Goal: Task Accomplishment & Management: Use online tool/utility

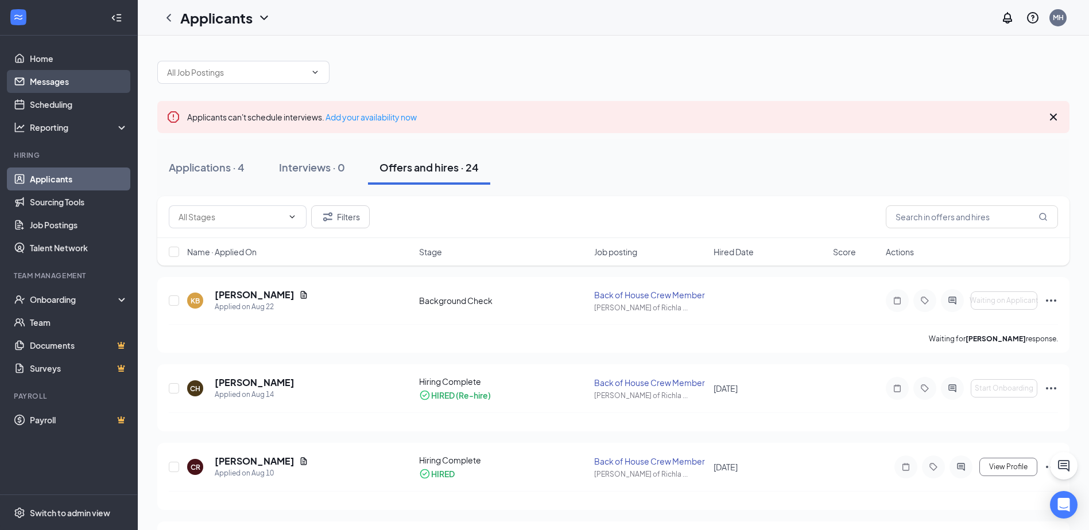
click at [64, 73] on link "Messages" at bounding box center [79, 81] width 98 height 23
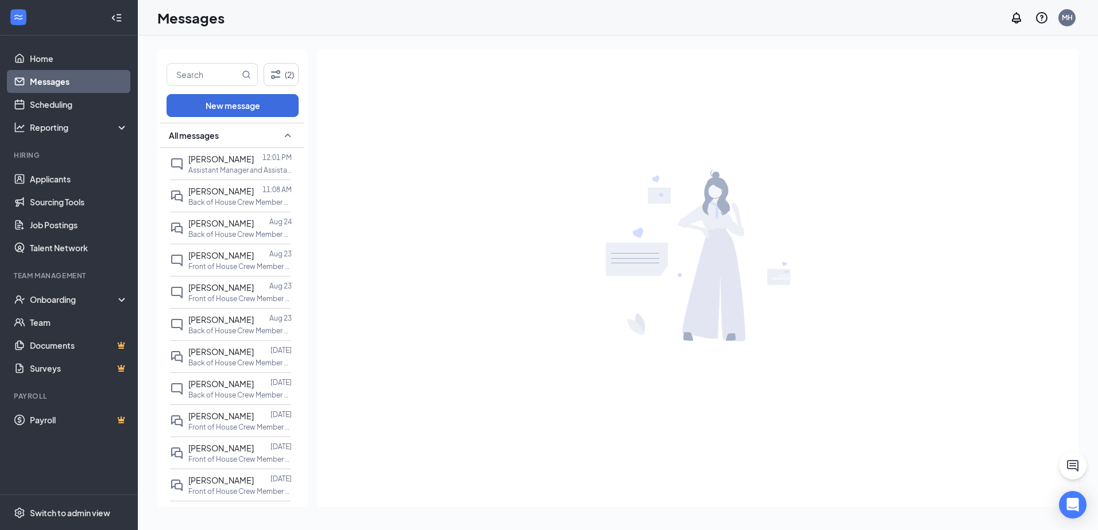
click at [61, 19] on div "[DATE] 11:08 AM" at bounding box center [30, 9] width 61 height 19
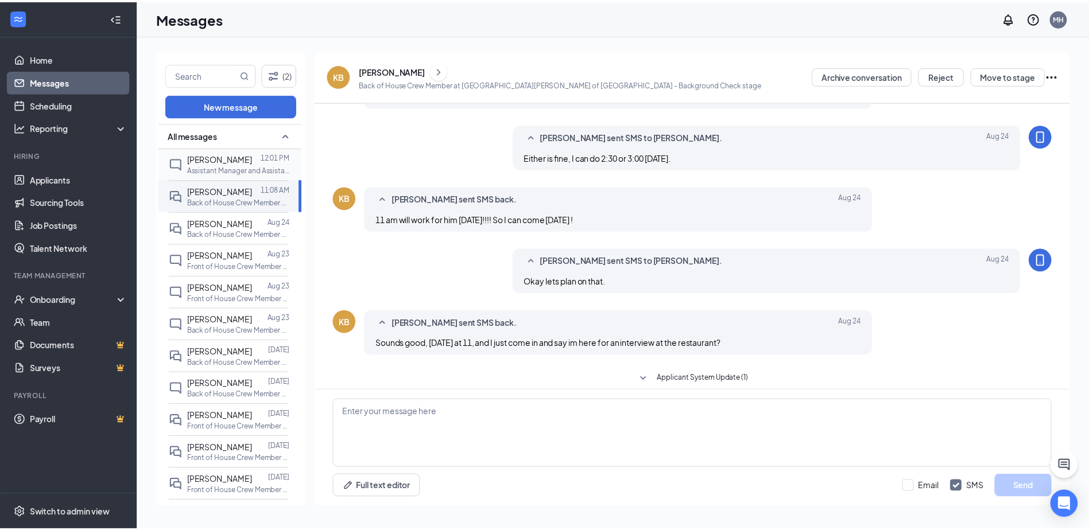
scroll to position [301, 0]
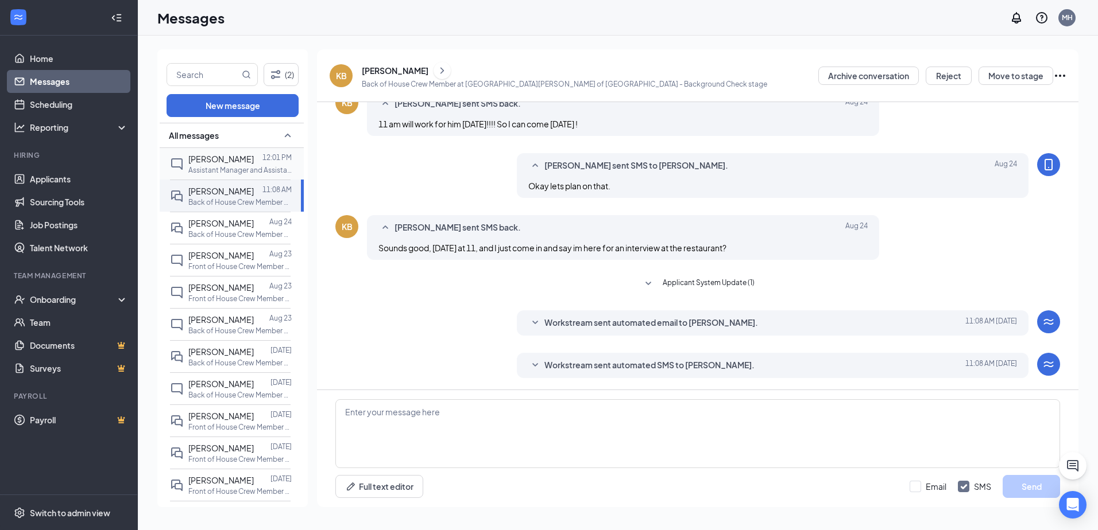
click at [221, 171] on p "Assistant Manager and Assistant General Manager at [GEOGRAPHIC_DATA][PERSON_NAM…" at bounding box center [239, 170] width 103 height 10
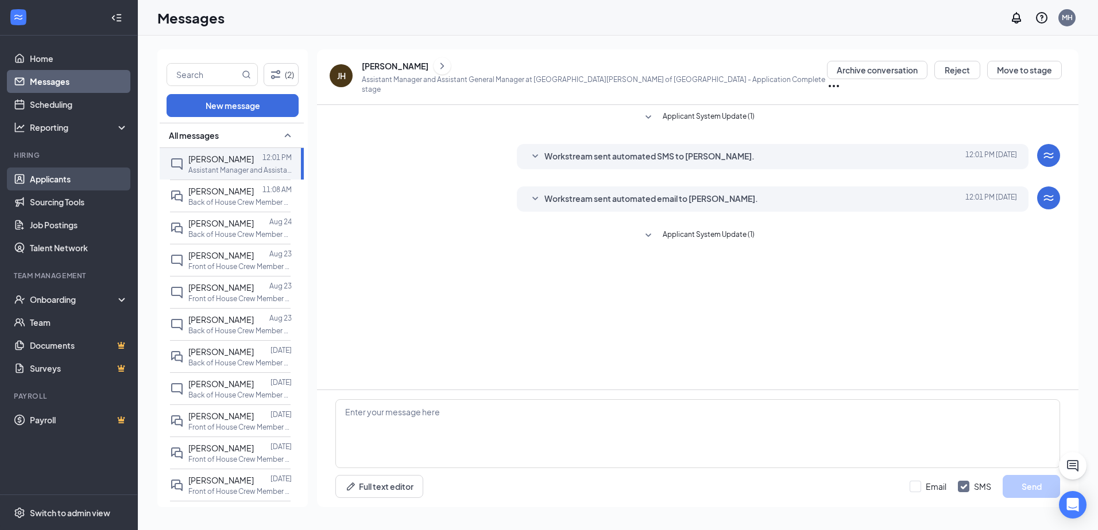
click at [48, 170] on link "Applicants" at bounding box center [79, 179] width 98 height 23
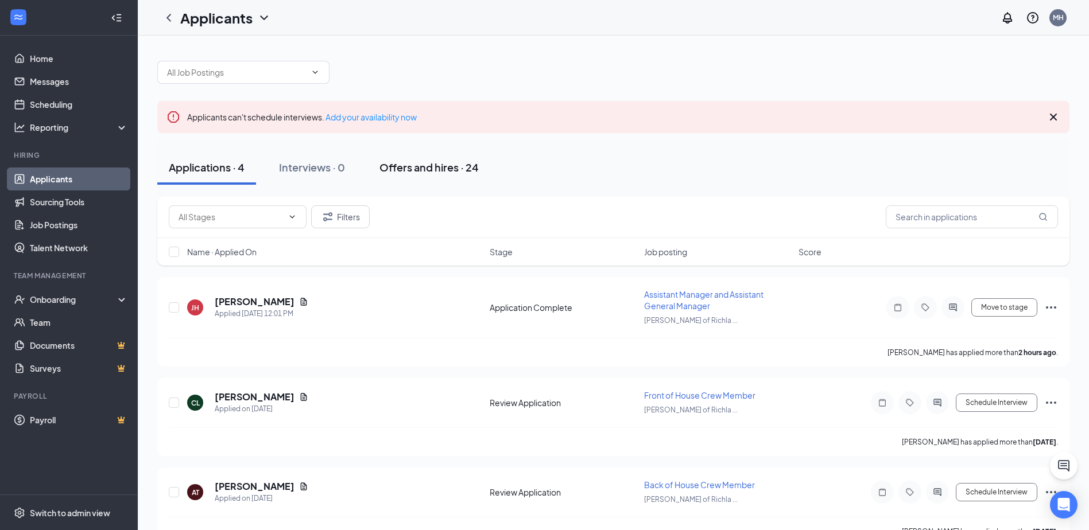
click at [428, 174] on div "Offers and hires · 24" at bounding box center [428, 167] width 99 height 14
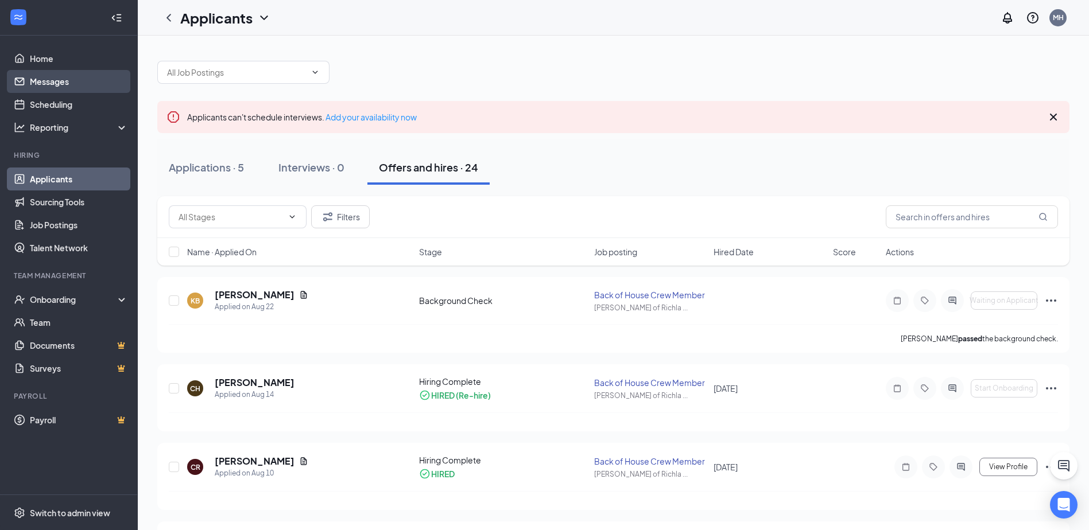
click at [50, 81] on link "Messages" at bounding box center [79, 81] width 98 height 23
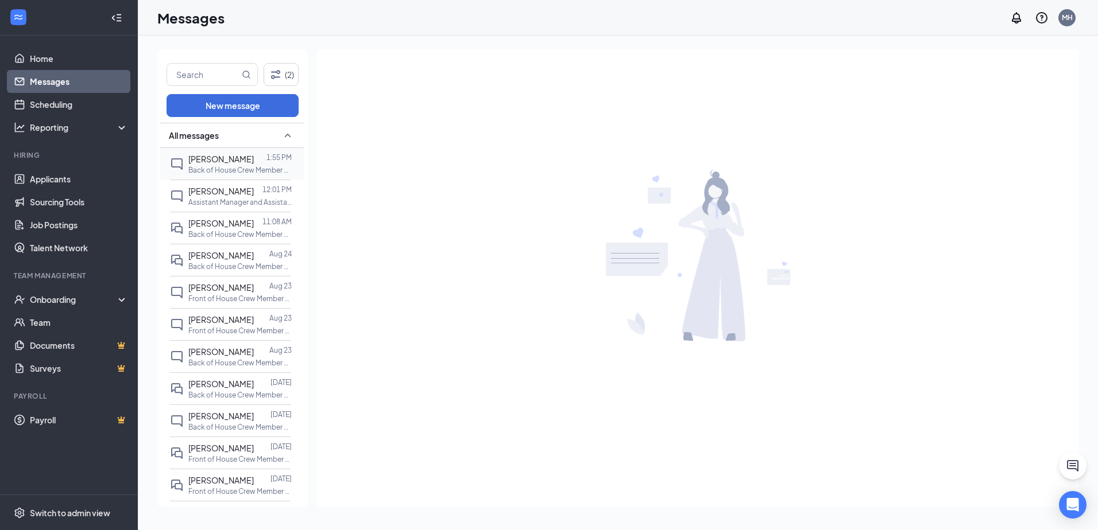
click at [201, 159] on span "[PERSON_NAME]" at bounding box center [220, 159] width 65 height 10
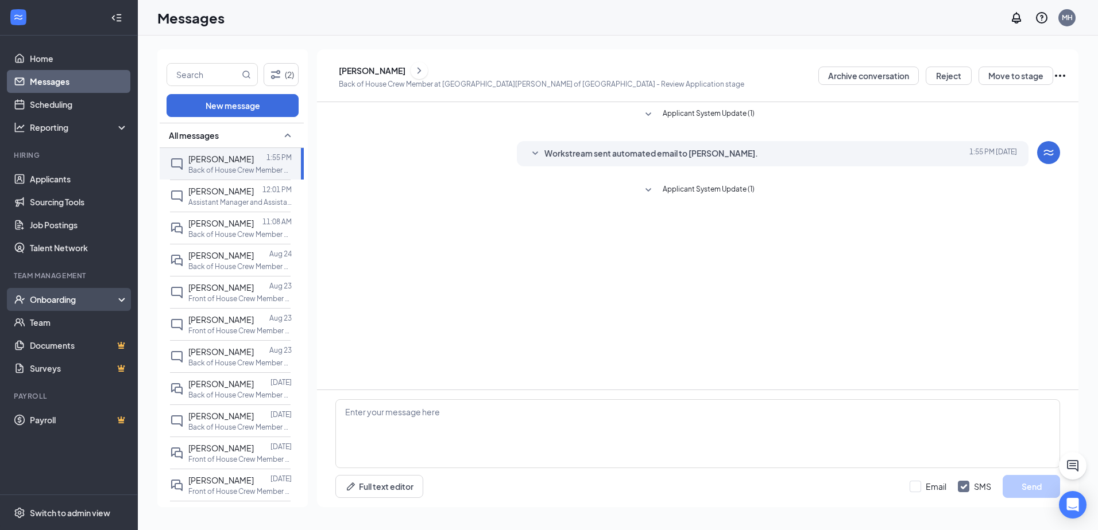
click at [75, 302] on div "Onboarding" at bounding box center [74, 299] width 88 height 11
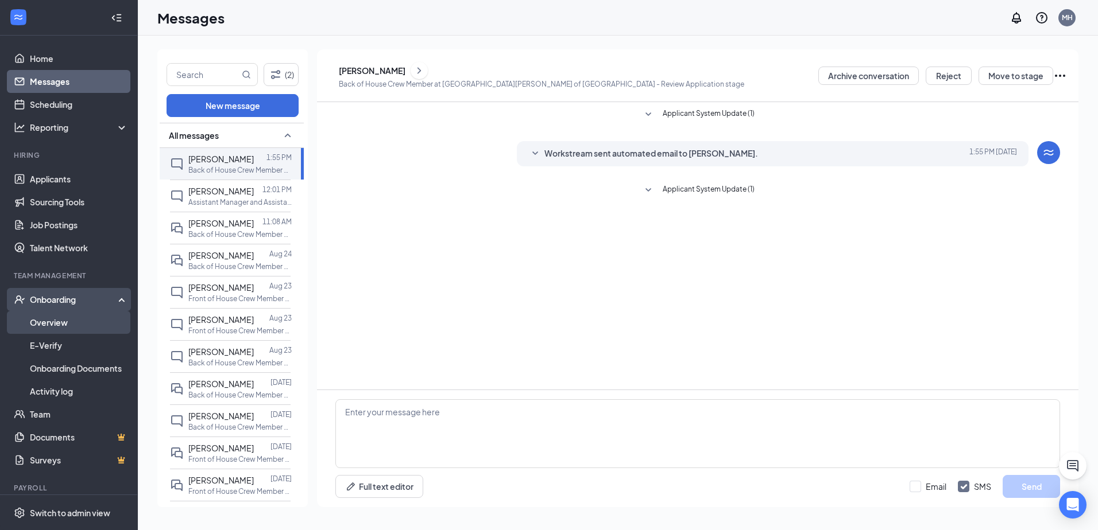
click at [65, 323] on link "Overview" at bounding box center [79, 322] width 98 height 23
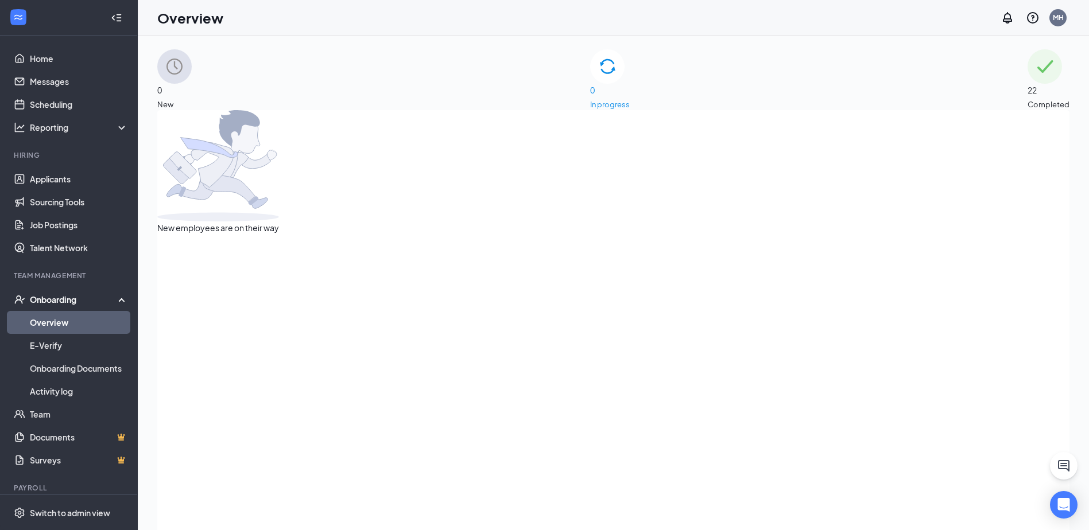
click at [1028, 79] on img at bounding box center [1045, 66] width 34 height 34
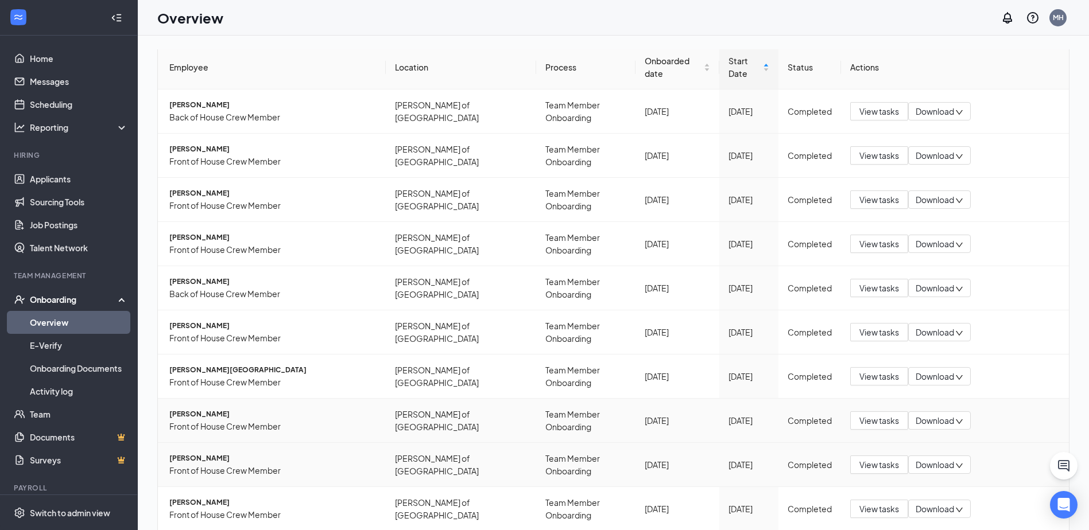
scroll to position [157, 0]
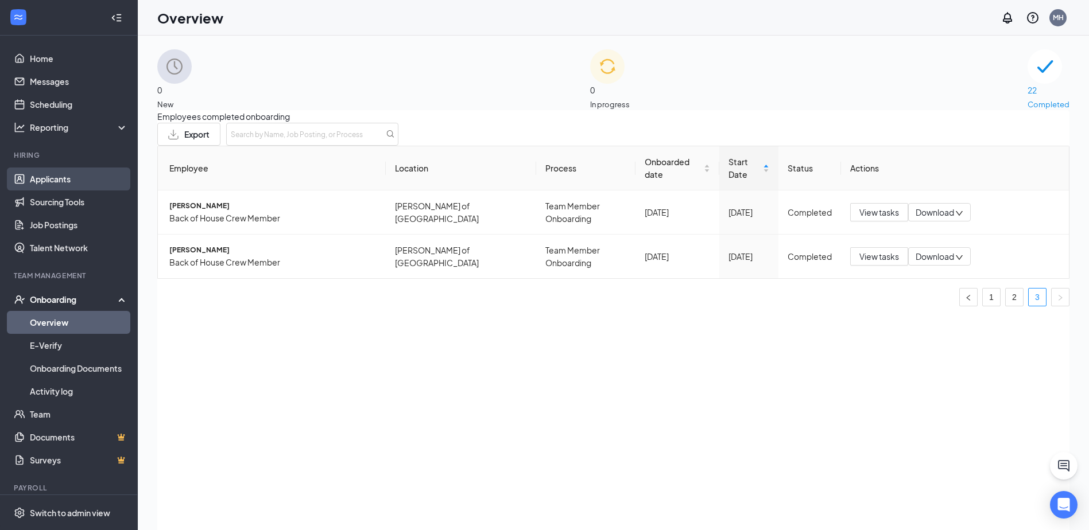
click at [56, 173] on link "Applicants" at bounding box center [79, 179] width 98 height 23
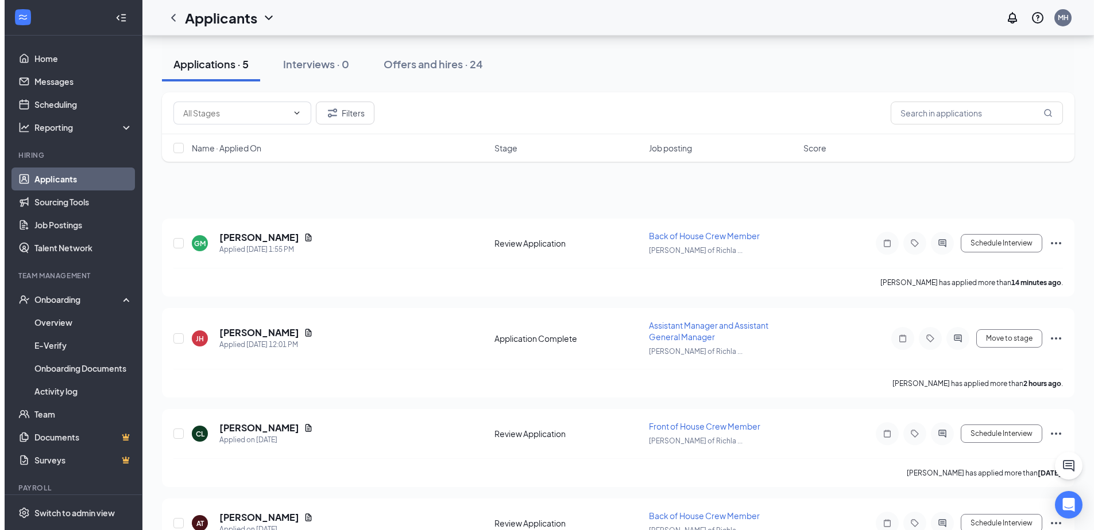
scroll to position [115, 0]
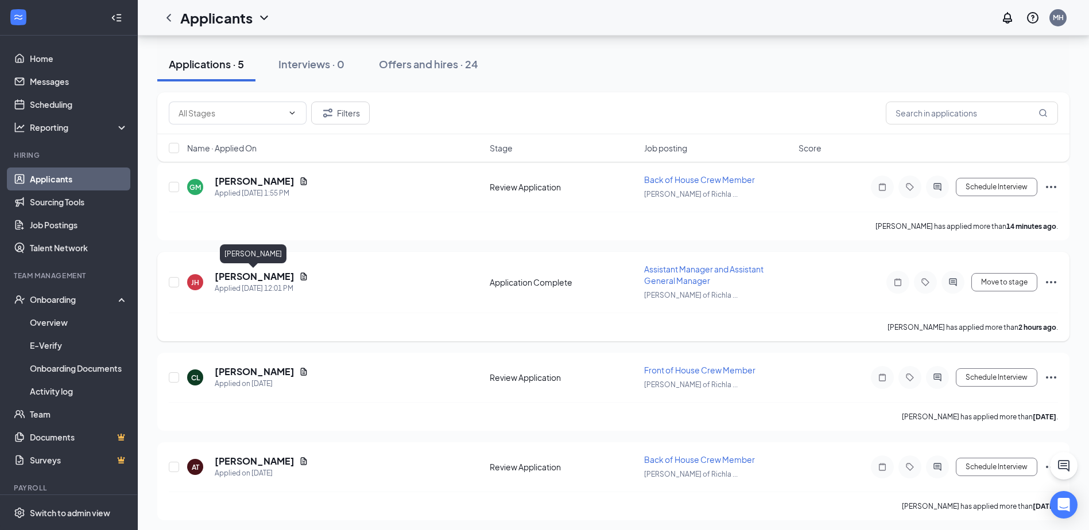
click at [255, 278] on h5 "[PERSON_NAME]" at bounding box center [255, 276] width 80 height 13
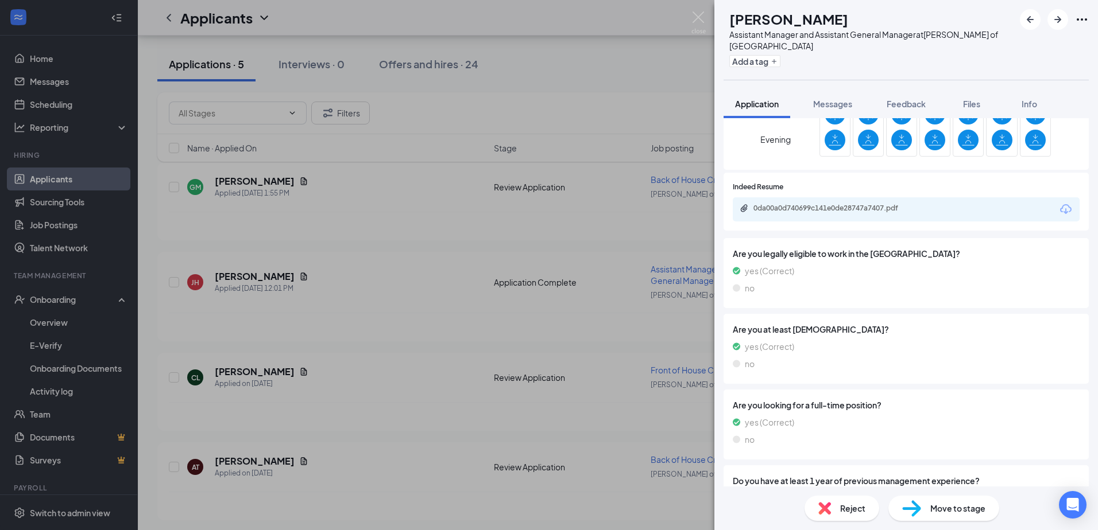
scroll to position [689, 0]
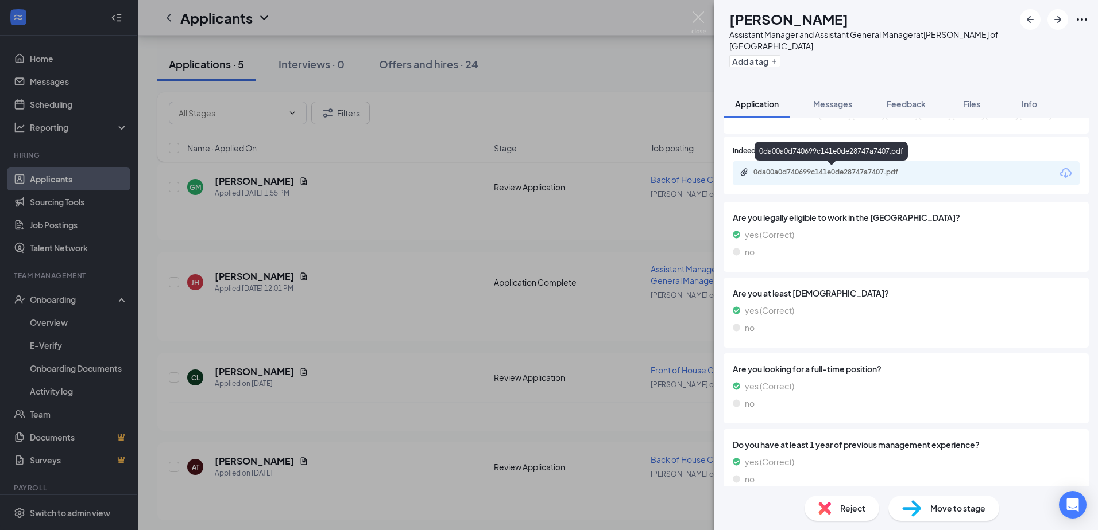
click at [795, 177] on div "0da00a0d740699c141e0de28747a7407.pdf" at bounding box center [832, 173] width 186 height 11
drag, startPoint x: 862, startPoint y: 20, endPoint x: 746, endPoint y: 21, distance: 116.5
click at [746, 21] on div "[PERSON_NAME] Assistant Manager and Assistant General Manager at [GEOGRAPHIC_DA…" at bounding box center [868, 39] width 290 height 61
copy div "[PERSON_NAME]"
click at [699, 14] on img at bounding box center [698, 22] width 14 height 22
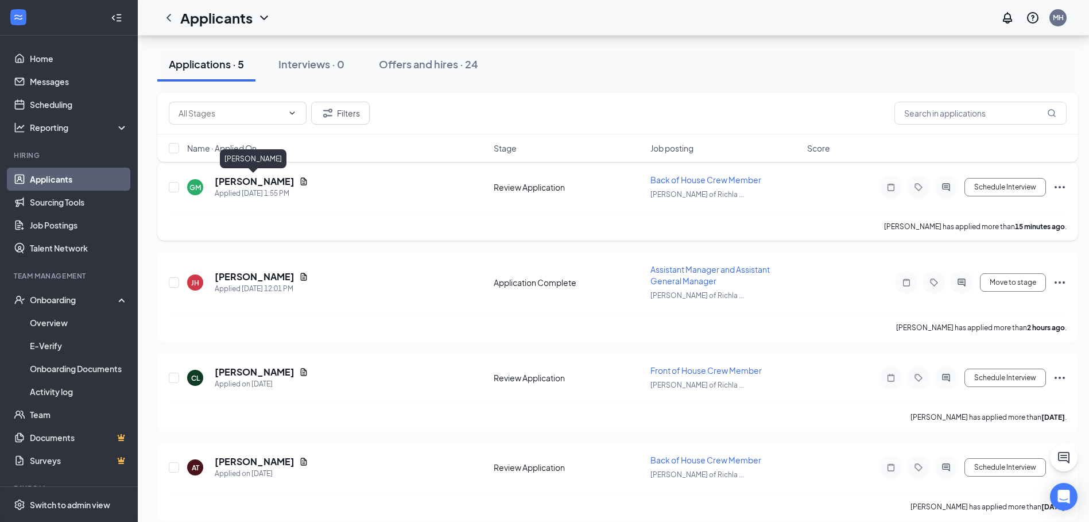
click at [242, 177] on h5 "[PERSON_NAME]" at bounding box center [255, 181] width 80 height 13
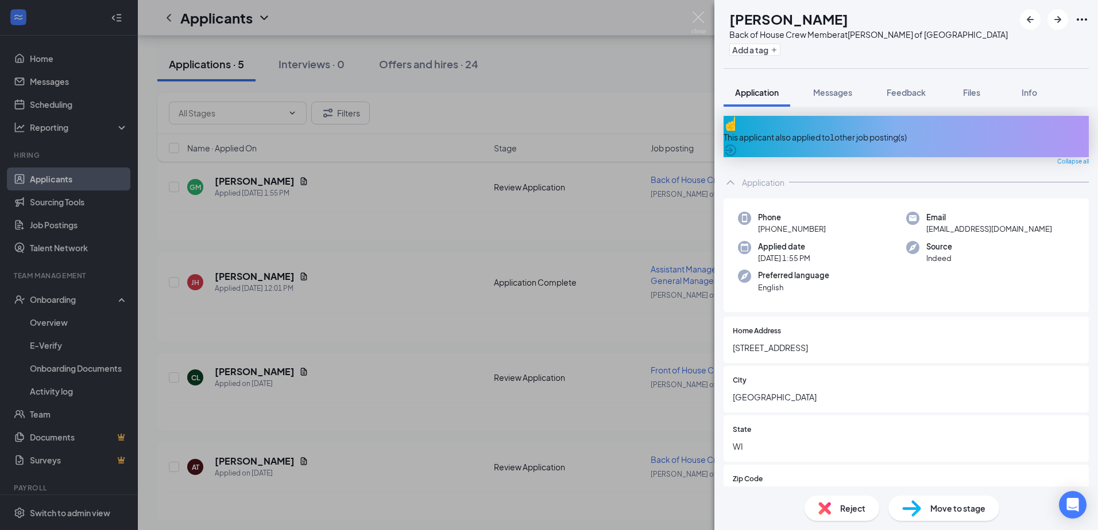
click at [908, 124] on div "This applicant also applied to 1 other job posting(s)" at bounding box center [905, 136] width 365 height 41
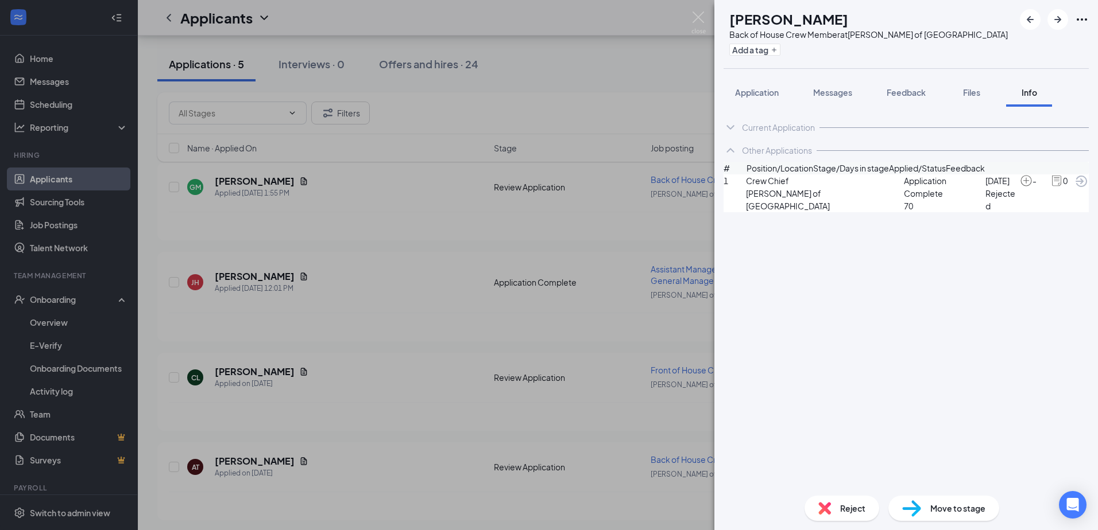
click at [749, 128] on div "Current Application" at bounding box center [778, 127] width 73 height 11
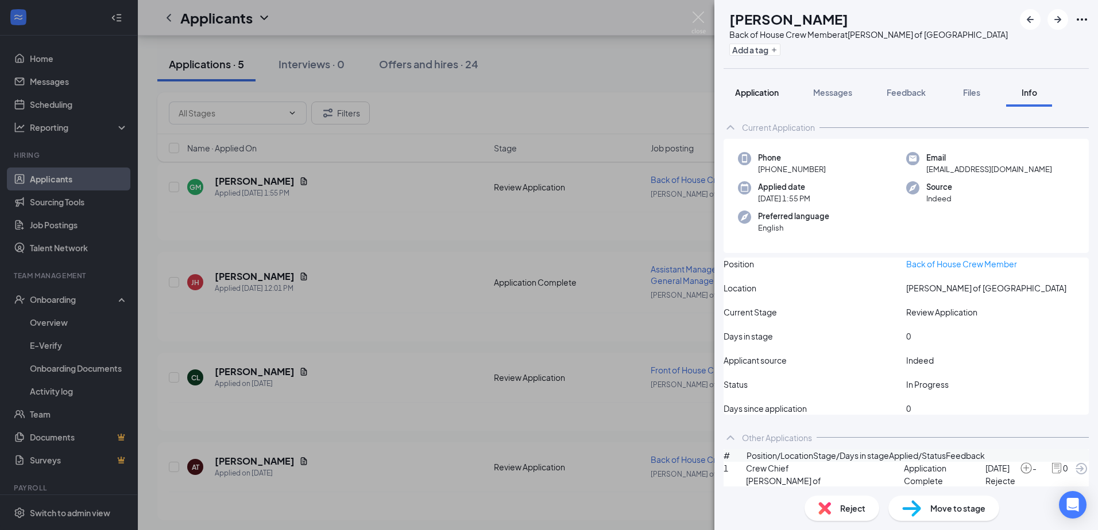
click at [736, 89] on span "Application" at bounding box center [757, 92] width 44 height 10
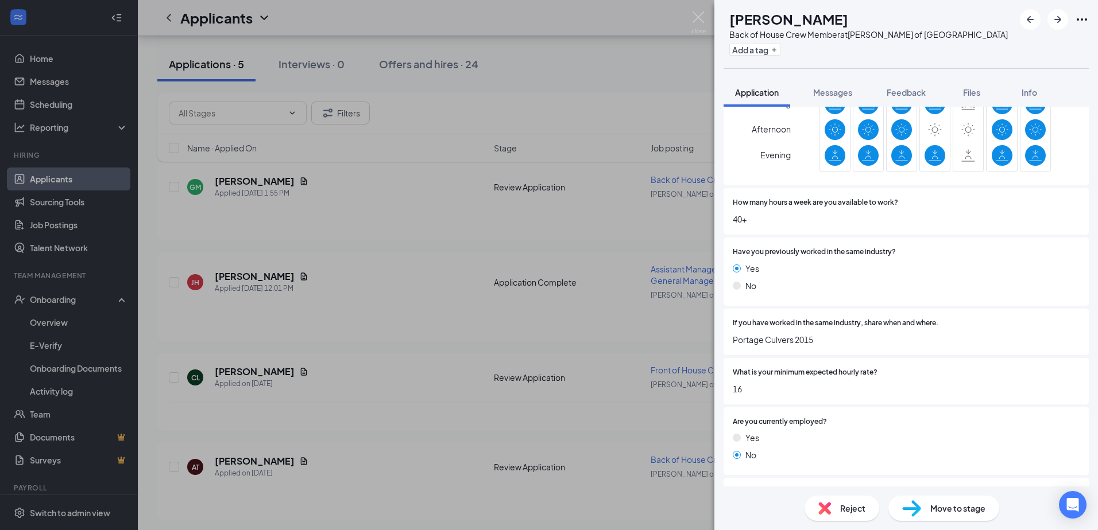
scroll to position [804, 0]
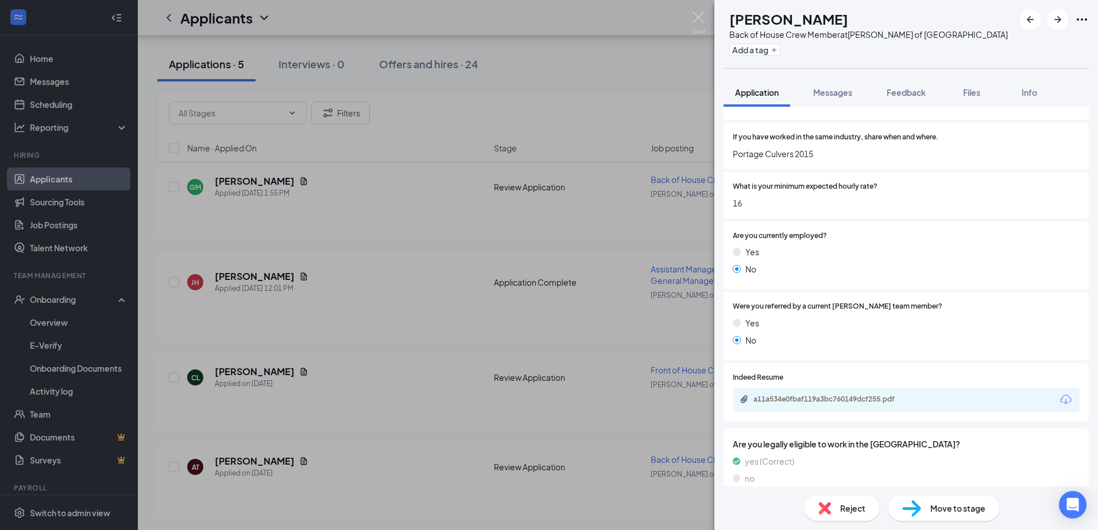
click at [816, 395] on div "a11a534e0fbaf119a3bc760149dcf255.pdf" at bounding box center [833, 399] width 161 height 9
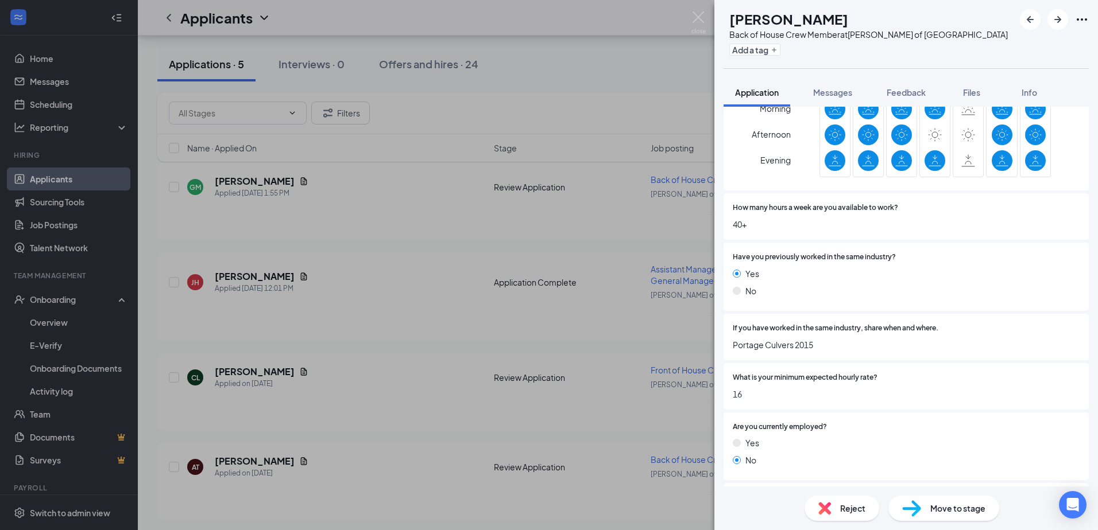
scroll to position [403, 0]
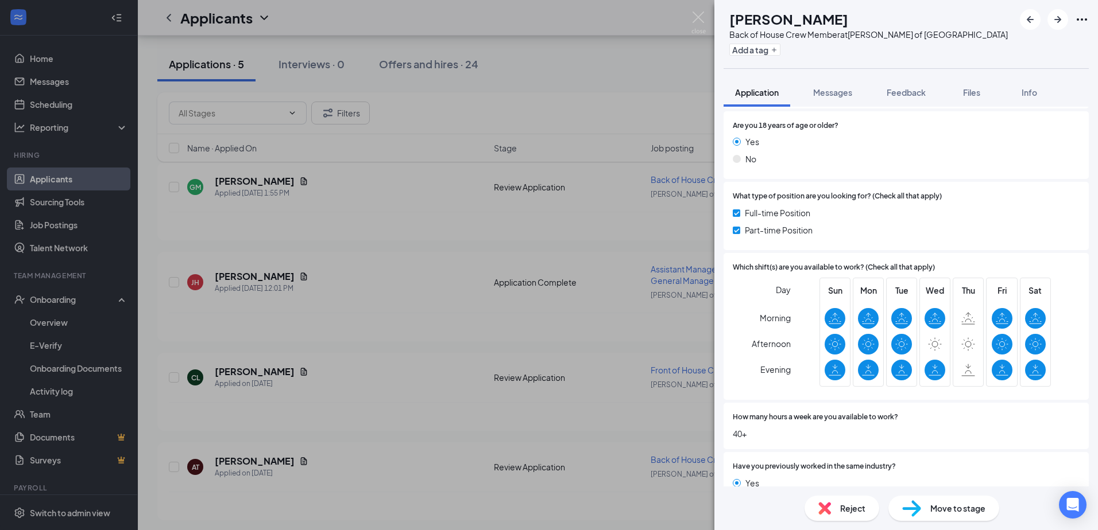
click at [697, 17] on img at bounding box center [698, 22] width 14 height 22
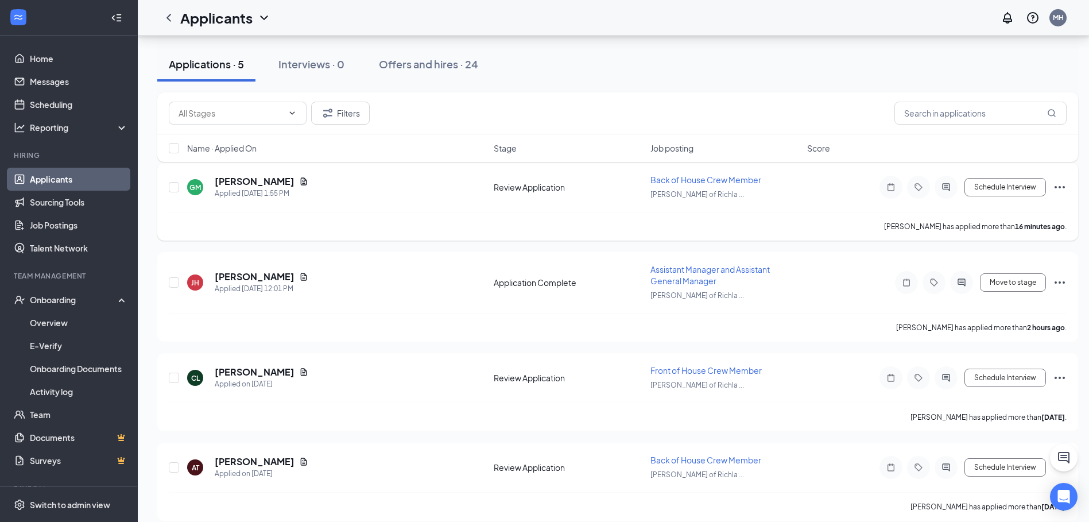
click at [950, 187] on icon "ActiveChat" at bounding box center [946, 187] width 14 height 9
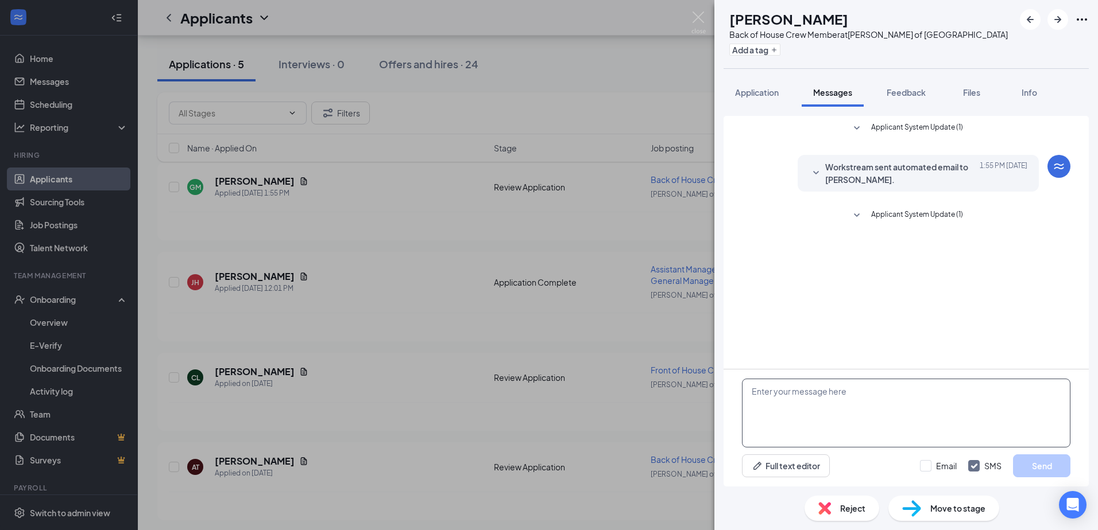
click at [811, 431] on textarea at bounding box center [906, 413] width 328 height 69
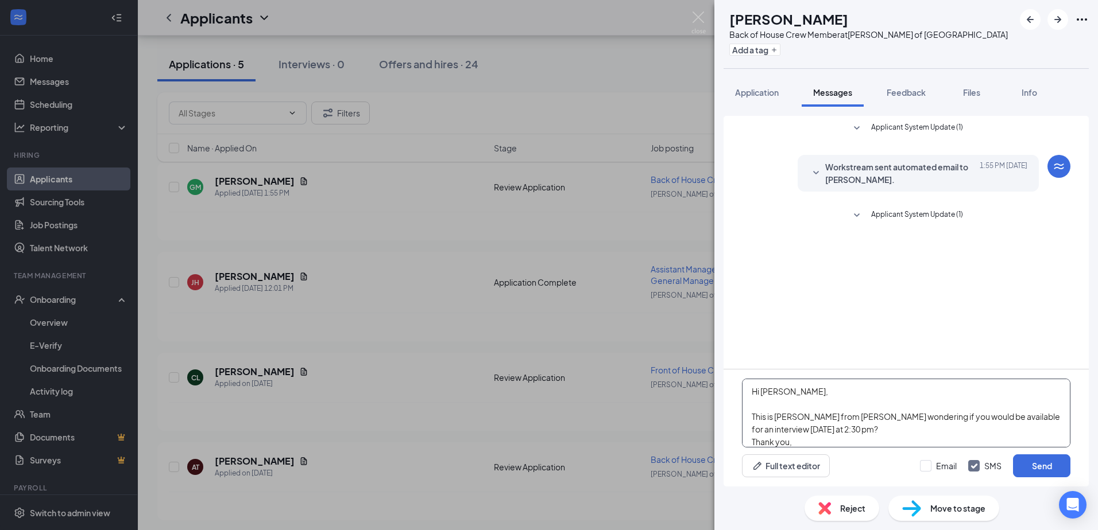
scroll to position [13, 0]
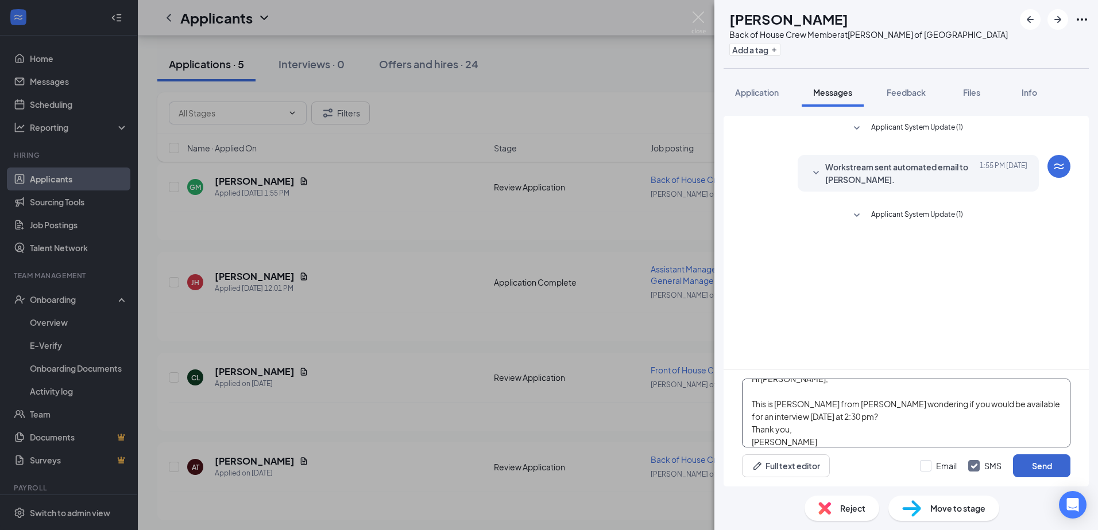
type textarea "Hi [PERSON_NAME], This is [PERSON_NAME] from [PERSON_NAME] wondering if you wou…"
click at [1041, 459] on button "Send" at bounding box center [1041, 466] width 57 height 23
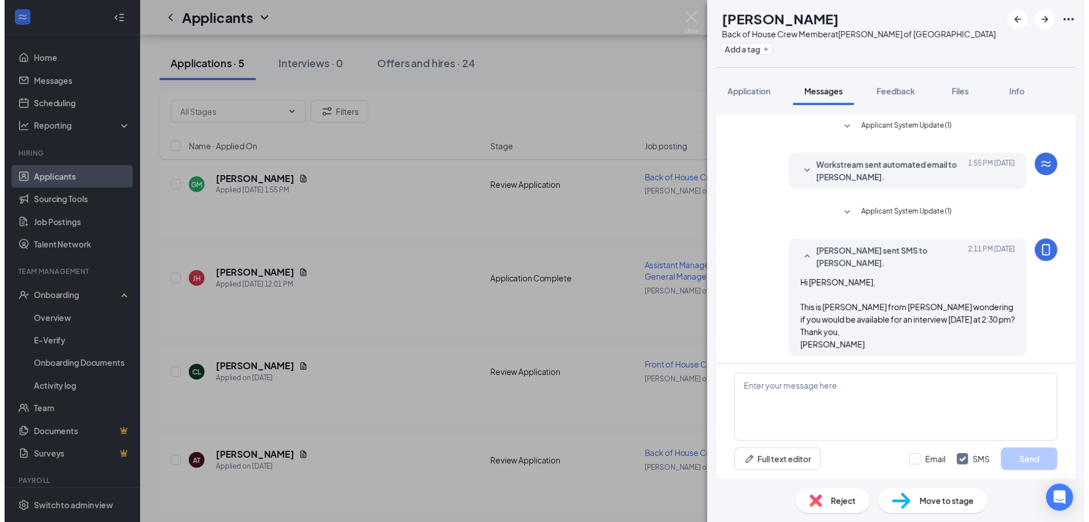
scroll to position [4, 0]
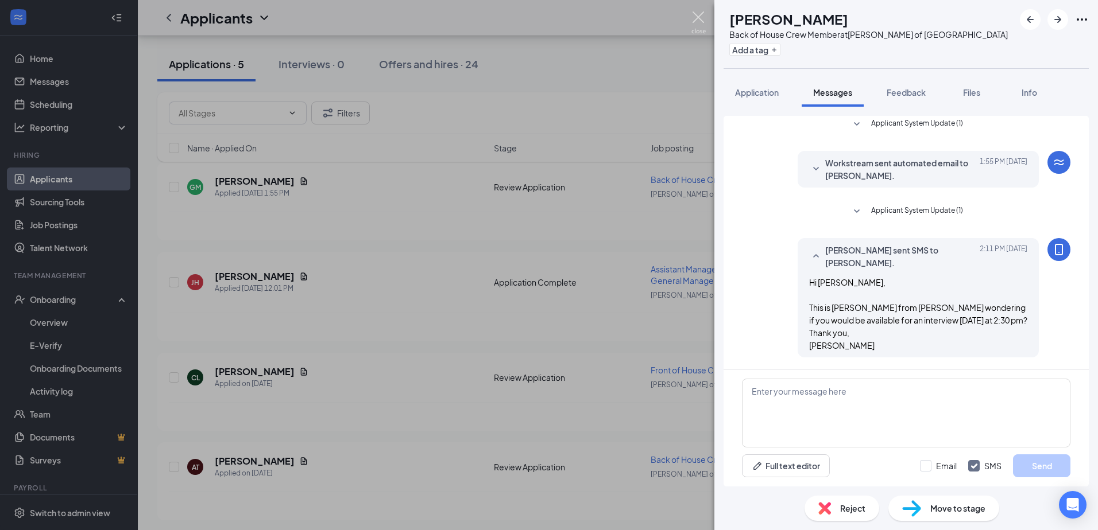
click at [695, 18] on img at bounding box center [698, 22] width 14 height 22
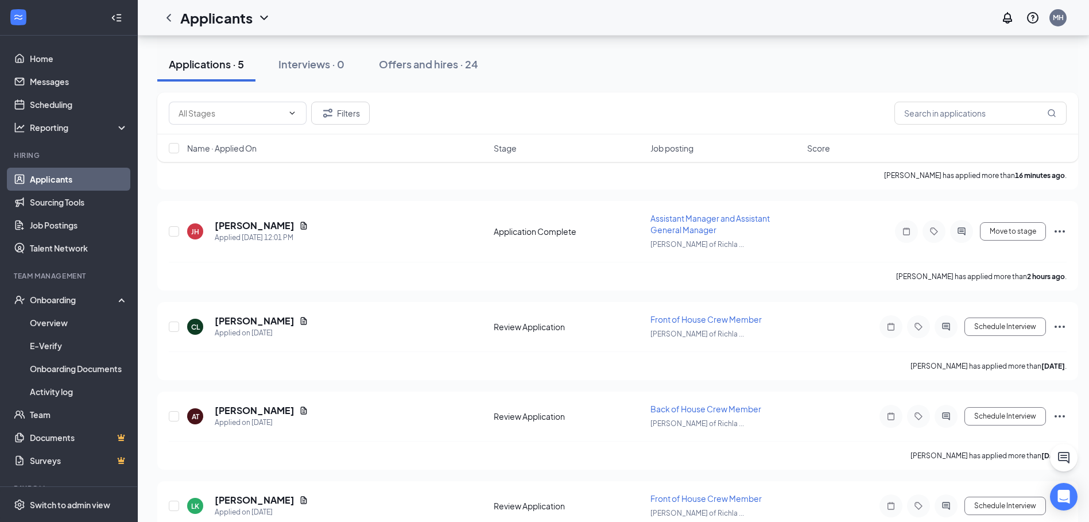
scroll to position [217, 0]
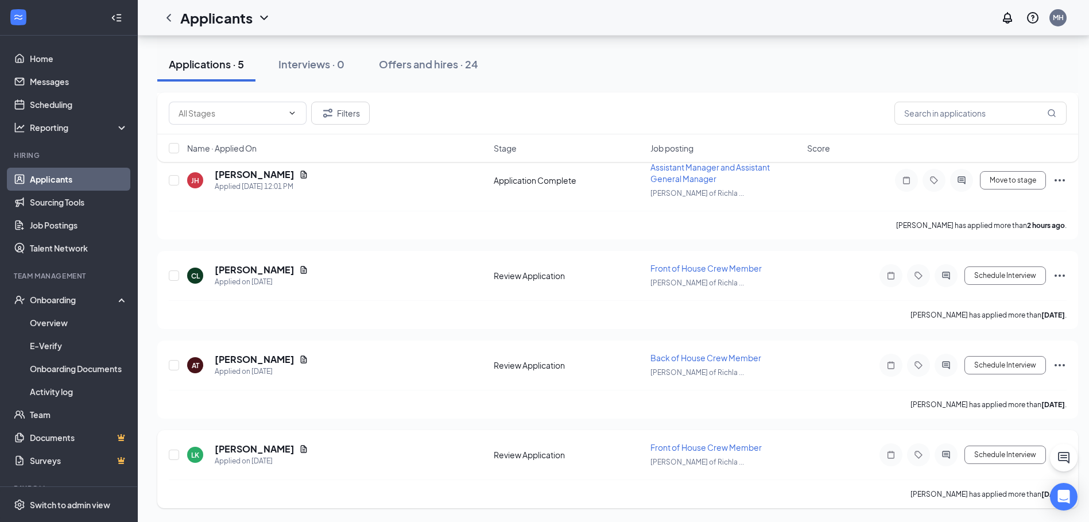
click at [299, 452] on icon "Document" at bounding box center [303, 448] width 9 height 9
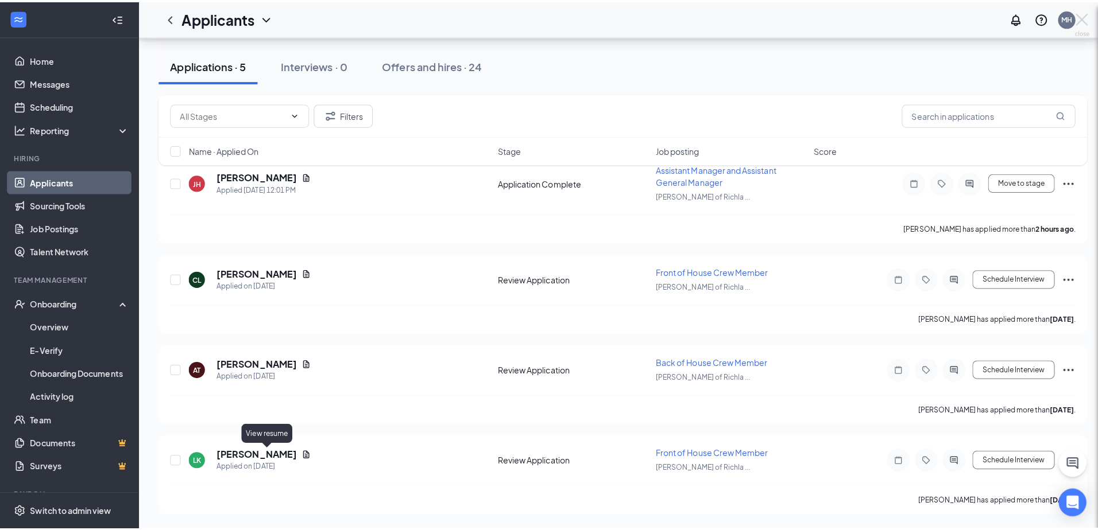
scroll to position [208, 0]
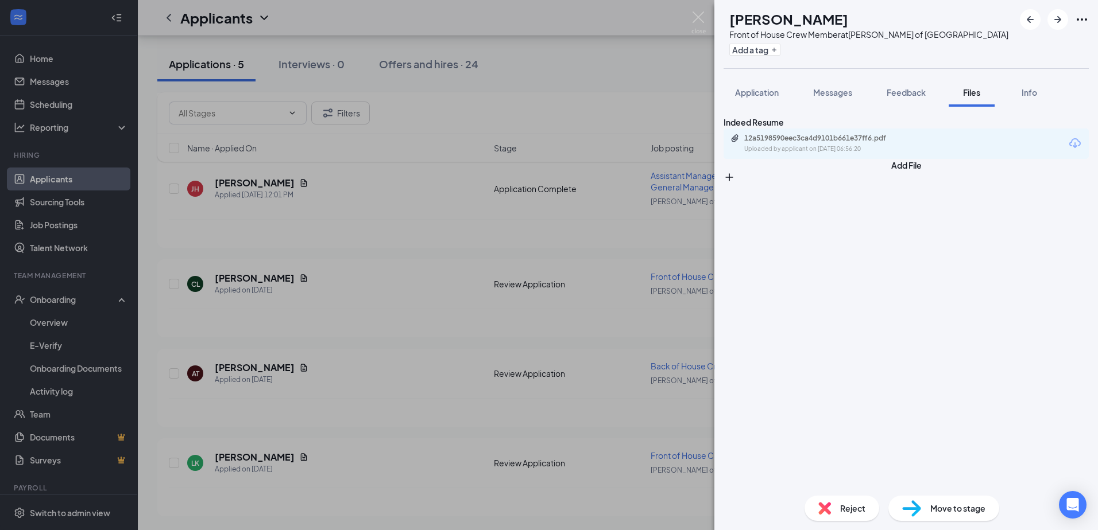
click at [701, 14] on img at bounding box center [698, 22] width 14 height 22
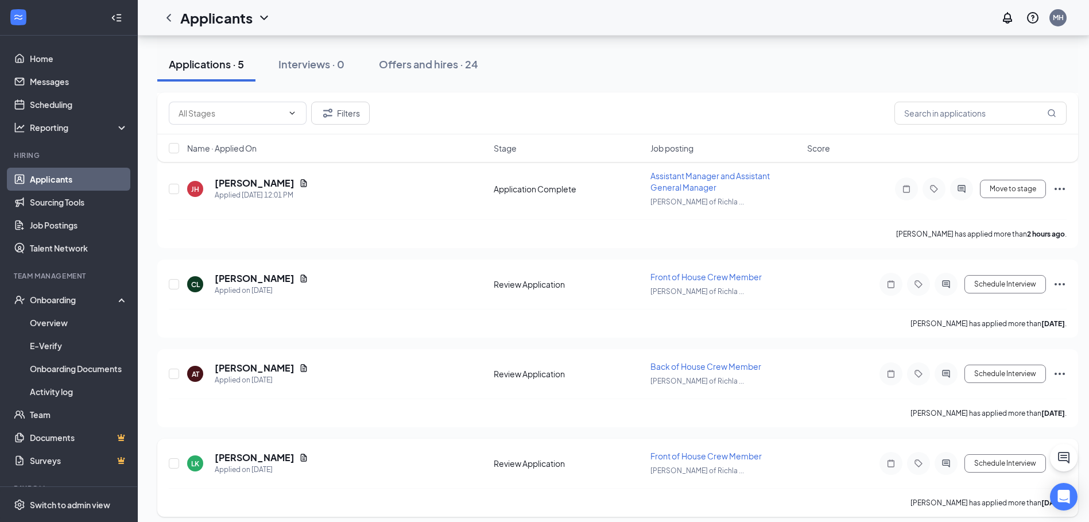
click at [211, 455] on div "[PERSON_NAME] Applied on [DATE]" at bounding box center [337, 463] width 300 height 24
click at [245, 455] on h5 "[PERSON_NAME]" at bounding box center [255, 457] width 80 height 13
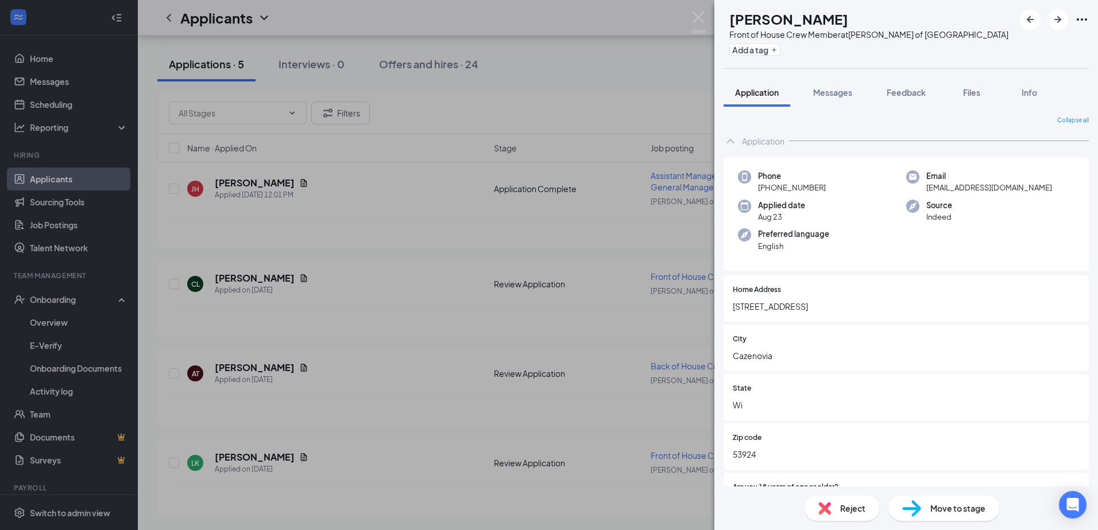
click at [839, 518] on div "Reject" at bounding box center [841, 508] width 75 height 25
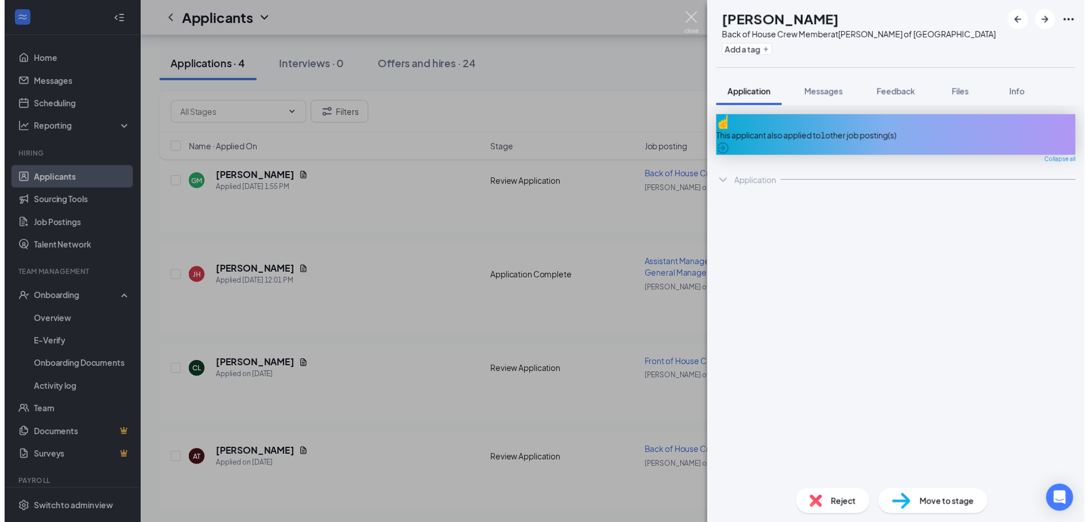
scroll to position [119, 0]
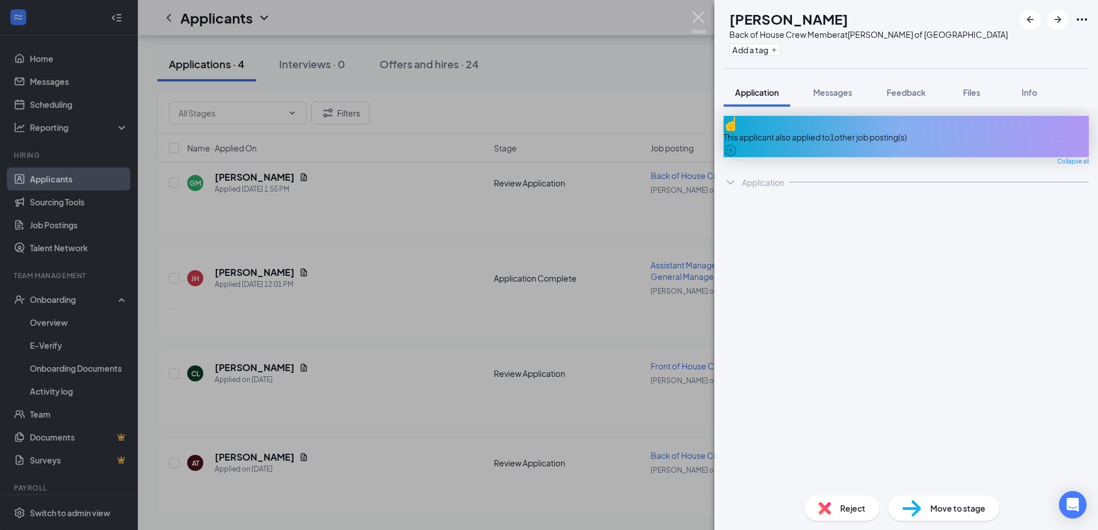
click at [695, 21] on img at bounding box center [698, 22] width 14 height 22
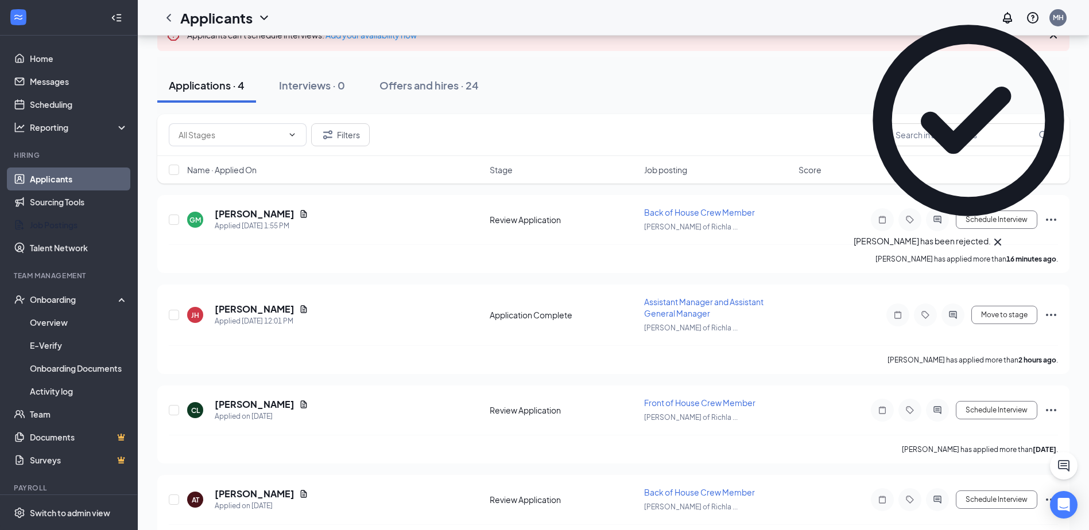
scroll to position [61, 0]
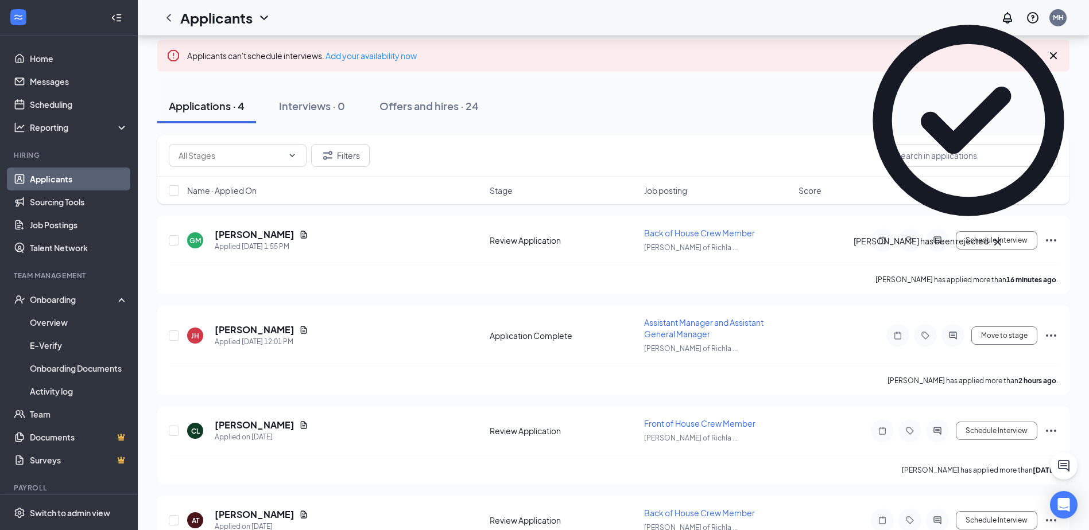
drag, startPoint x: 79, startPoint y: 161, endPoint x: 72, endPoint y: 176, distance: 17.2
click at [79, 161] on div "Hiring" at bounding box center [70, 155] width 112 height 11
click at [71, 183] on link "Applicants" at bounding box center [79, 179] width 98 height 23
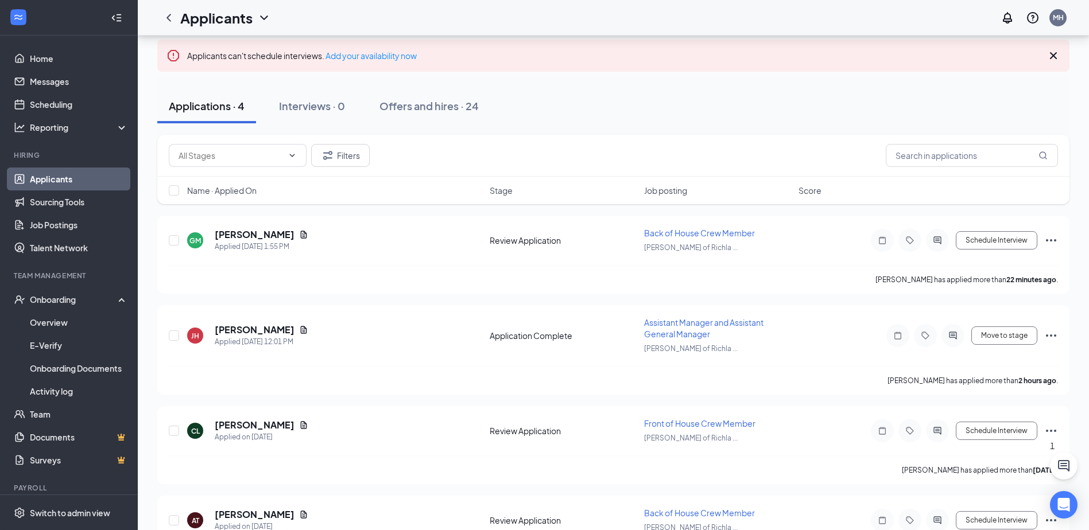
click at [88, 171] on link "Applicants" at bounding box center [79, 179] width 98 height 23
click at [76, 66] on link "Home" at bounding box center [79, 58] width 98 height 23
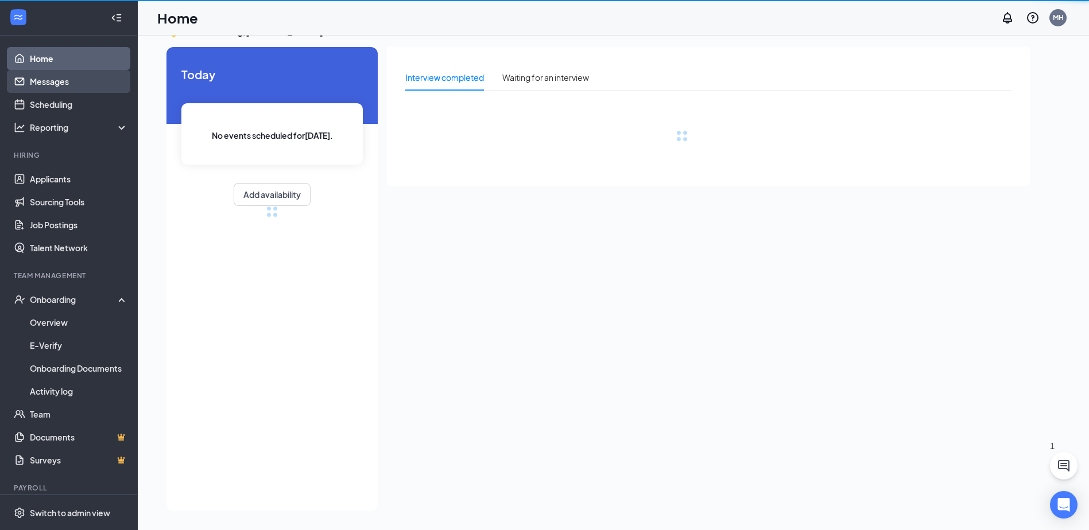
click at [71, 84] on link "Messages" at bounding box center [79, 81] width 98 height 23
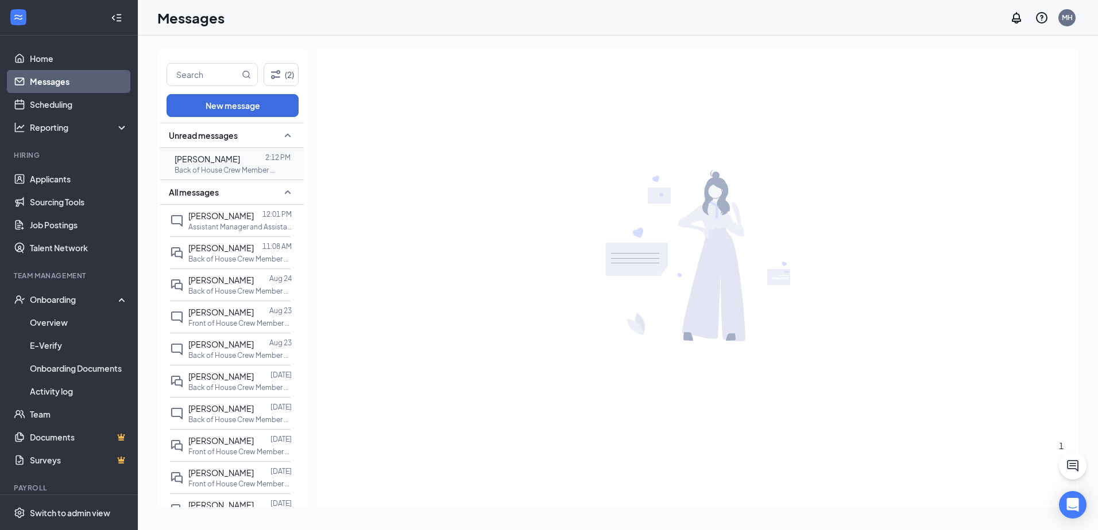
click at [207, 158] on span "[PERSON_NAME]" at bounding box center [207, 159] width 65 height 10
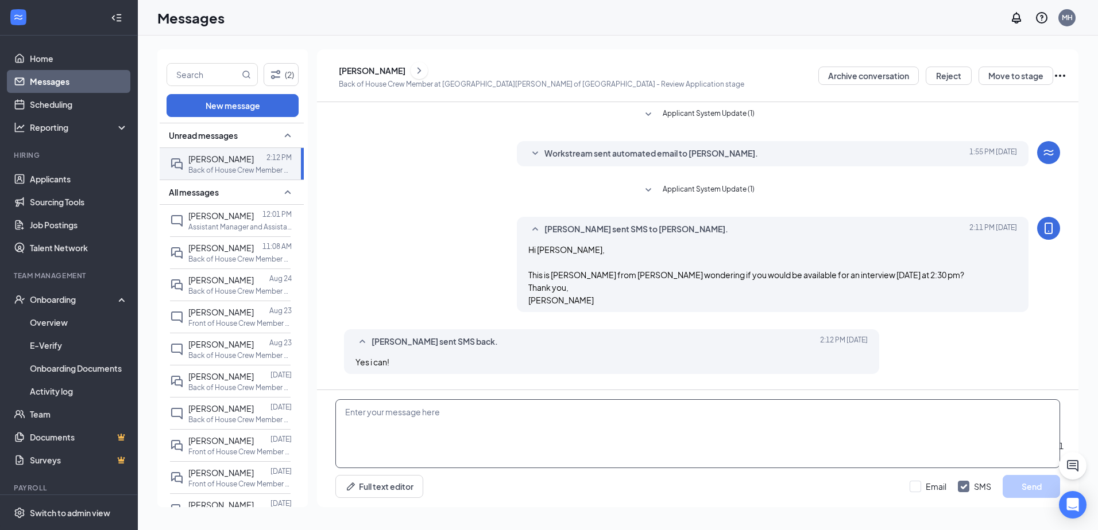
click at [533, 437] on textarea at bounding box center [697, 434] width 724 height 69
click at [67, 180] on link "Applicants" at bounding box center [79, 179] width 98 height 23
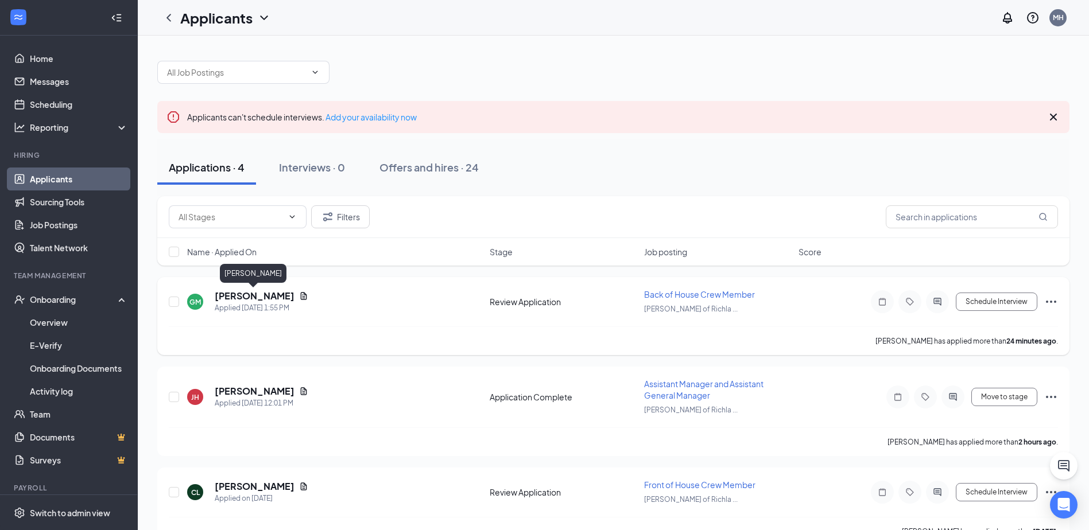
click at [281, 297] on h5 "[PERSON_NAME]" at bounding box center [255, 296] width 80 height 13
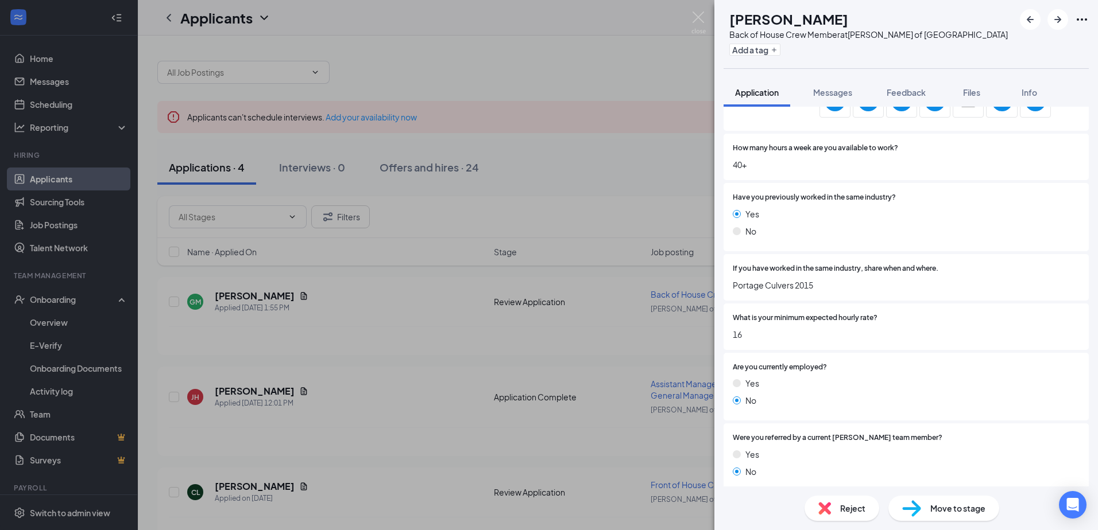
scroll to position [809, 0]
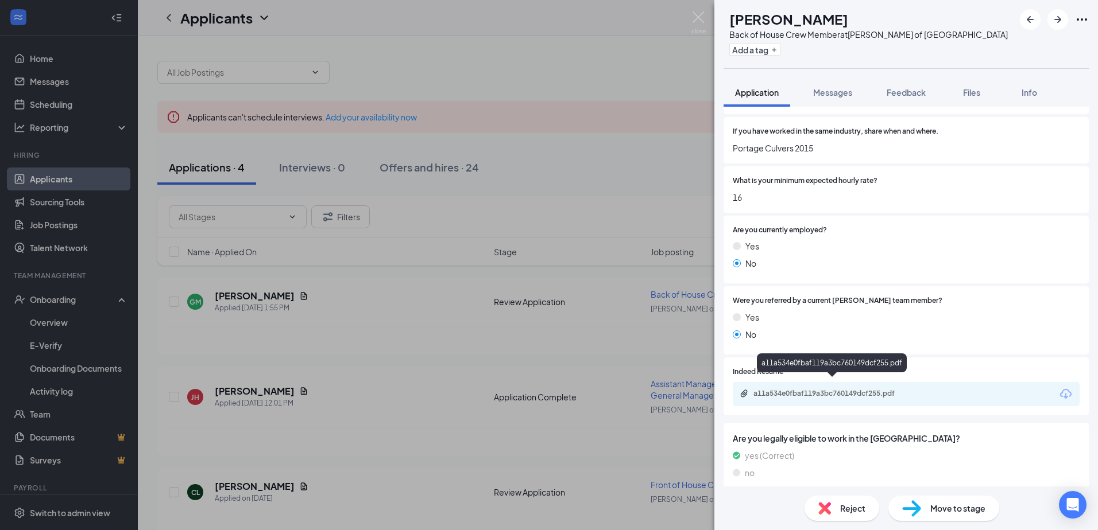
click at [830, 390] on div "a11a534e0fbaf119a3bc760149dcf255.pdf" at bounding box center [832, 394] width 186 height 11
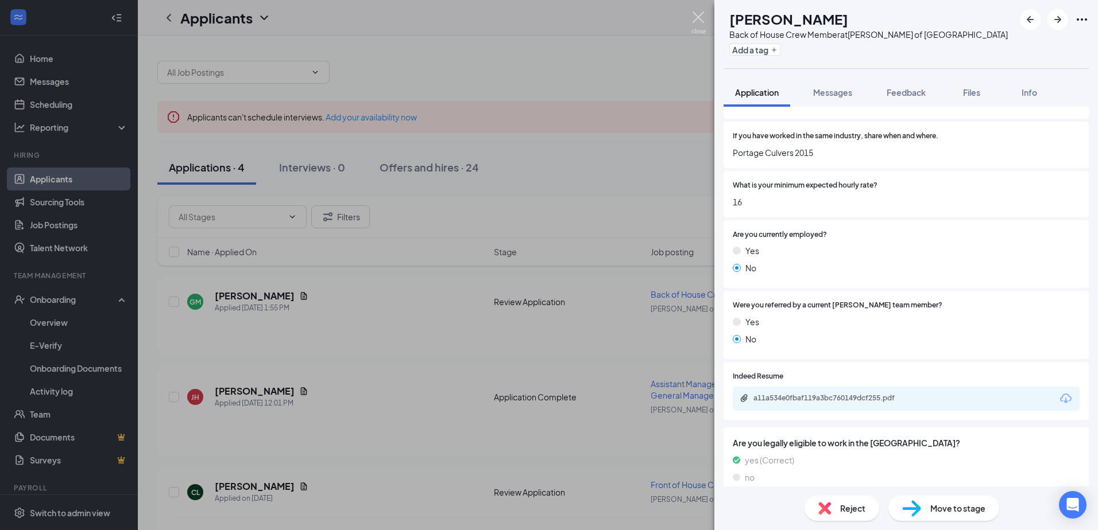
click at [706, 12] on div "GM [PERSON_NAME] Back of House Crew Member at [PERSON_NAME] of [GEOGRAPHIC_DATA…" at bounding box center [549, 265] width 1098 height 530
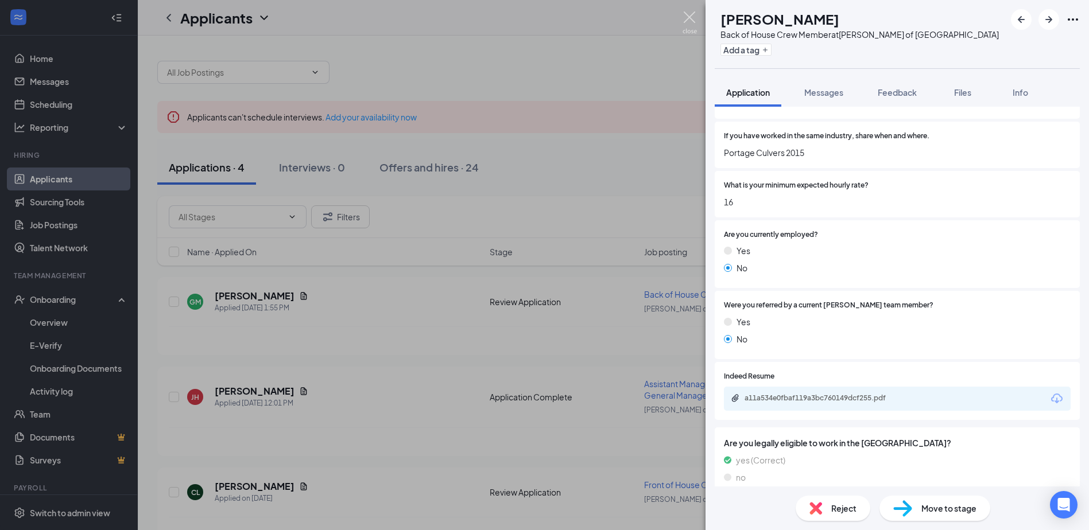
drag, startPoint x: 684, startPoint y: 15, endPoint x: 567, endPoint y: 24, distance: 117.4
click at [685, 15] on div "Applicants MH" at bounding box center [613, 18] width 951 height 36
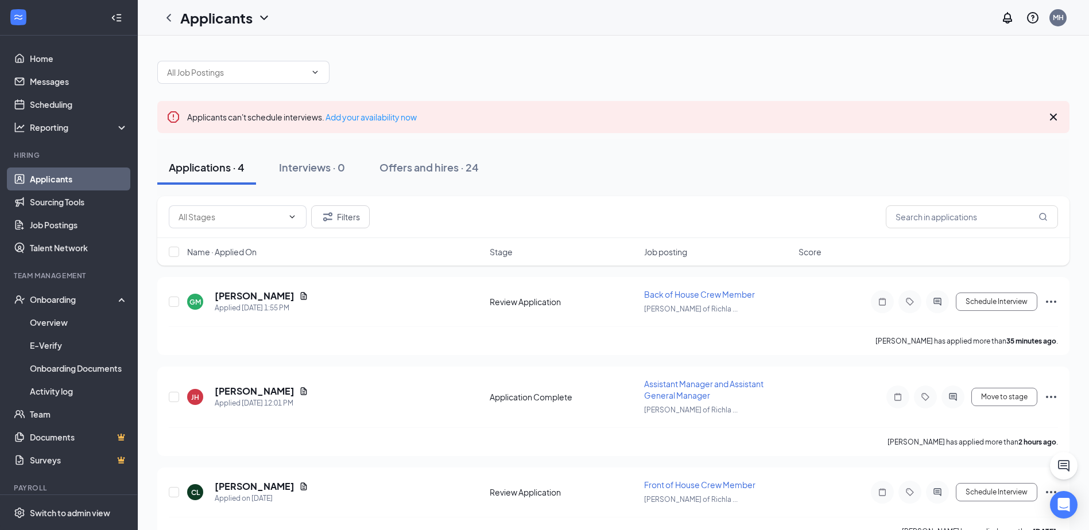
click at [8, 93] on ul "Home Messages Scheduling Reporting Hiring Applicants Sourcing Tools Job Posting…" at bounding box center [68, 282] width 137 height 493
click at [65, 82] on link "Messages" at bounding box center [79, 81] width 98 height 23
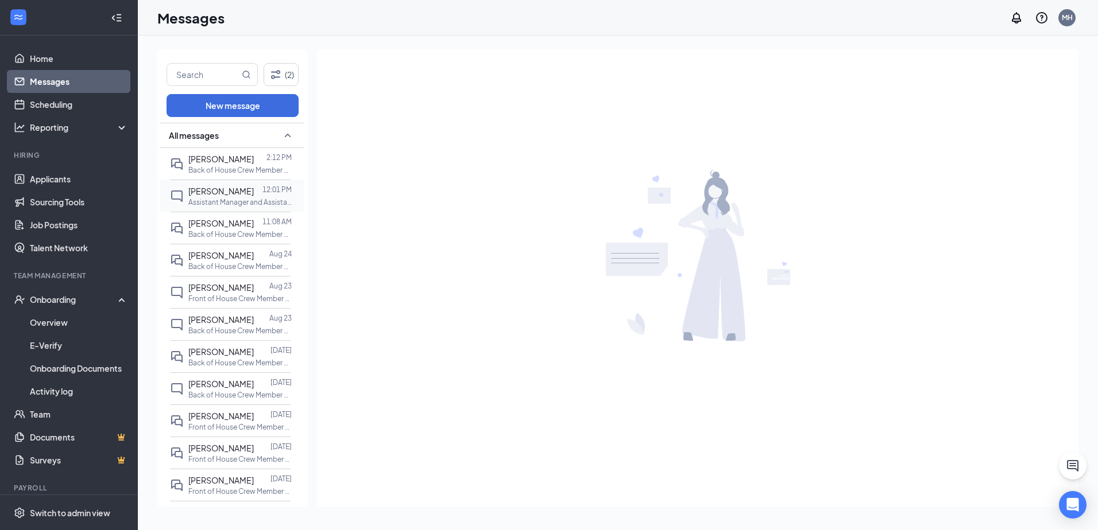
click at [207, 211] on div "[PERSON_NAME] 12:01 PM Assistant Manager and Assistant General Manager at [GEOG…" at bounding box center [230, 196] width 121 height 32
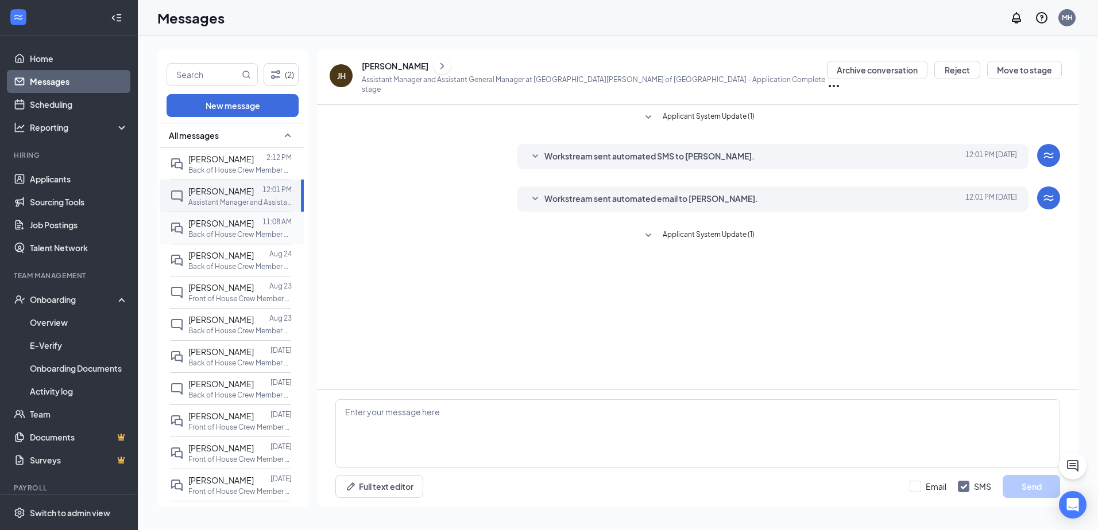
click at [238, 233] on p "Back of House Crew Member at [GEOGRAPHIC_DATA][PERSON_NAME] of [GEOGRAPHIC_DATA]" at bounding box center [239, 235] width 103 height 10
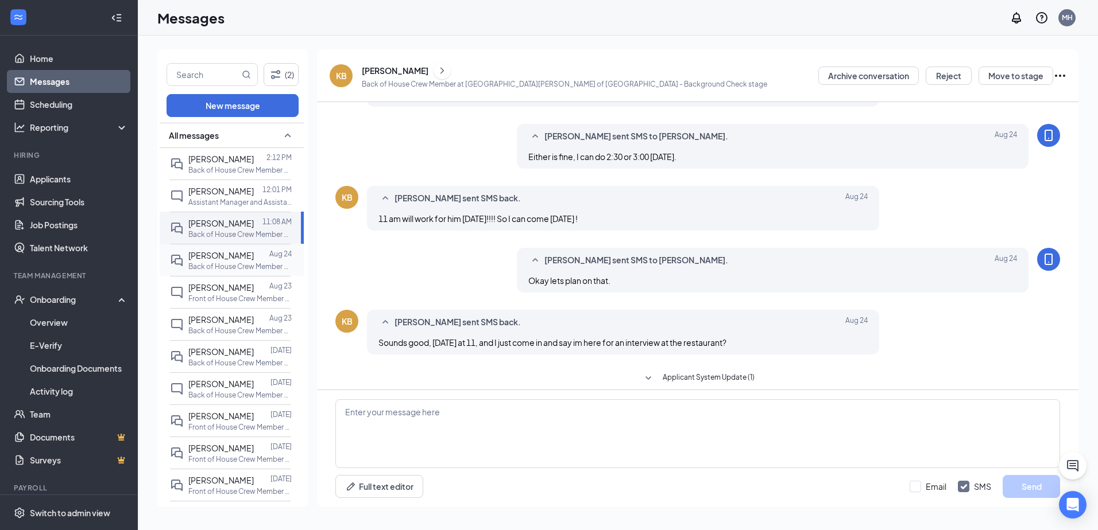
scroll to position [301, 0]
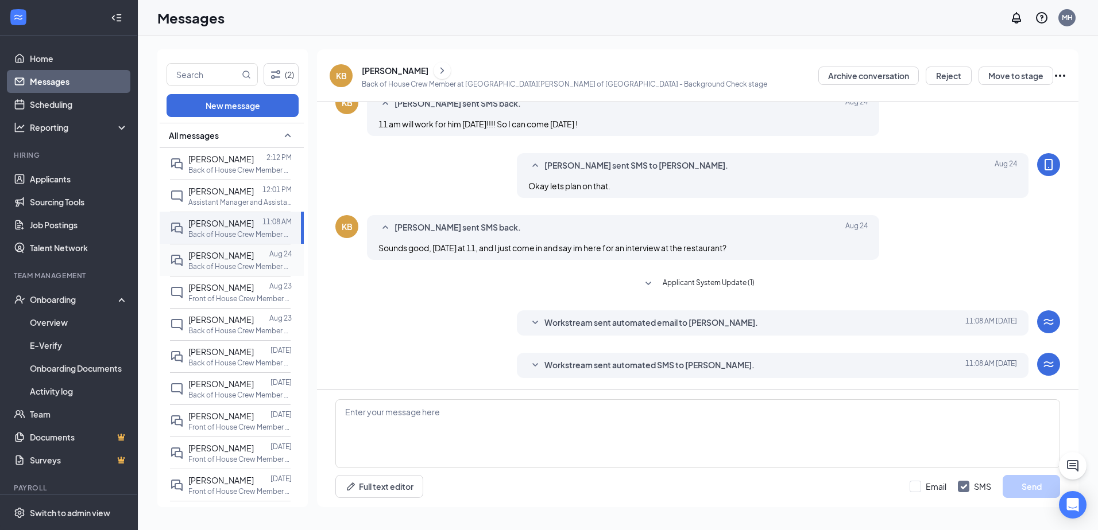
click at [254, 258] on div at bounding box center [261, 255] width 15 height 13
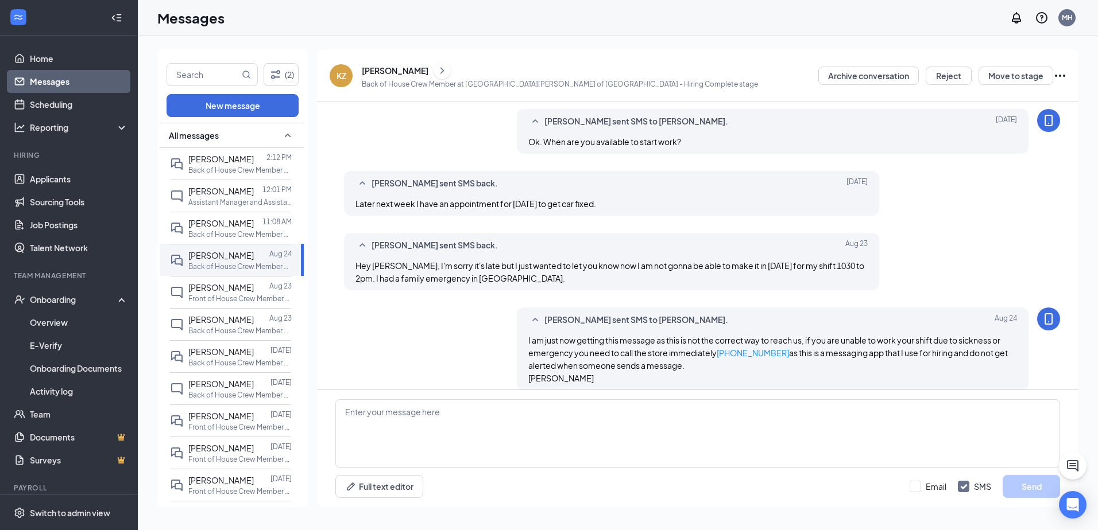
scroll to position [457, 0]
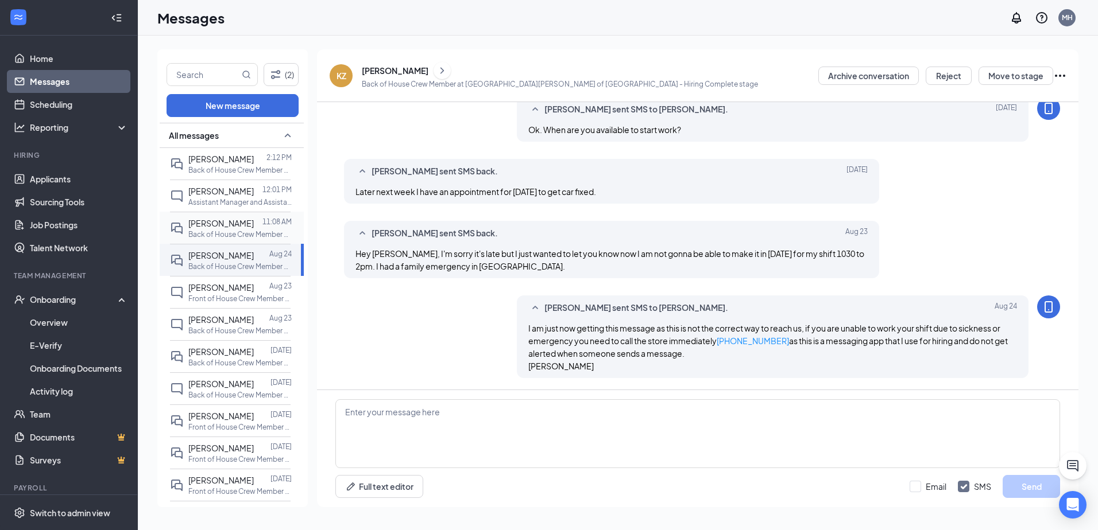
click at [222, 238] on p "Back of House Crew Member at [GEOGRAPHIC_DATA][PERSON_NAME] of [GEOGRAPHIC_DATA]" at bounding box center [239, 235] width 103 height 10
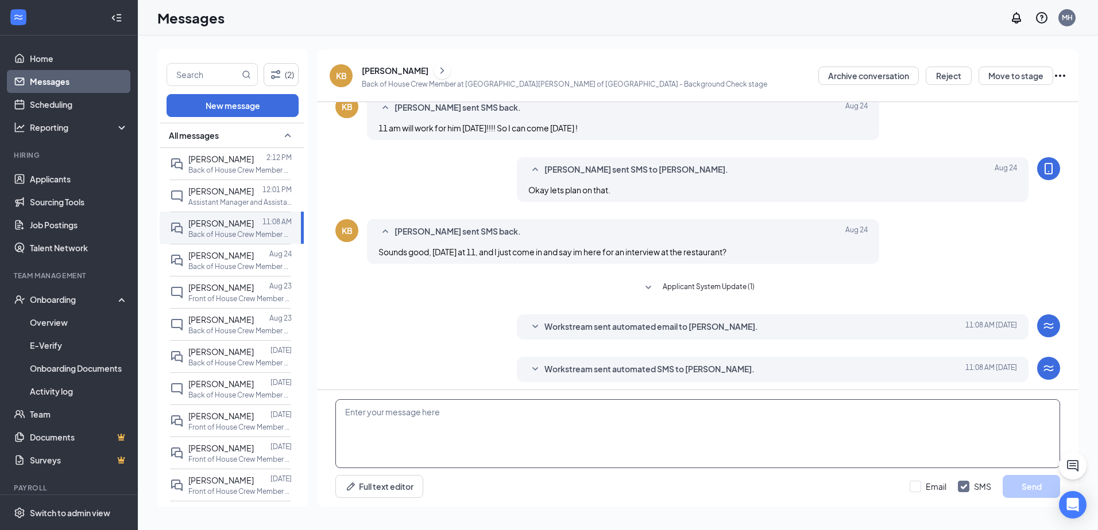
scroll to position [301, 0]
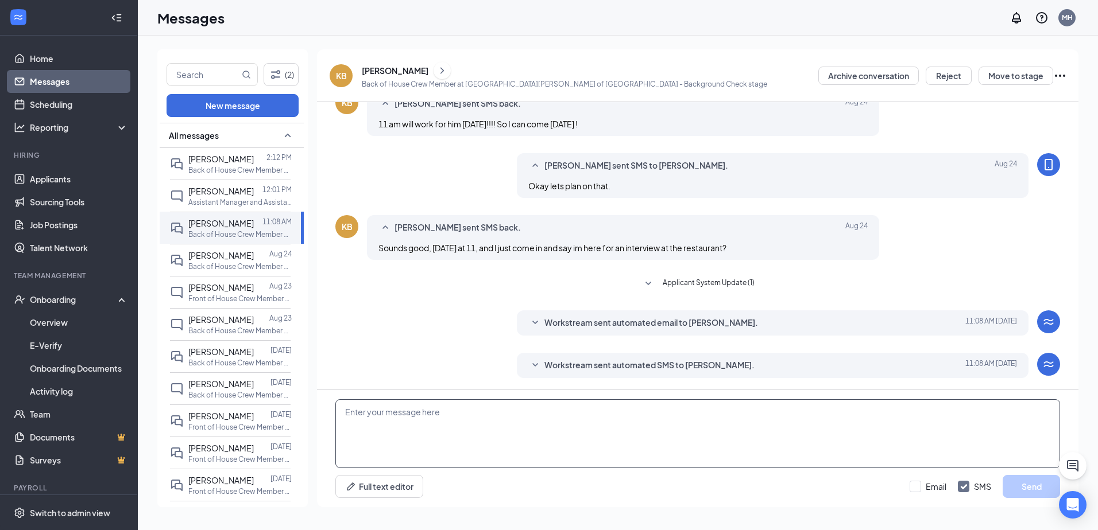
click at [525, 456] on textarea at bounding box center [697, 434] width 724 height 69
type textarea "J"
type textarea "HI"
click at [48, 173] on link "Applicants" at bounding box center [79, 179] width 98 height 23
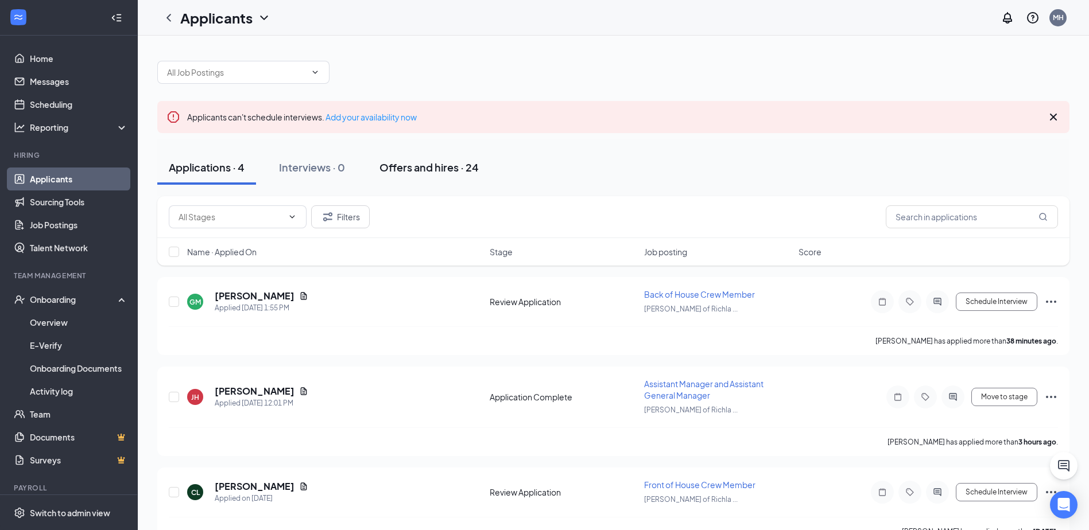
click at [420, 166] on div "Offers and hires · 24" at bounding box center [428, 167] width 99 height 14
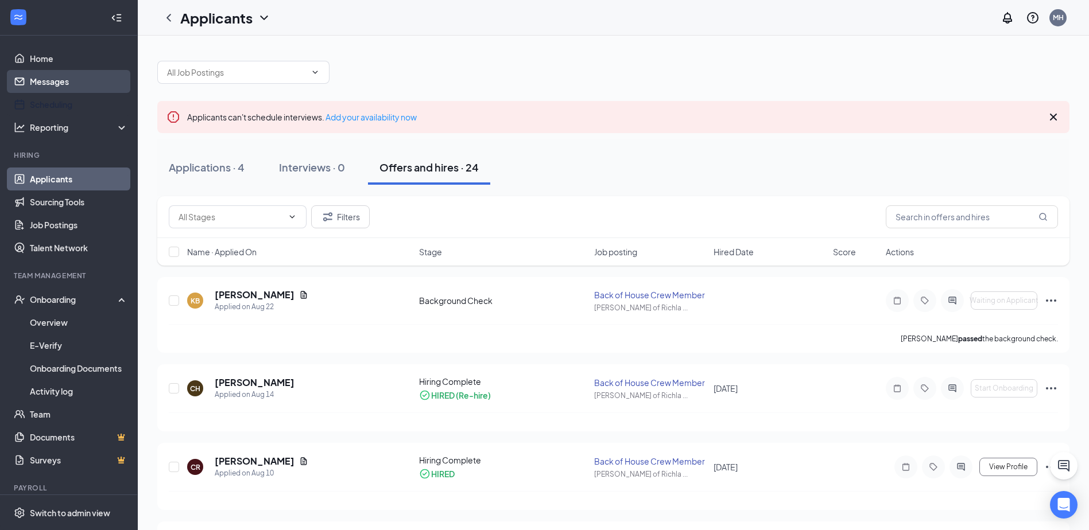
click at [46, 77] on link "Messages" at bounding box center [79, 81] width 98 height 23
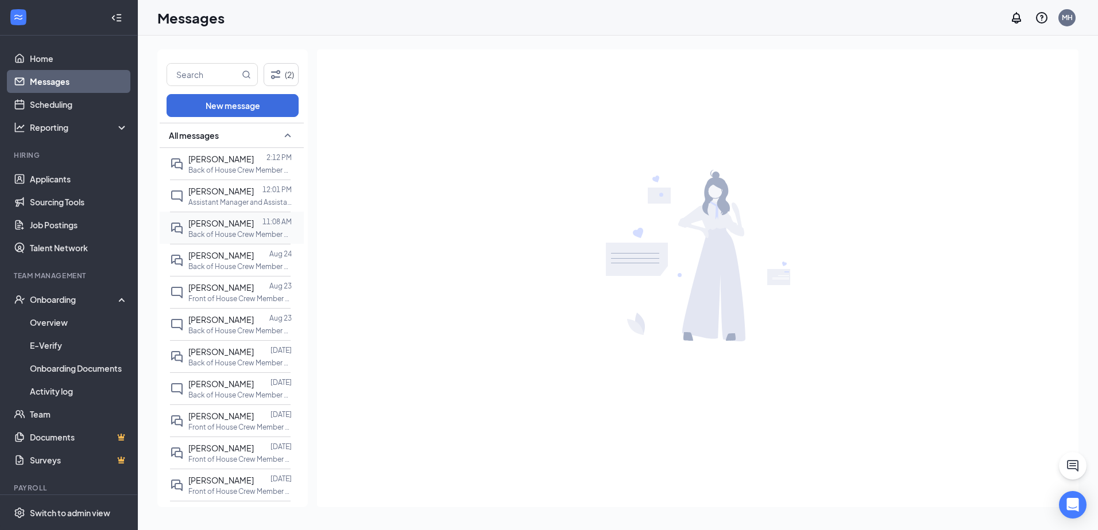
click at [266, 216] on div "[PERSON_NAME] 11:08 AM Back of House Crew Member at [GEOGRAPHIC_DATA][PERSON_NA…" at bounding box center [230, 228] width 121 height 32
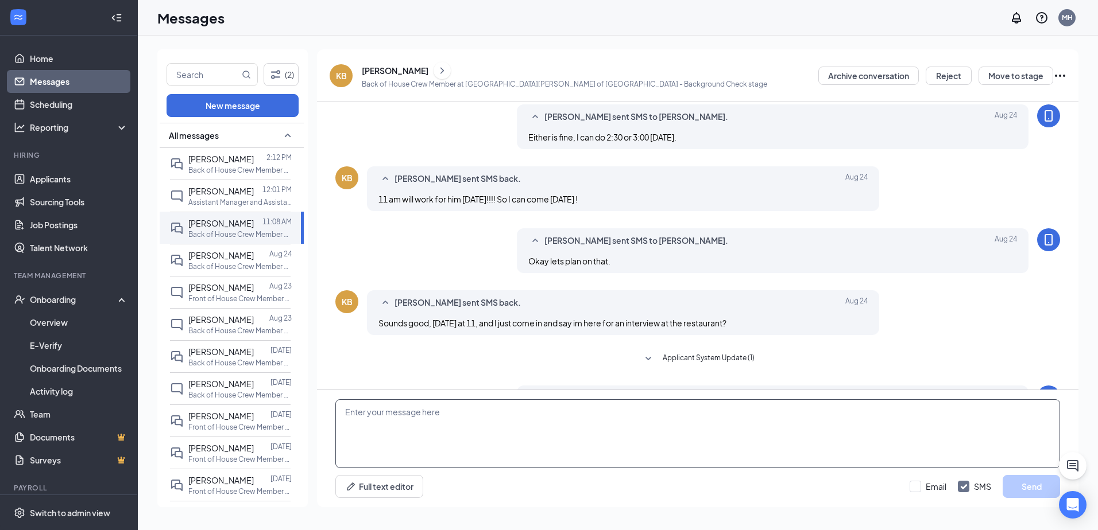
click at [590, 434] on textarea at bounding box center [697, 434] width 724 height 69
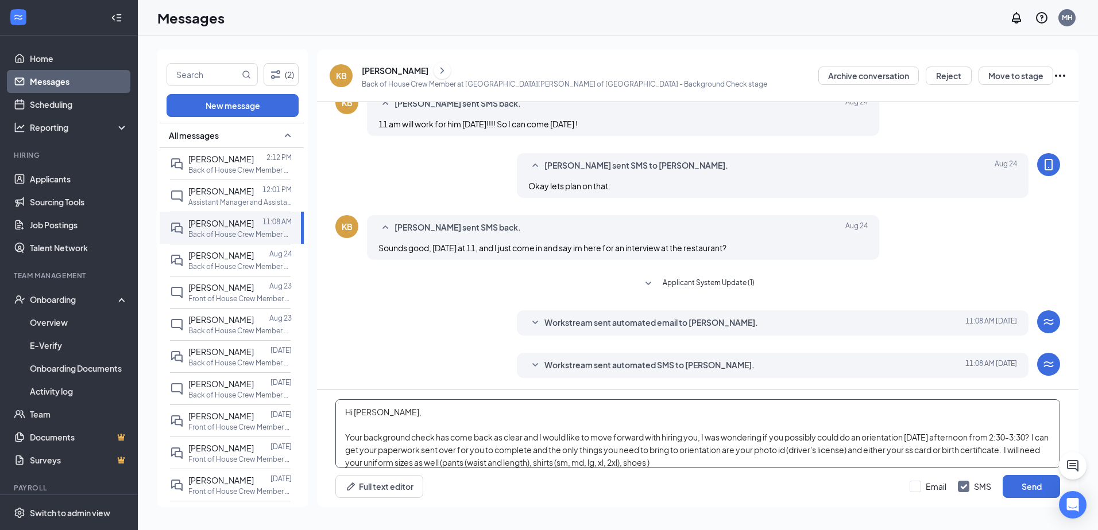
click at [550, 463] on textarea "Hi [PERSON_NAME], Your background check has come back as clear and I would like…" at bounding box center [697, 434] width 724 height 69
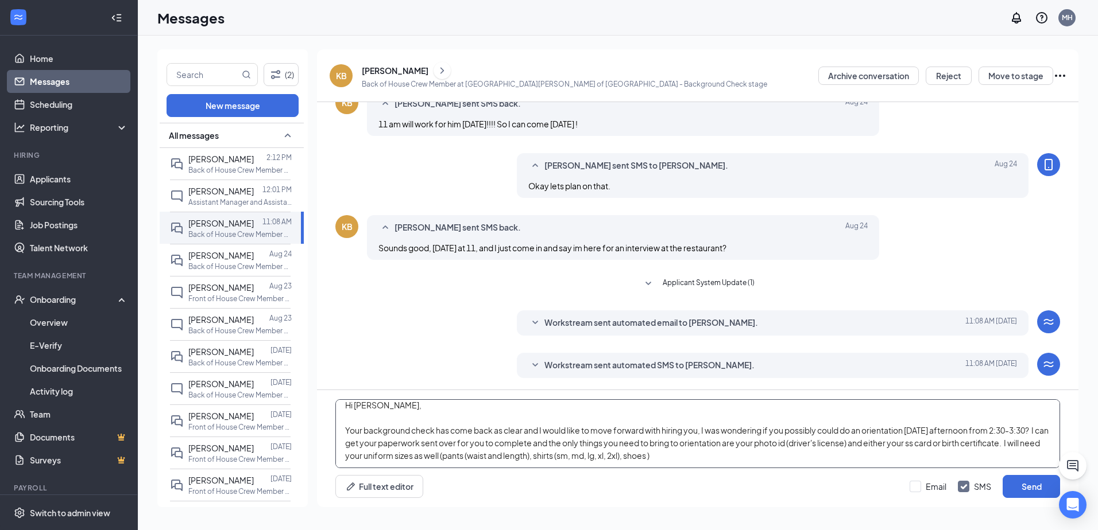
click at [553, 461] on textarea "Hi [PERSON_NAME], Your background check has come back as clear and I would like…" at bounding box center [697, 434] width 724 height 69
click at [560, 458] on textarea "Hi [PERSON_NAME], Your background check has come back as clear and I would like…" at bounding box center [697, 434] width 724 height 69
drag, startPoint x: 779, startPoint y: 446, endPoint x: 798, endPoint y: 452, distance: 20.0
click at [780, 447] on textarea "Hi [PERSON_NAME], Your background check has come back as clear and I would like…" at bounding box center [697, 434] width 724 height 69
click at [767, 458] on textarea "Hi [PERSON_NAME], Your background check has come back as clear and I would like…" at bounding box center [697, 434] width 724 height 69
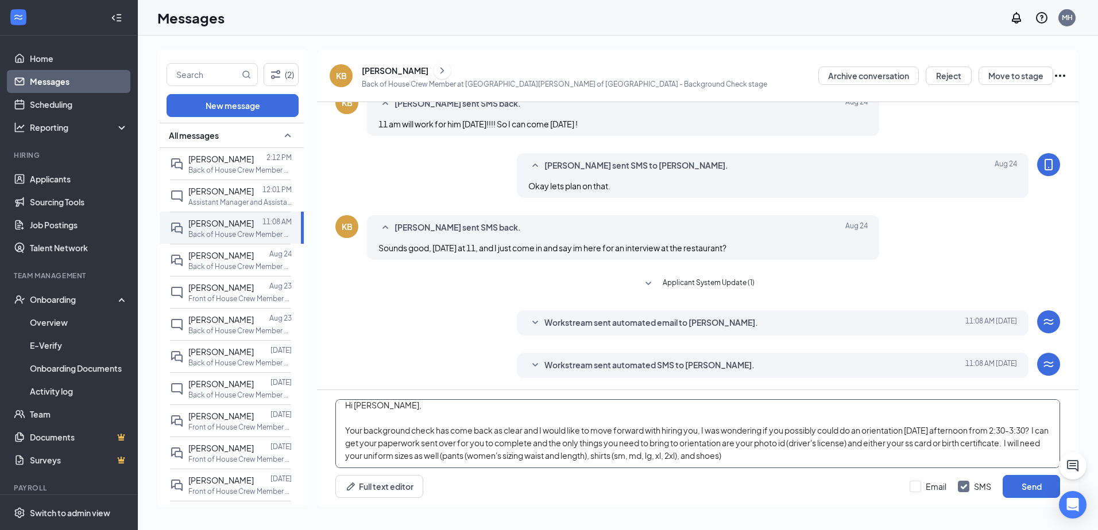
click at [822, 459] on textarea "Hi [PERSON_NAME], Your background check has come back as clear and I would like…" at bounding box center [697, 434] width 724 height 69
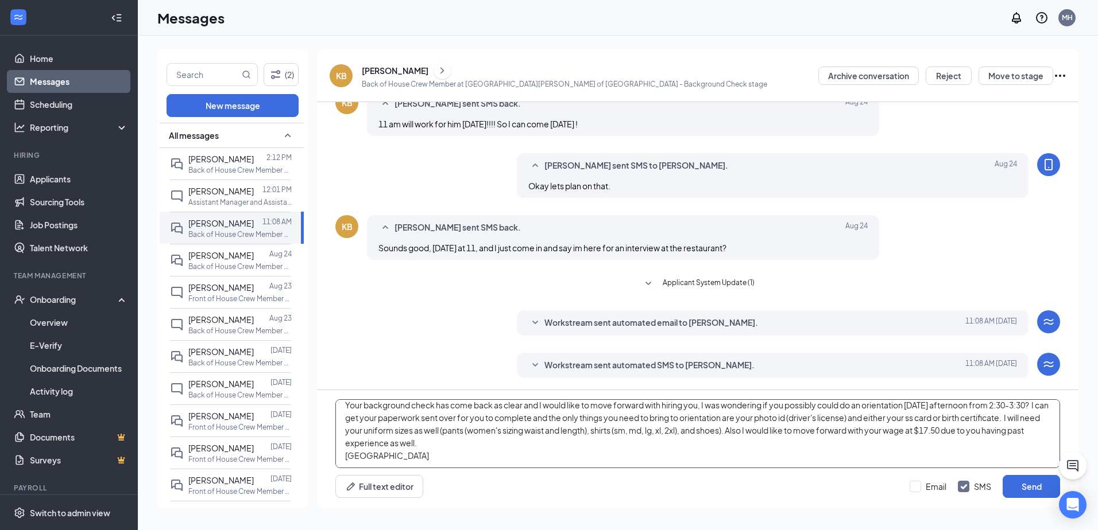
scroll to position [32, 0]
type textarea "Hi [PERSON_NAME], Your background check has come back as clear and I would like…"
drag, startPoint x: 707, startPoint y: 434, endPoint x: 1023, endPoint y: 493, distance: 322.3
click at [1023, 493] on button "Send" at bounding box center [1030, 486] width 57 height 23
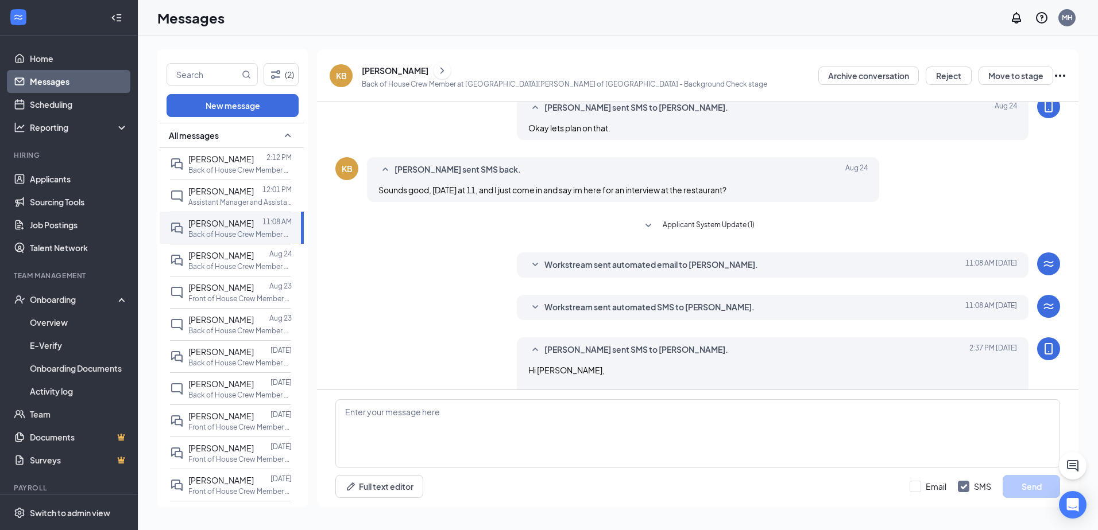
scroll to position [452, 0]
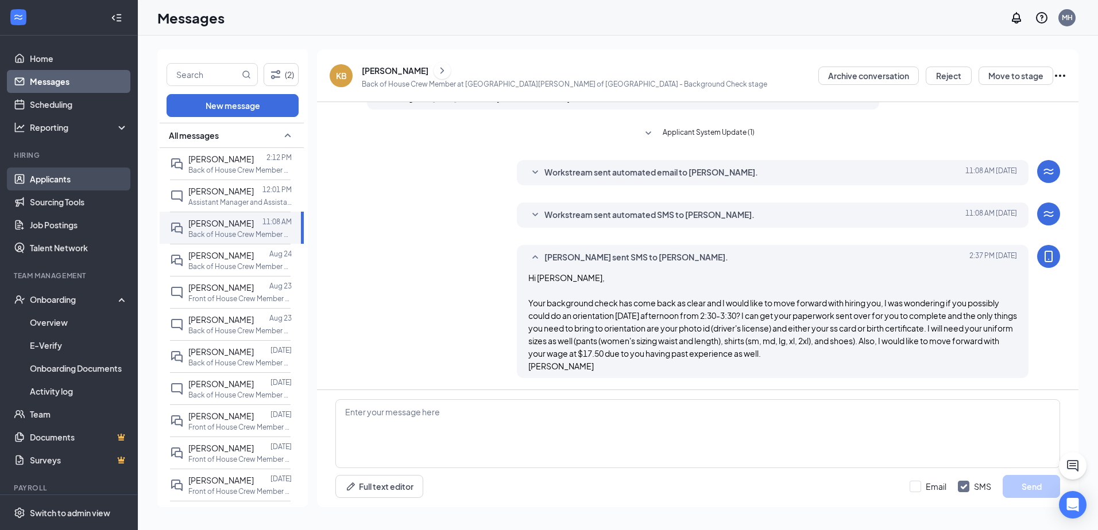
click at [77, 184] on link "Applicants" at bounding box center [79, 179] width 98 height 23
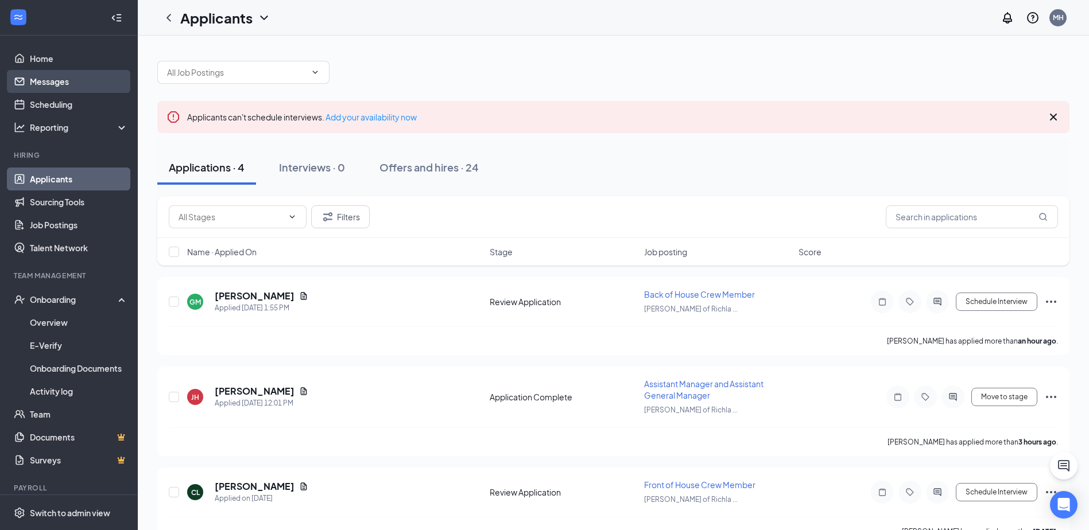
click at [45, 79] on link "Messages" at bounding box center [79, 81] width 98 height 23
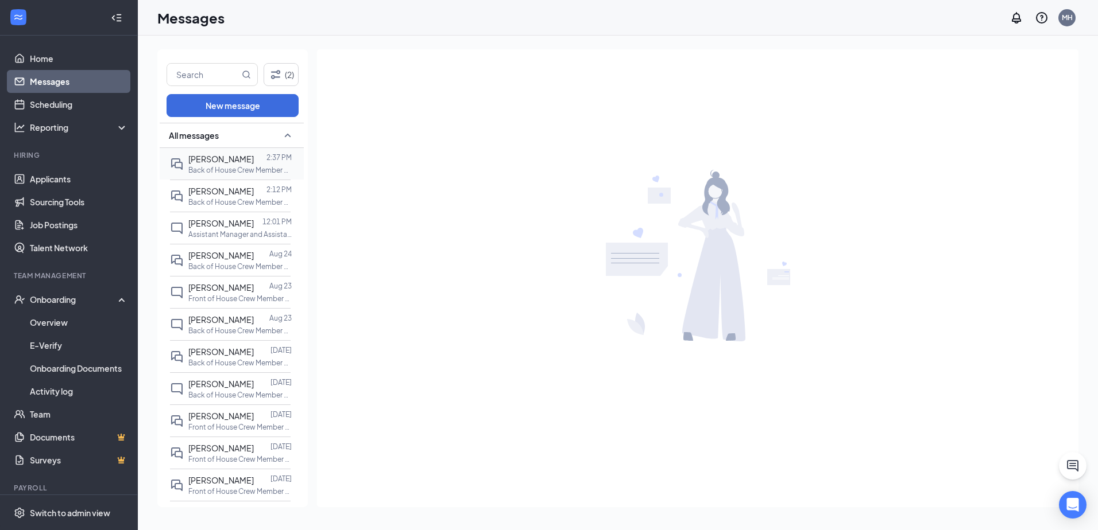
click at [254, 164] on div at bounding box center [260, 159] width 13 height 13
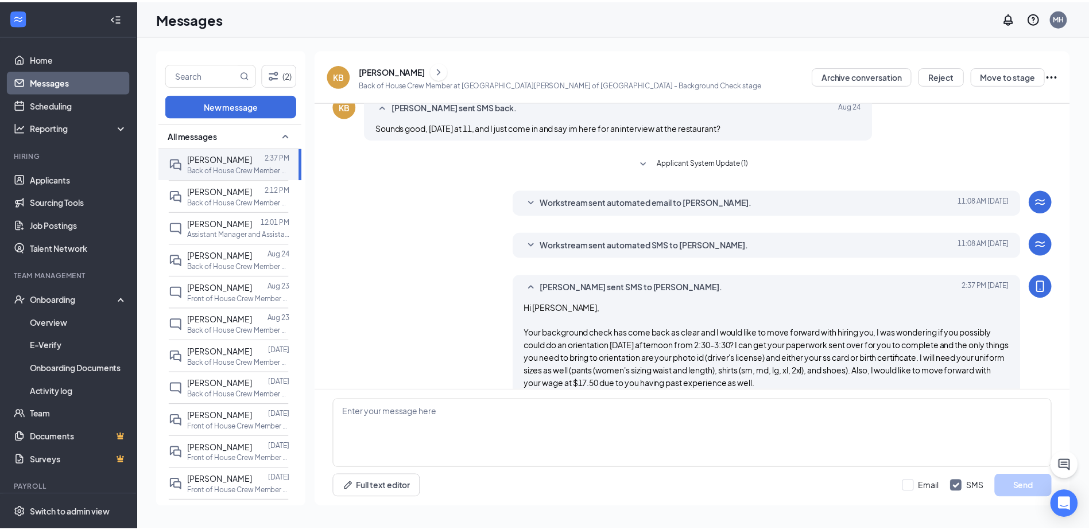
scroll to position [390, 0]
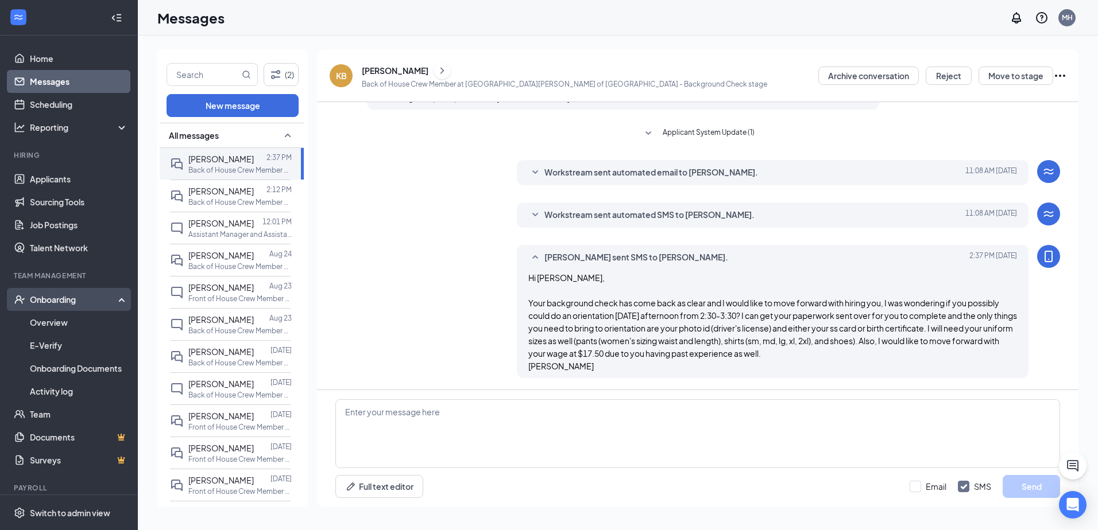
click at [56, 308] on div "Onboarding" at bounding box center [69, 299] width 138 height 23
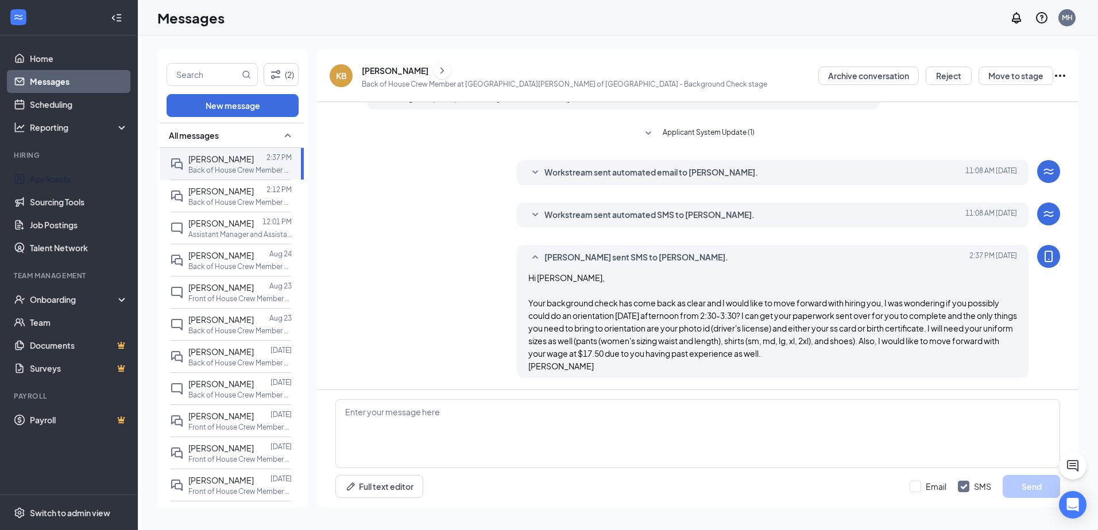
click at [58, 165] on li "Hiring Applicants Sourcing Tools Job Postings Talent Network" at bounding box center [68, 204] width 137 height 109
click at [57, 175] on link "Applicants" at bounding box center [79, 179] width 98 height 23
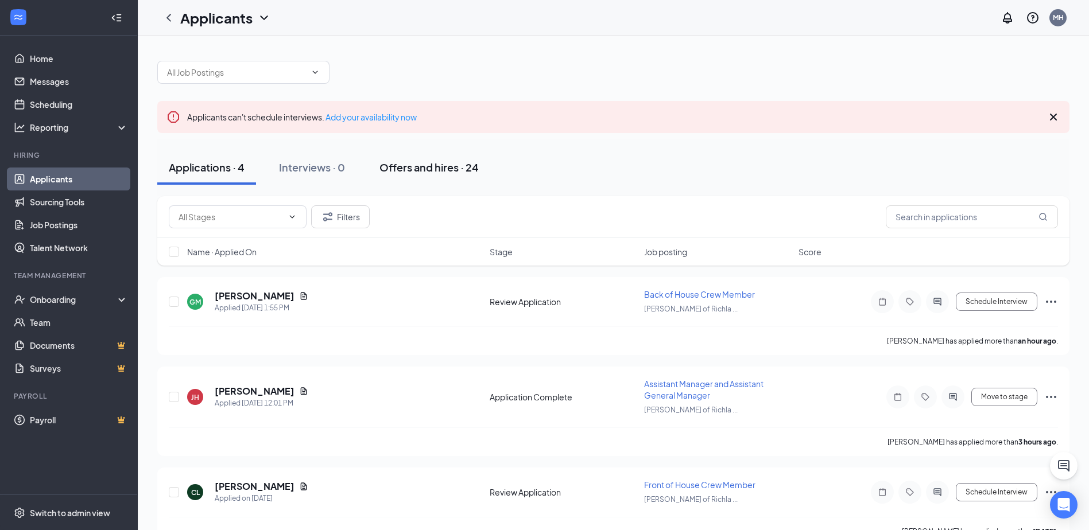
click at [443, 165] on div "Offers and hires · 24" at bounding box center [428, 167] width 99 height 14
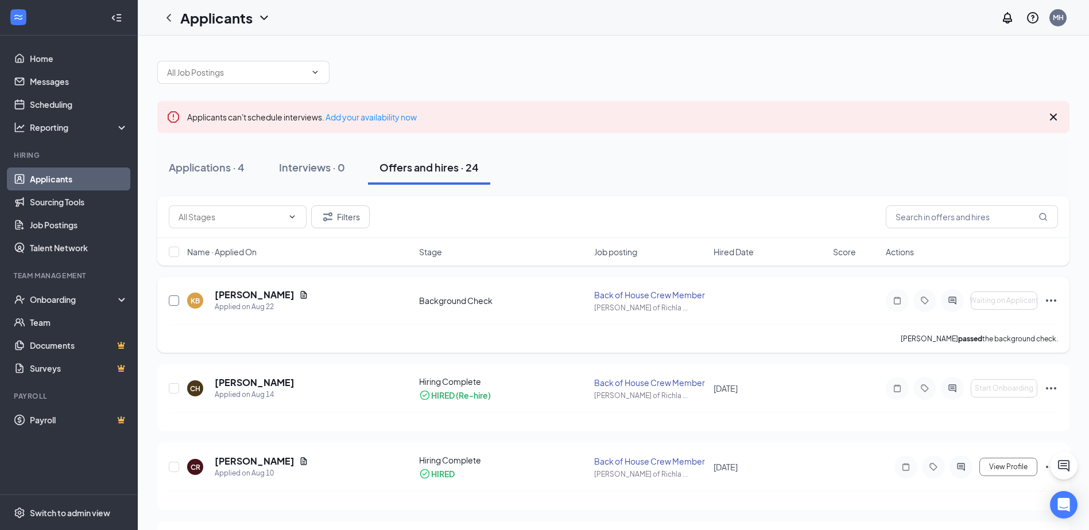
click at [177, 304] on input "checkbox" at bounding box center [174, 301] width 10 height 10
checkbox input "true"
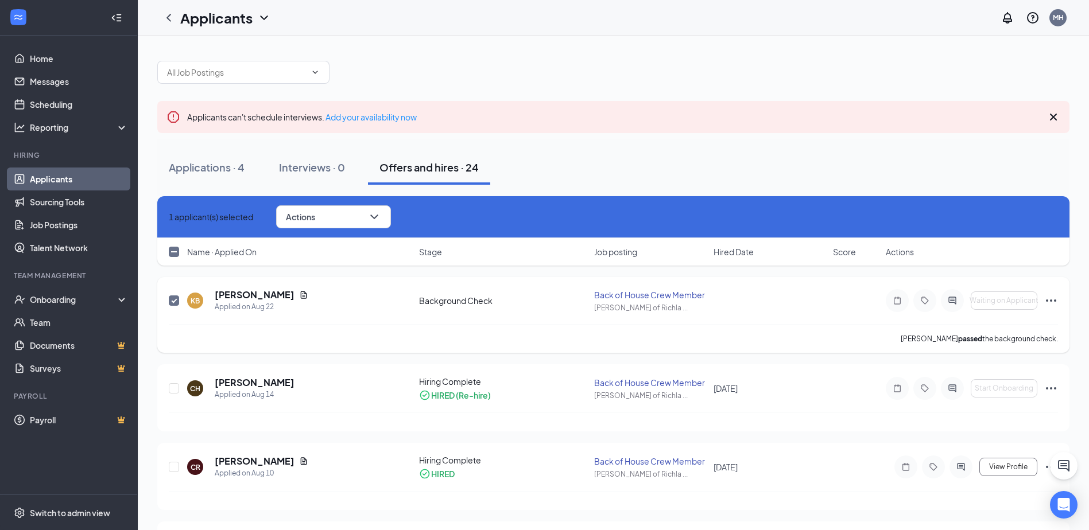
click at [1044, 297] on icon "Ellipses" at bounding box center [1051, 301] width 14 height 14
click at [1014, 325] on p "[PERSON_NAME] as hired" at bounding box center [998, 324] width 99 height 11
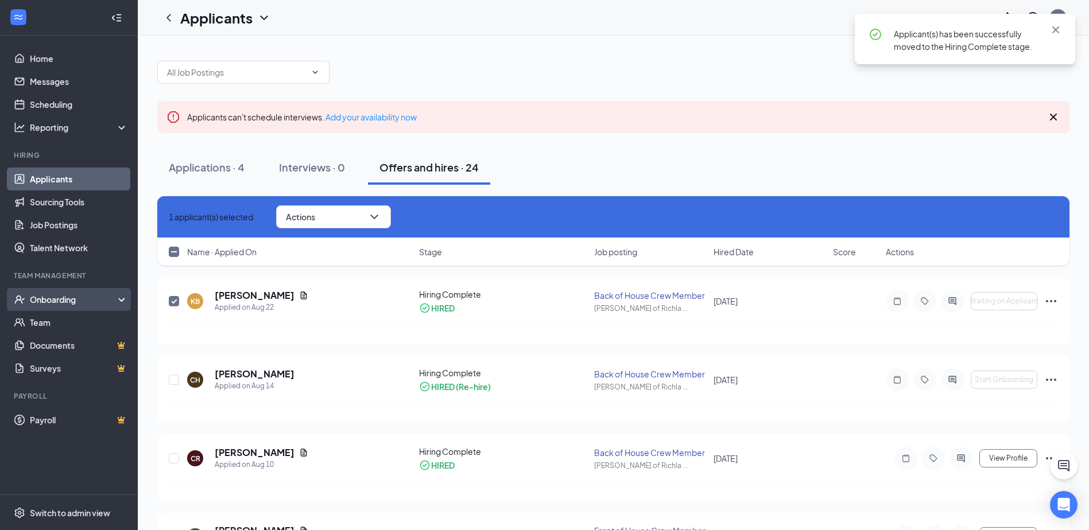
click at [94, 296] on div "Onboarding" at bounding box center [74, 299] width 88 height 11
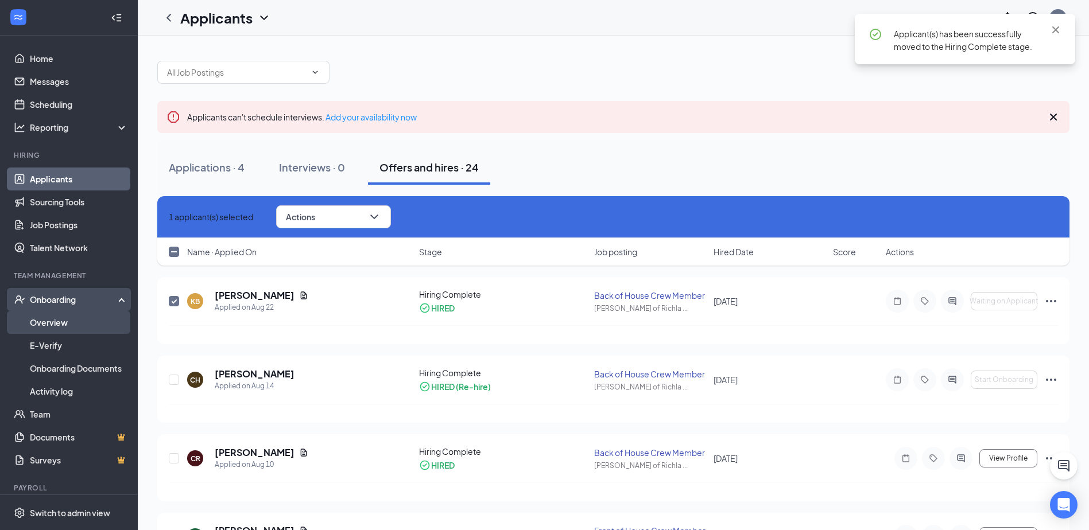
click at [88, 327] on link "Overview" at bounding box center [79, 322] width 98 height 23
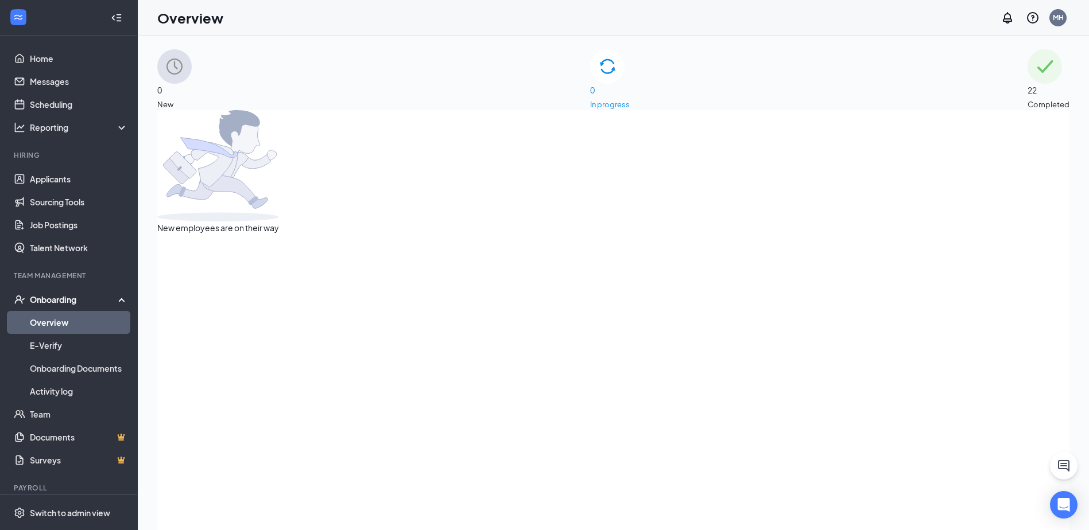
click at [1028, 81] on div "22 Completed" at bounding box center [1049, 79] width 42 height 61
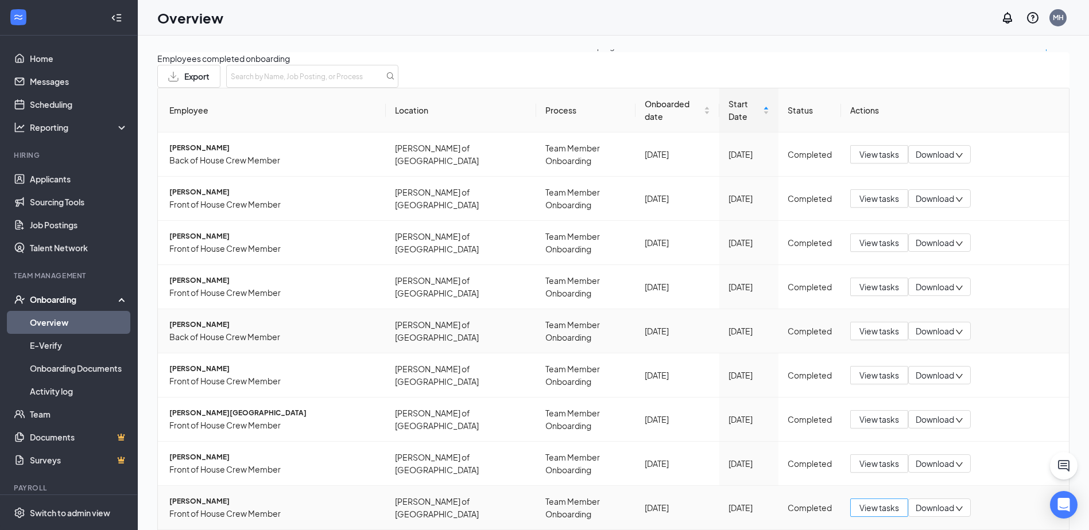
scroll to position [157, 0]
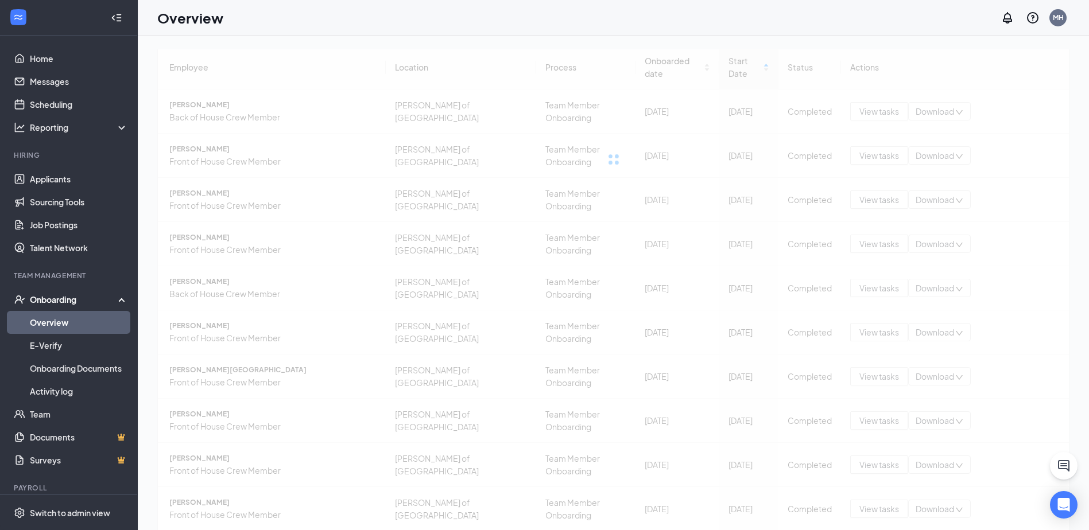
click at [1012, 508] on div "Employee Location Process Onboarded date Start Date Status Actions [PERSON_NAME…" at bounding box center [613, 302] width 912 height 514
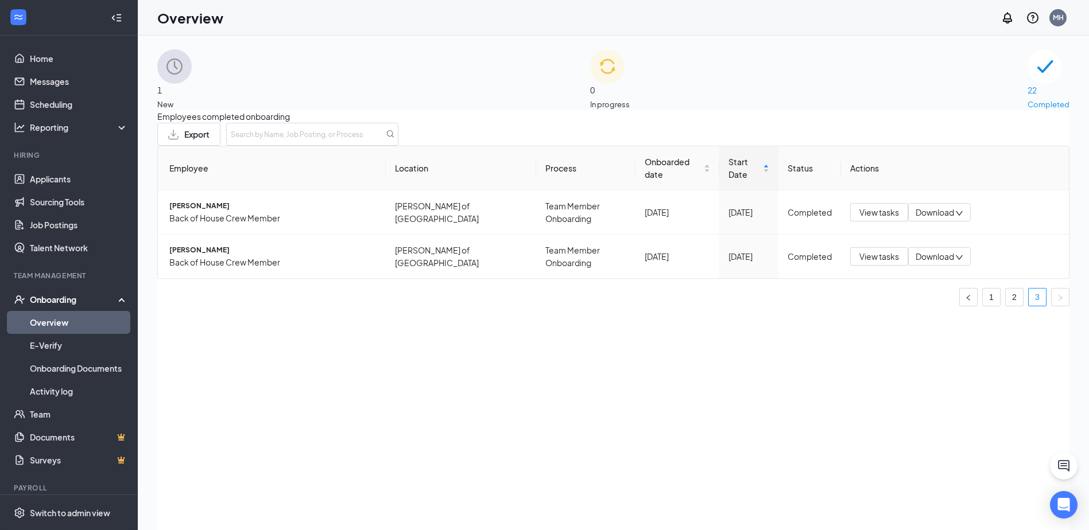
click at [192, 70] on img at bounding box center [174, 66] width 34 height 34
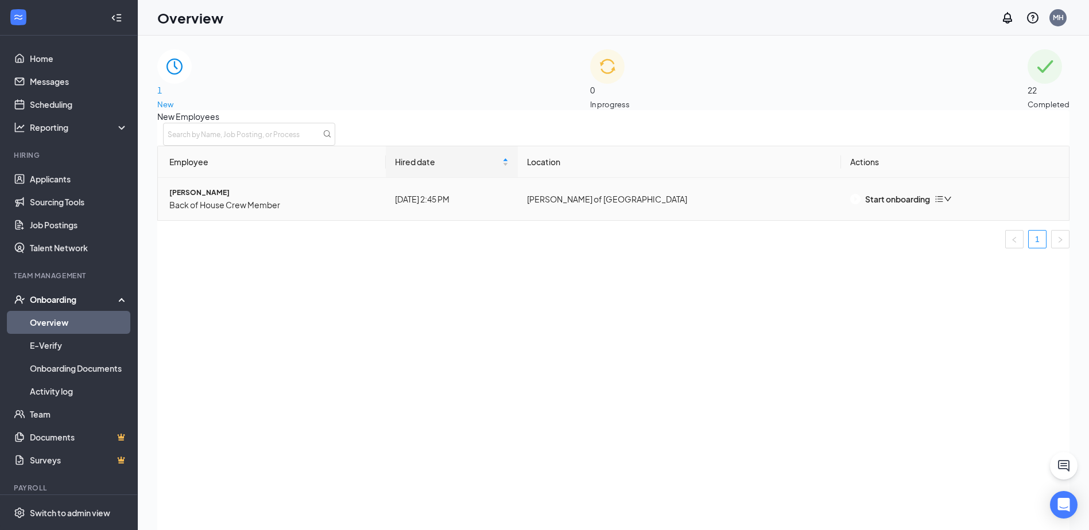
click at [904, 220] on td "Start onboarding" at bounding box center [955, 199] width 228 height 42
click at [903, 206] on div "Start onboarding" at bounding box center [890, 199] width 80 height 13
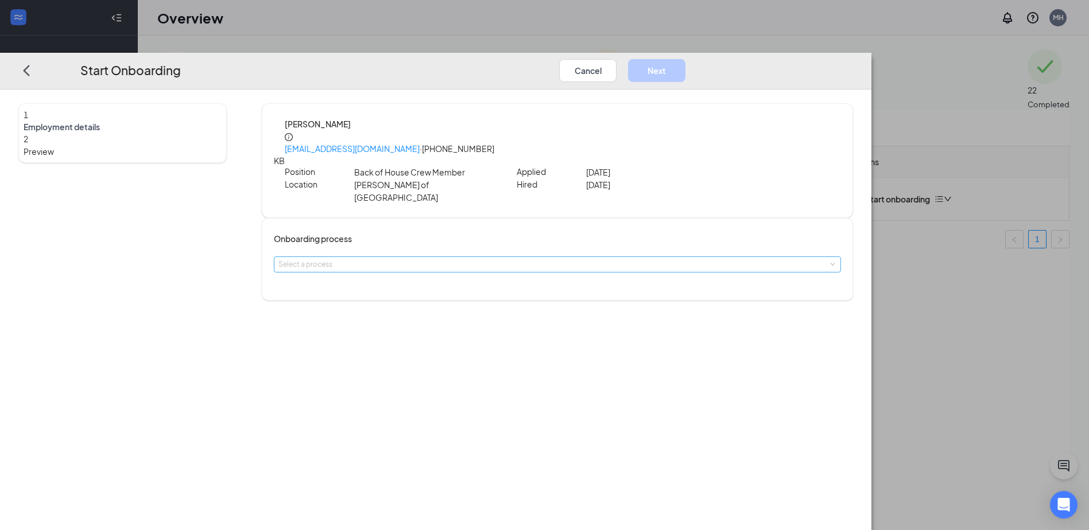
click at [515, 259] on div "Select a process" at bounding box center [554, 264] width 553 height 11
click at [480, 259] on span "Team Member Onboarding" at bounding box center [438, 256] width 102 height 10
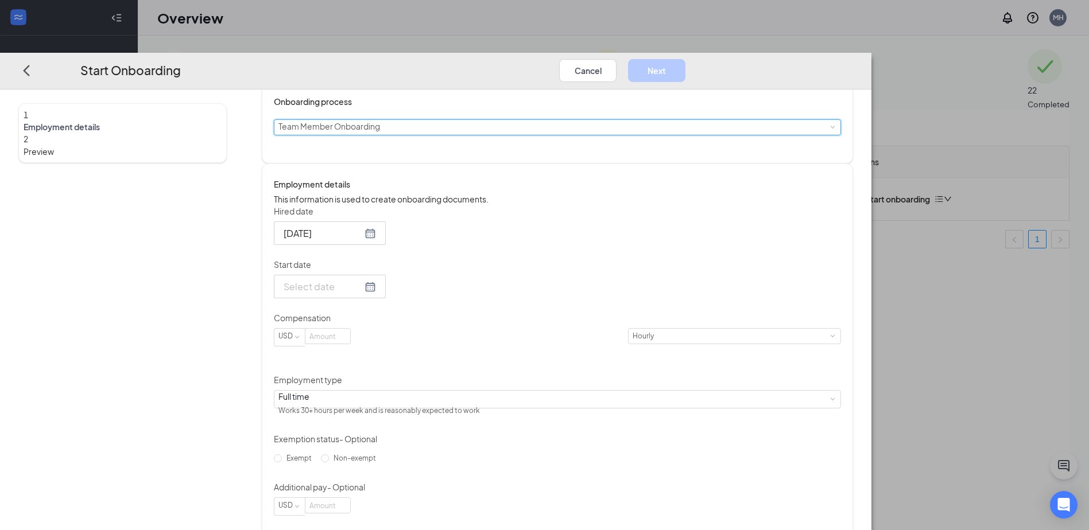
scroll to position [143, 0]
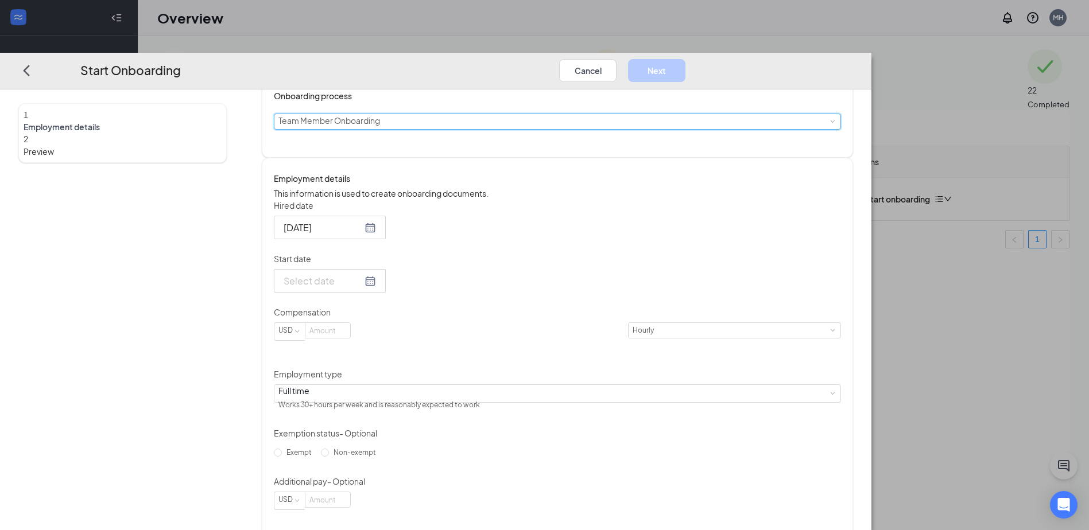
click at [376, 274] on div at bounding box center [330, 281] width 92 height 14
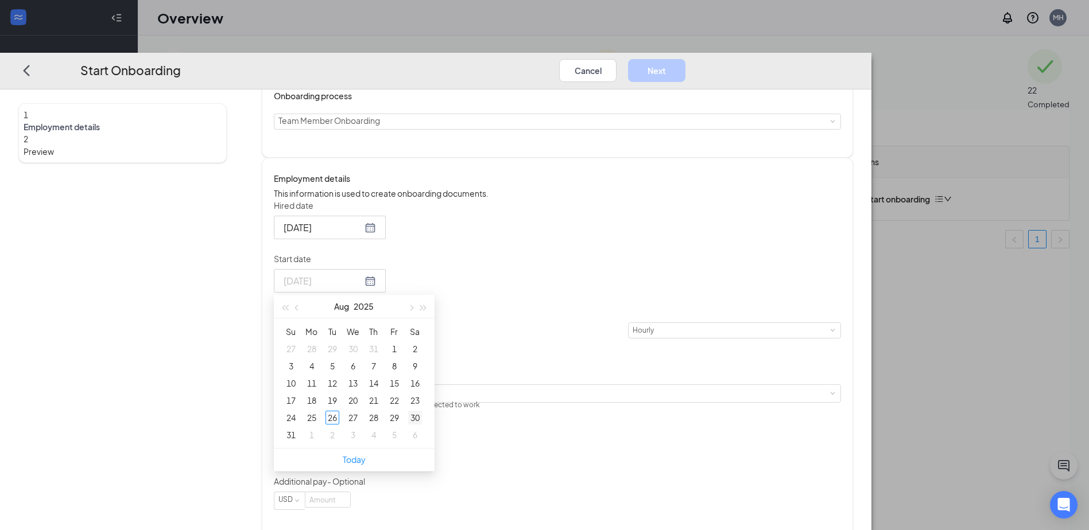
type input "[DATE]"
click at [422, 412] on div "30" at bounding box center [415, 419] width 14 height 14
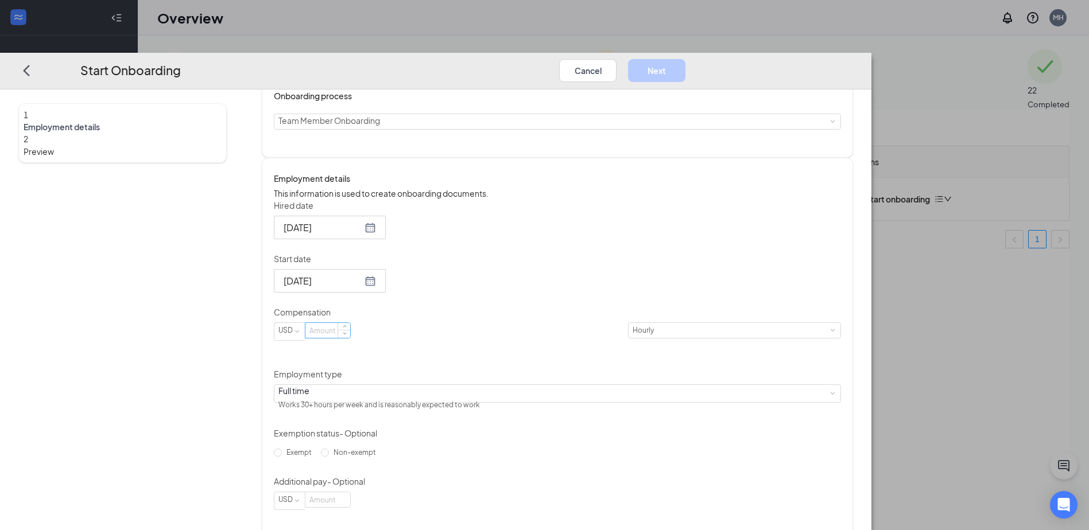
drag, startPoint x: 452, startPoint y: 321, endPoint x: 460, endPoint y: 321, distance: 8.0
click at [350, 324] on input at bounding box center [327, 331] width 45 height 15
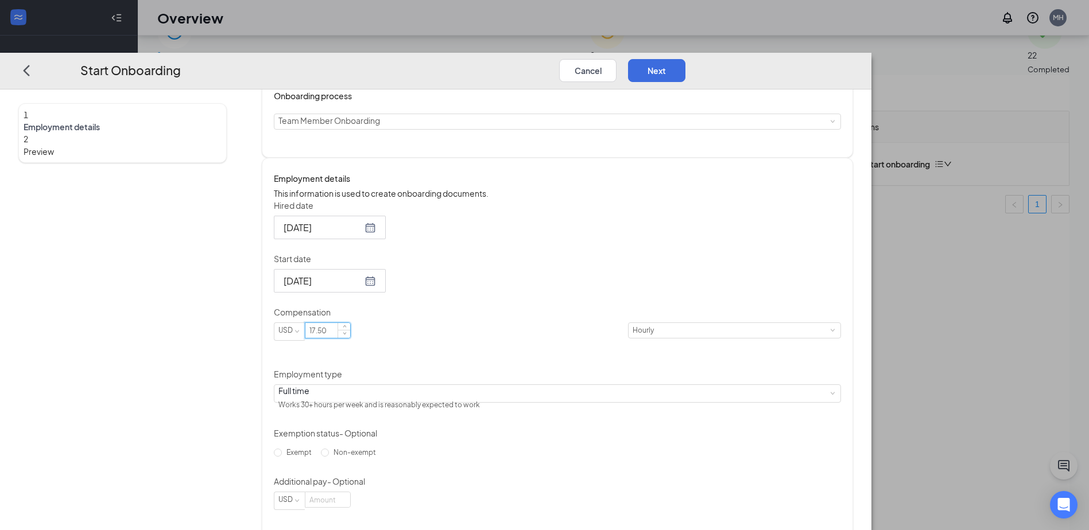
scroll to position [52, 0]
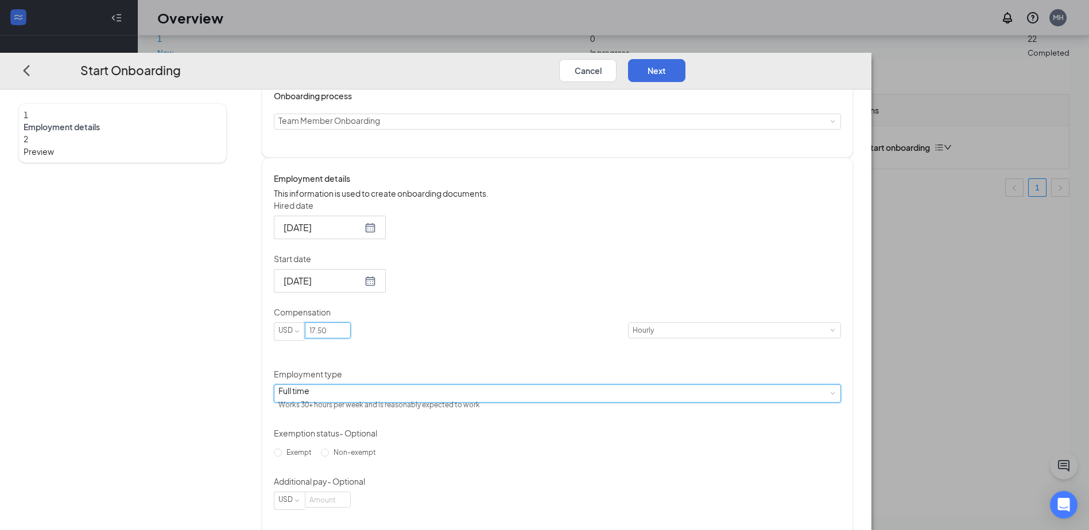
type input "17.5"
click at [434, 386] on div "Full time Works 30+ hours per week and is reasonably expected to work" at bounding box center [557, 394] width 558 height 17
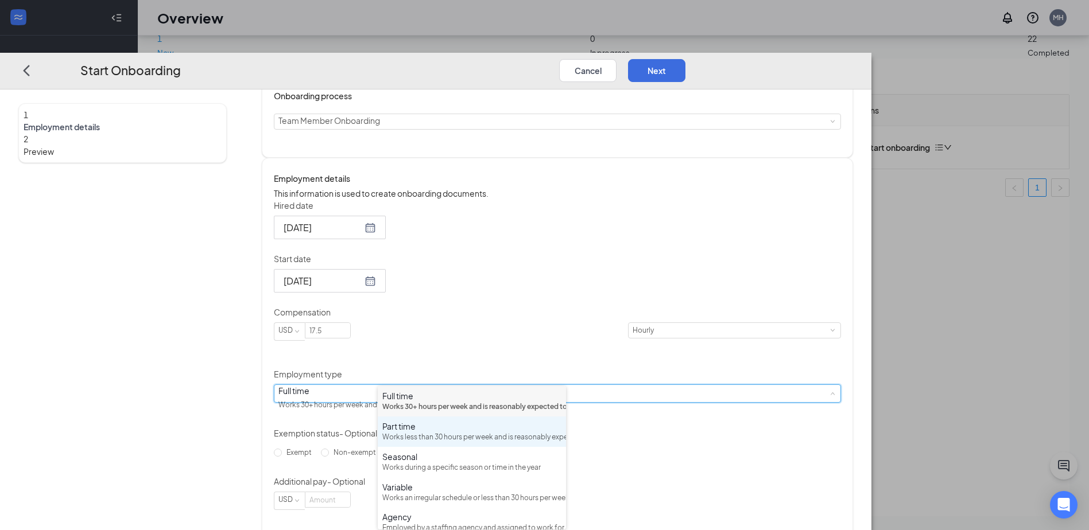
click at [419, 443] on div "Works less than 30 hours per week and is reasonably expected to work" at bounding box center [471, 437] width 179 height 11
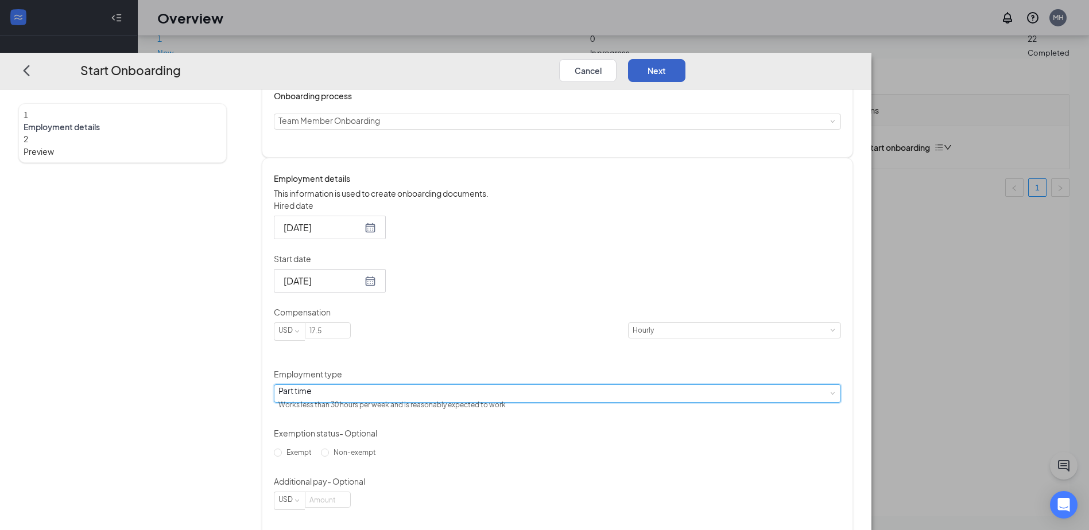
click at [685, 59] on button "Next" at bounding box center [656, 70] width 57 height 23
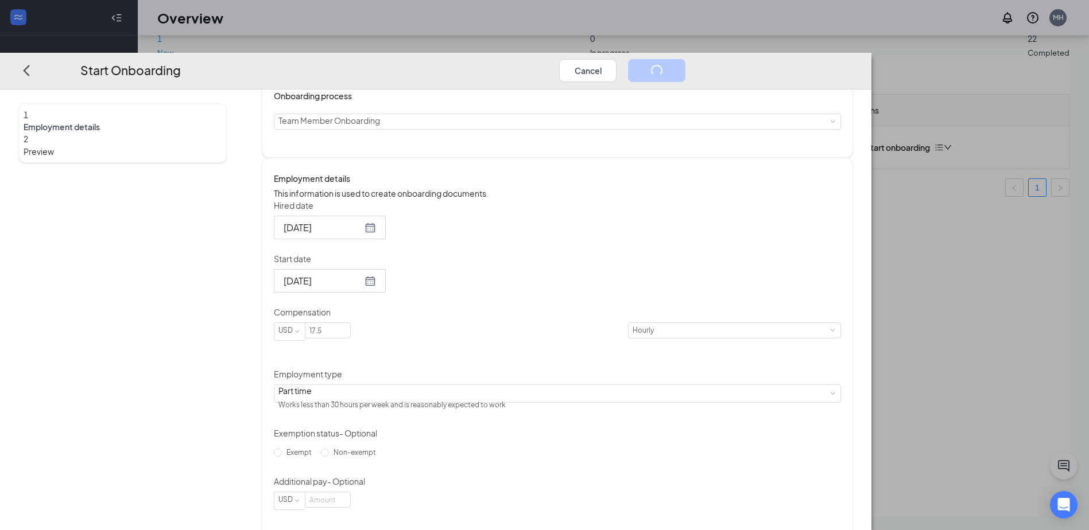
scroll to position [0, 0]
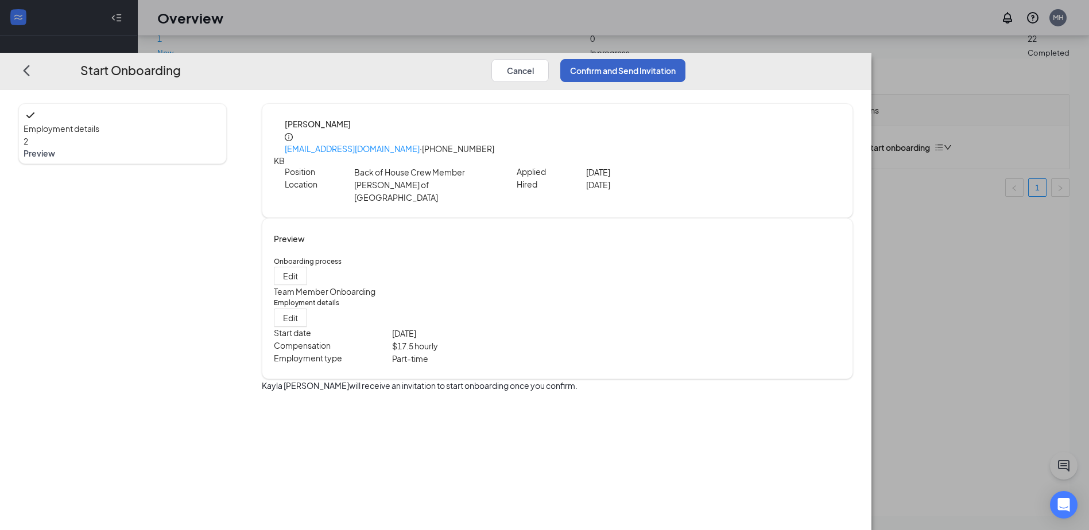
click at [685, 59] on button "Confirm and Send Invitation" at bounding box center [622, 70] width 125 height 23
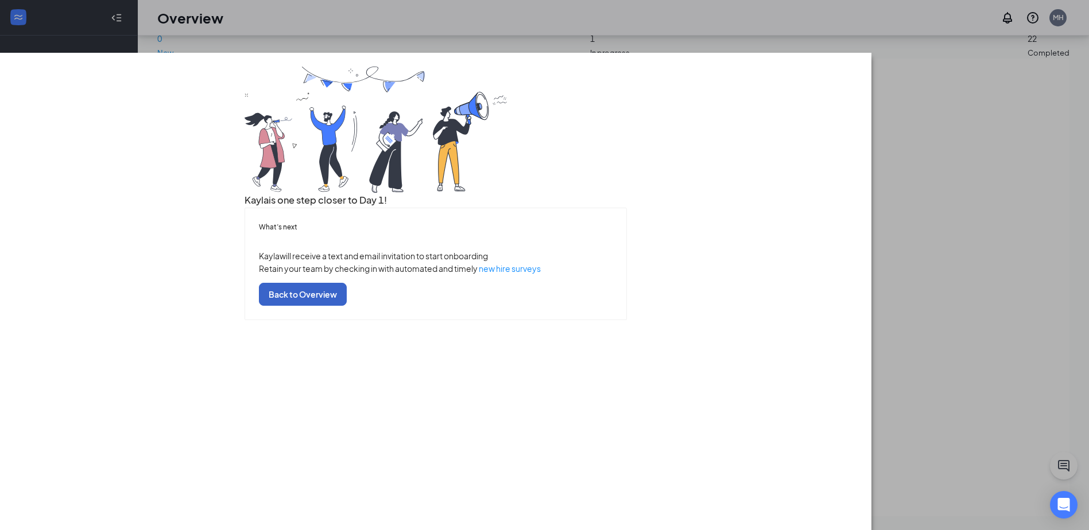
click at [347, 306] on button "Back to Overview" at bounding box center [303, 294] width 88 height 23
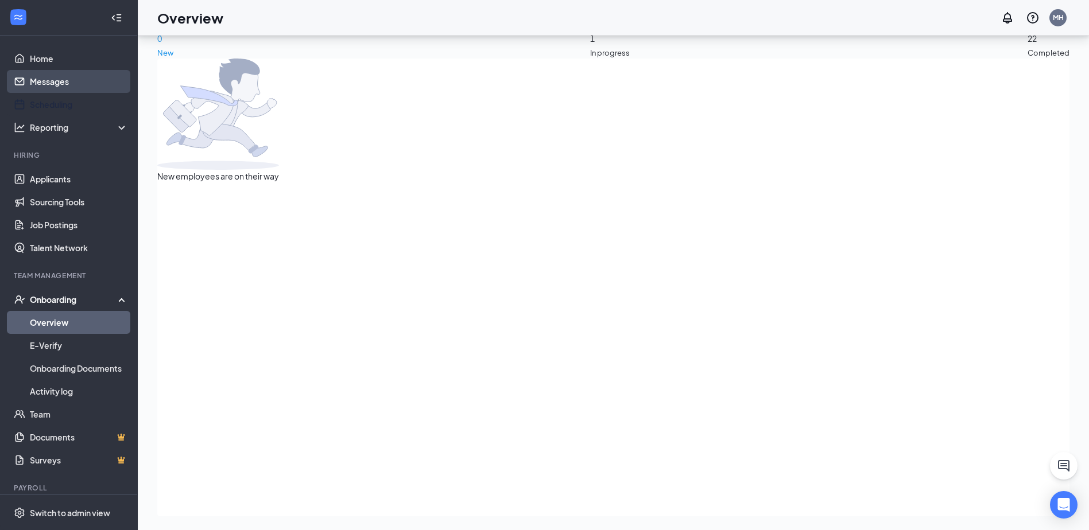
click at [75, 86] on link "Messages" at bounding box center [79, 81] width 98 height 23
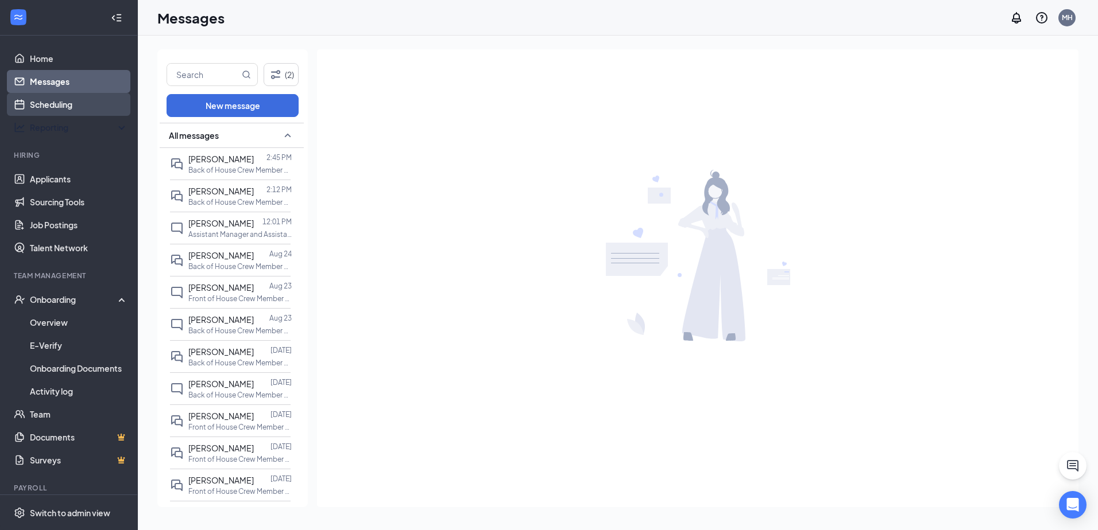
click at [30, 111] on link "Scheduling" at bounding box center [79, 104] width 98 height 23
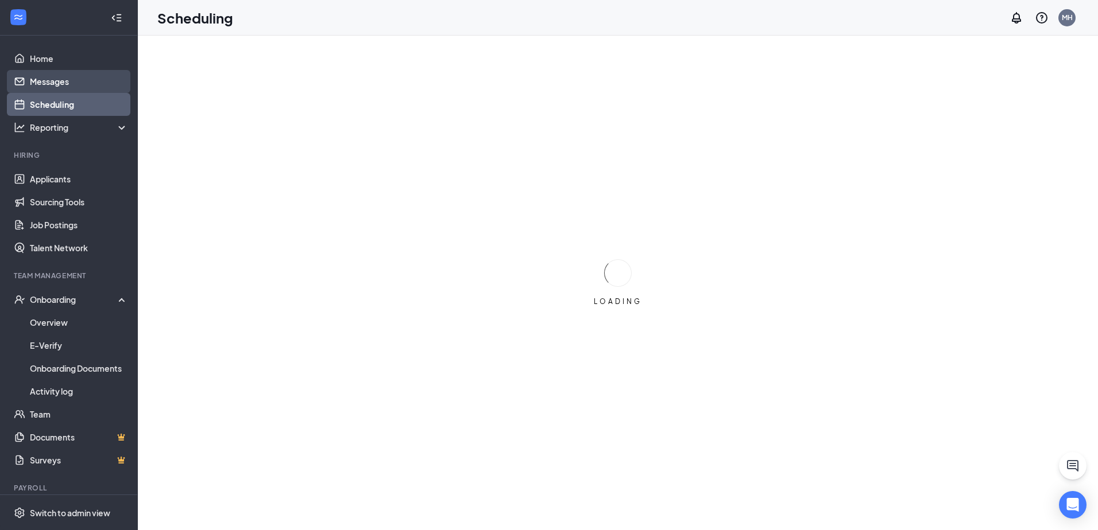
click at [45, 82] on link "Messages" at bounding box center [79, 81] width 98 height 23
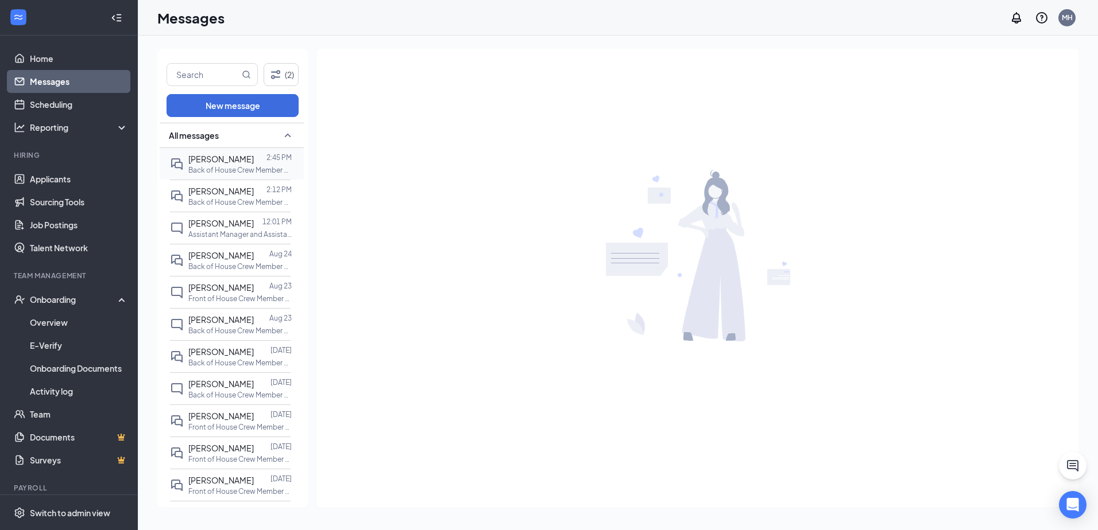
click at [254, 164] on div at bounding box center [260, 159] width 13 height 13
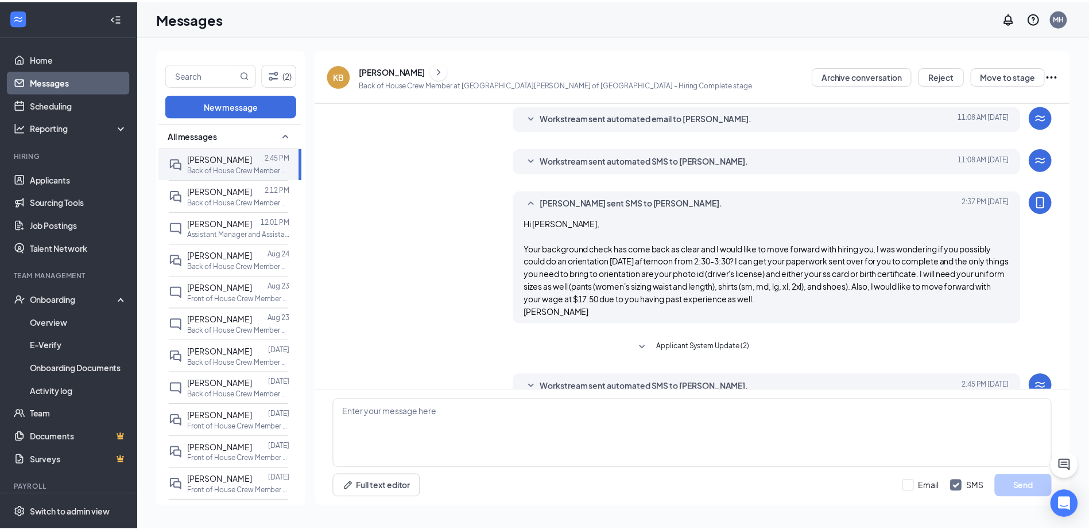
scroll to position [260, 0]
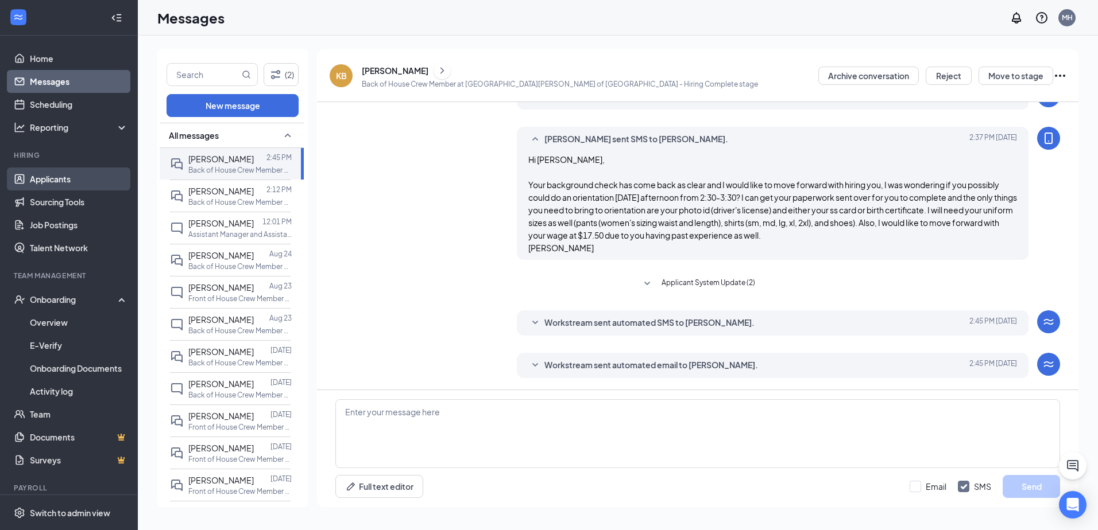
click at [80, 181] on link "Applicants" at bounding box center [79, 179] width 98 height 23
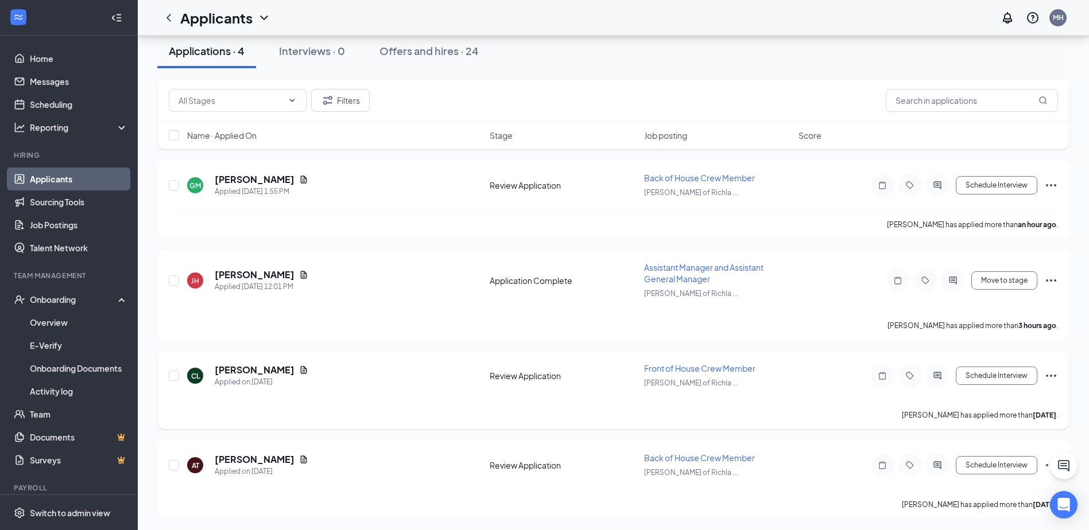
scroll to position [119, 0]
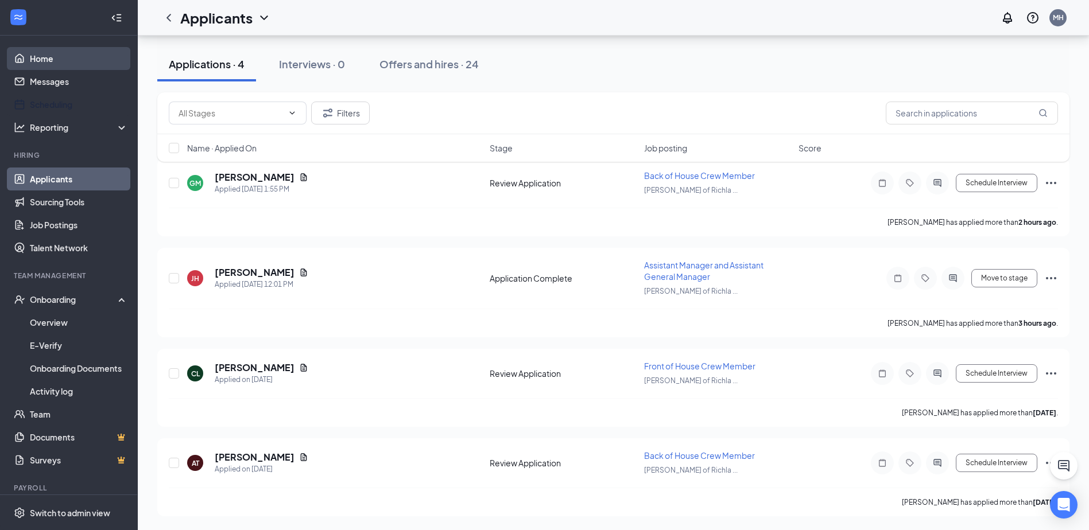
click at [68, 68] on link "Home" at bounding box center [79, 58] width 98 height 23
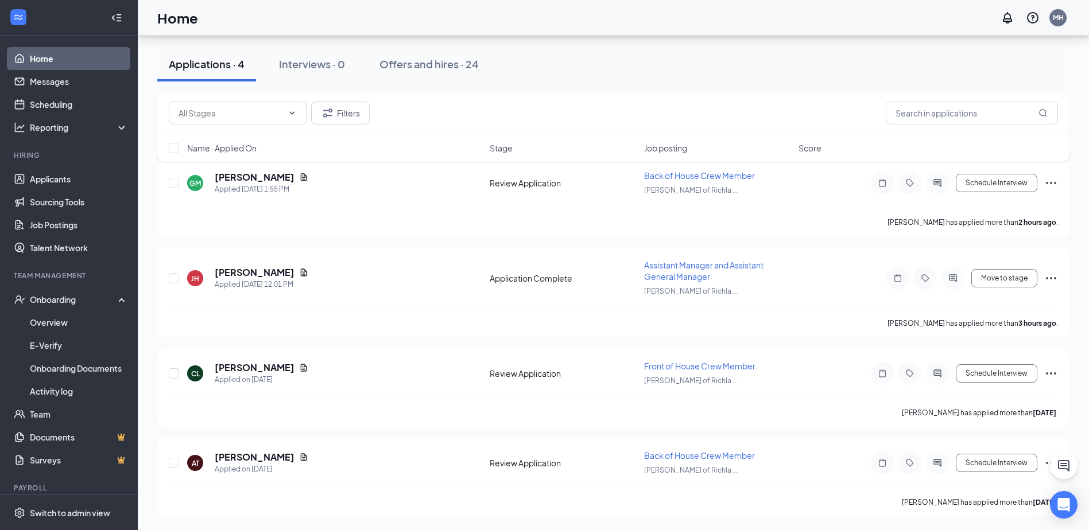
scroll to position [24, 0]
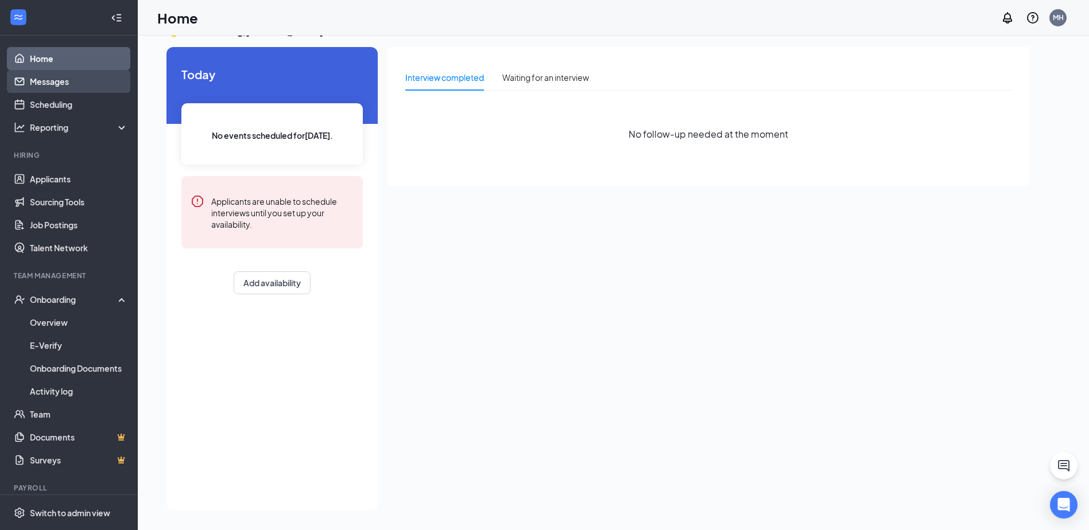
click at [65, 82] on link "Messages" at bounding box center [79, 81] width 98 height 23
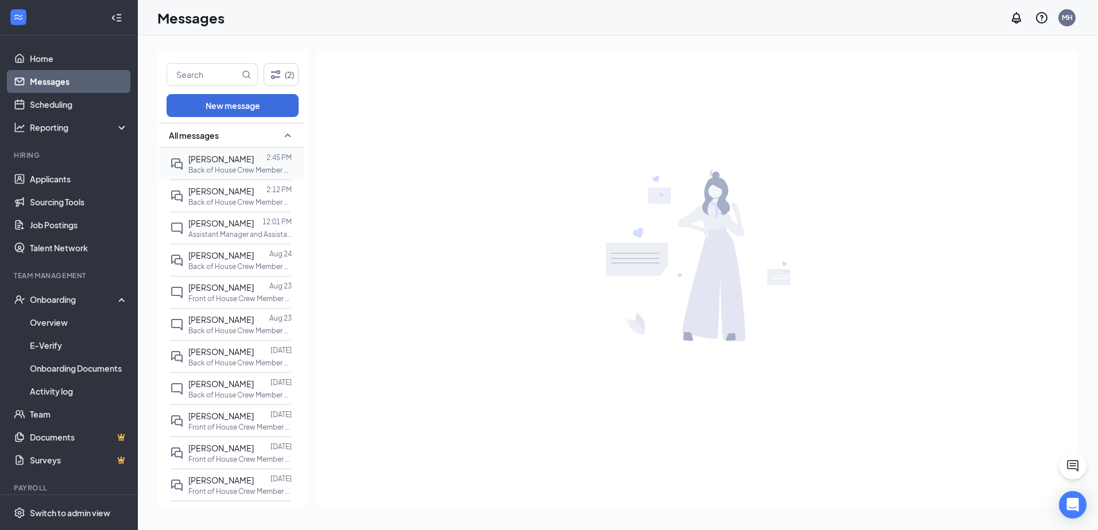
click at [210, 149] on div "[PERSON_NAME] 2:45 PM Back of House Crew Member at [GEOGRAPHIC_DATA][PERSON_NAM…" at bounding box center [230, 164] width 121 height 32
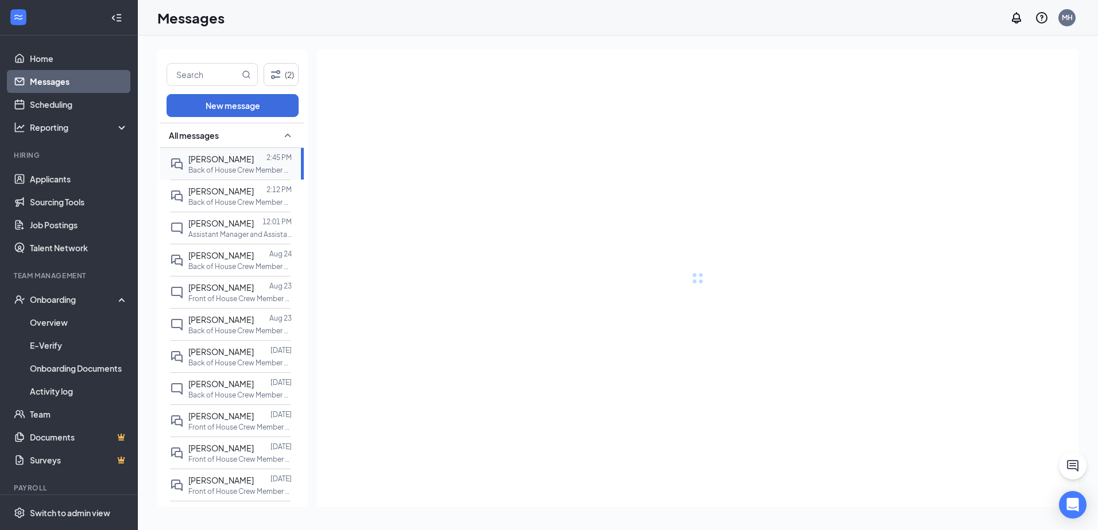
click at [216, 157] on span "[PERSON_NAME]" at bounding box center [220, 159] width 65 height 10
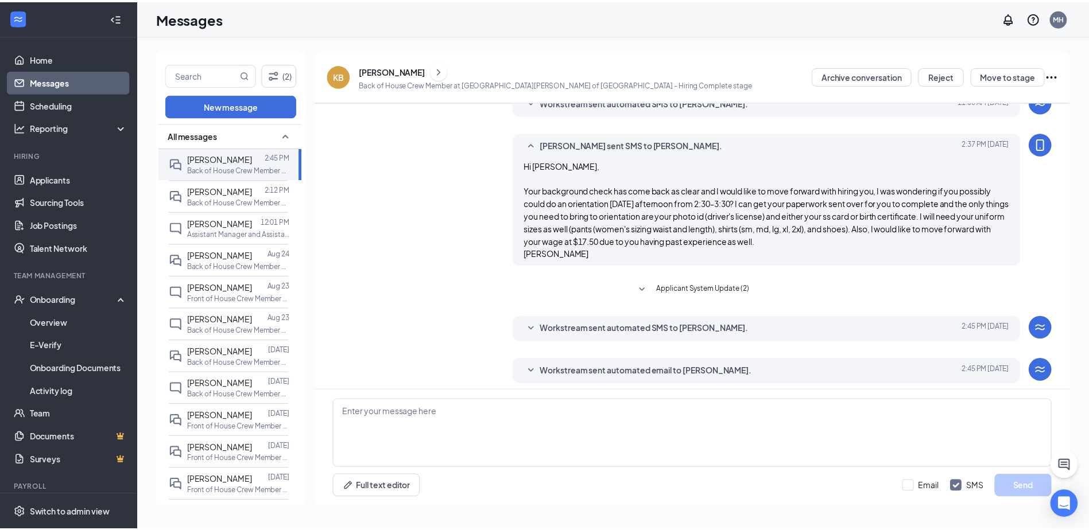
scroll to position [260, 0]
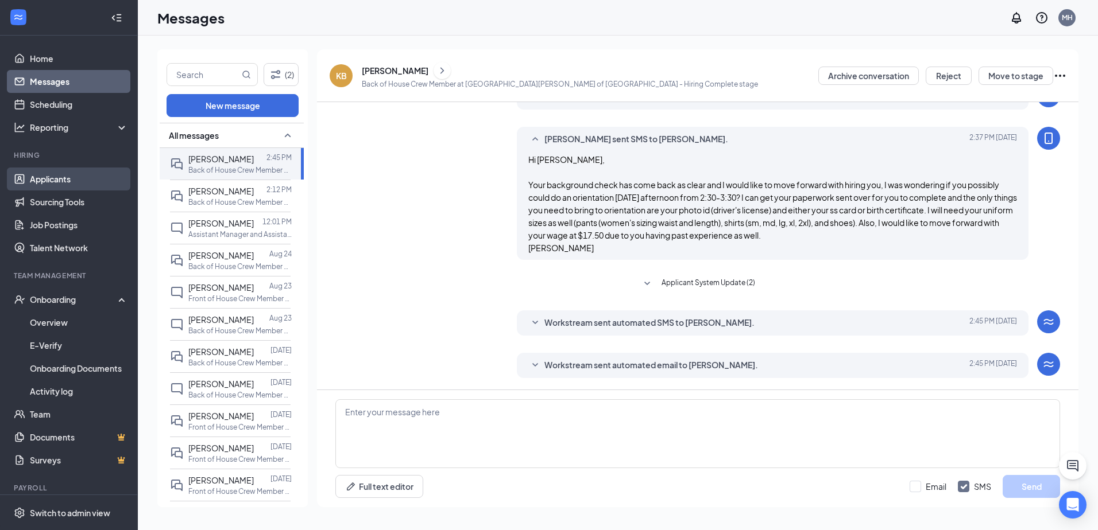
click at [61, 180] on link "Applicants" at bounding box center [79, 179] width 98 height 23
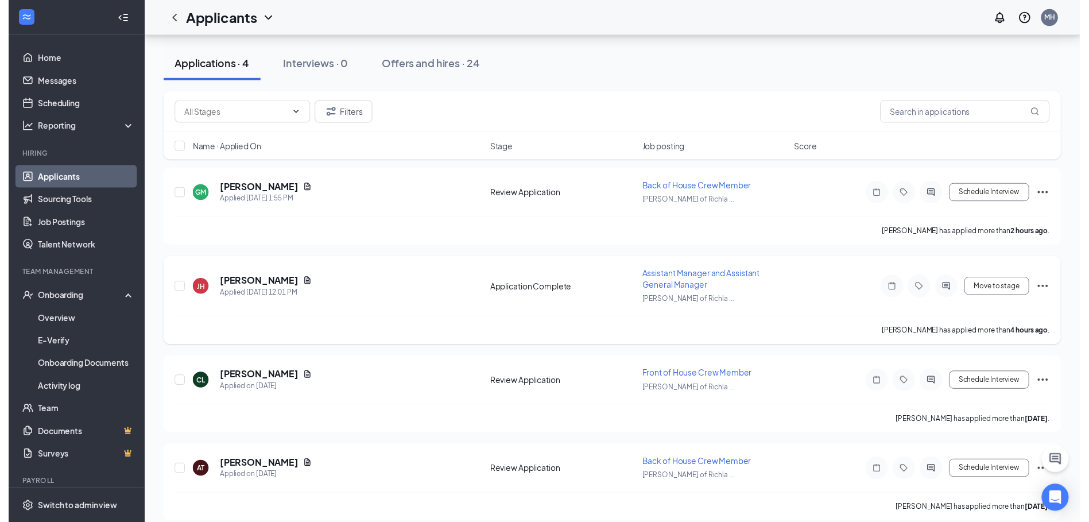
scroll to position [119, 0]
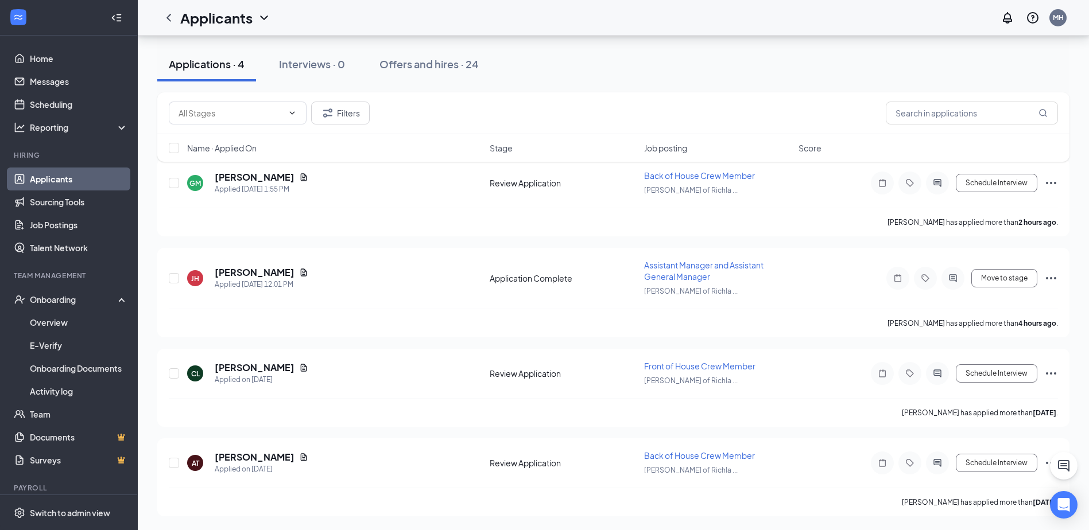
click at [52, 183] on link "Applicants" at bounding box center [79, 179] width 98 height 23
click at [239, 458] on h5 "[PERSON_NAME]" at bounding box center [255, 457] width 80 height 13
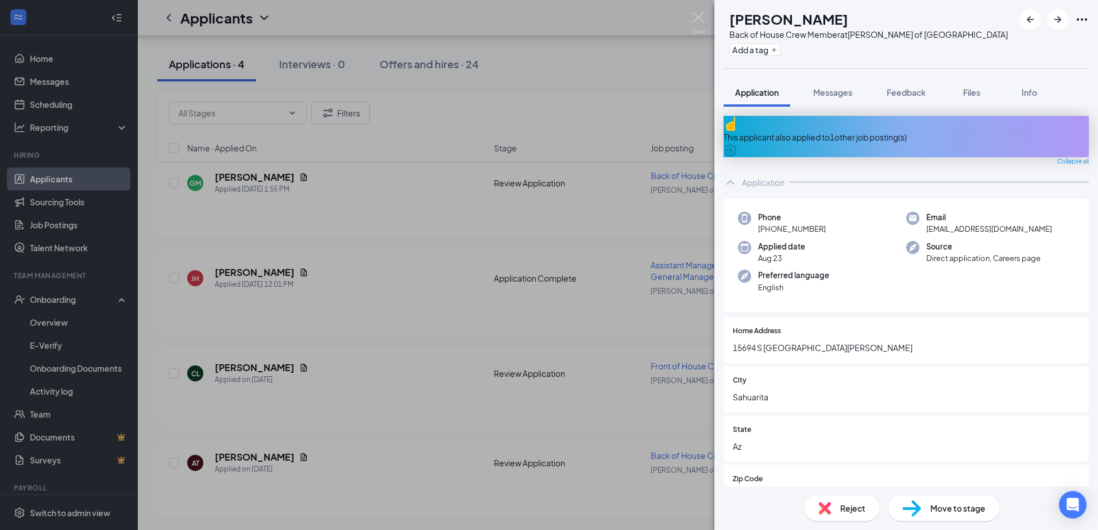
click at [842, 507] on span "Reject" at bounding box center [852, 508] width 25 height 13
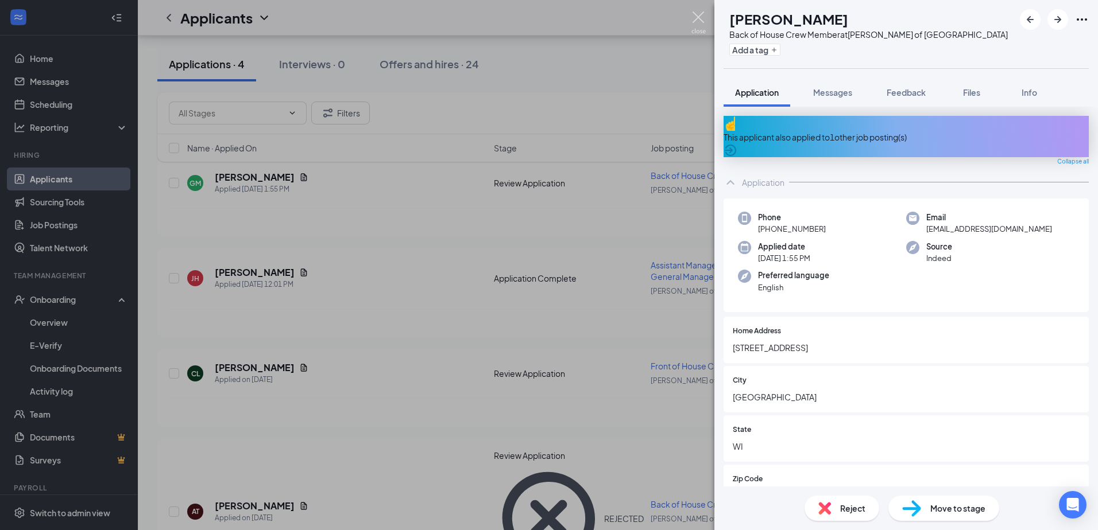
click at [702, 22] on img at bounding box center [698, 22] width 14 height 22
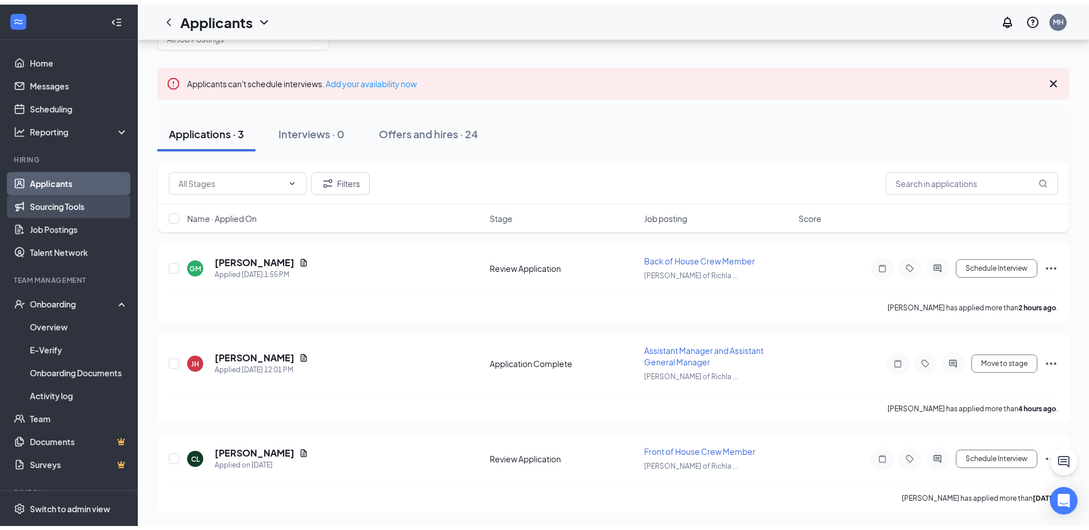
scroll to position [29, 0]
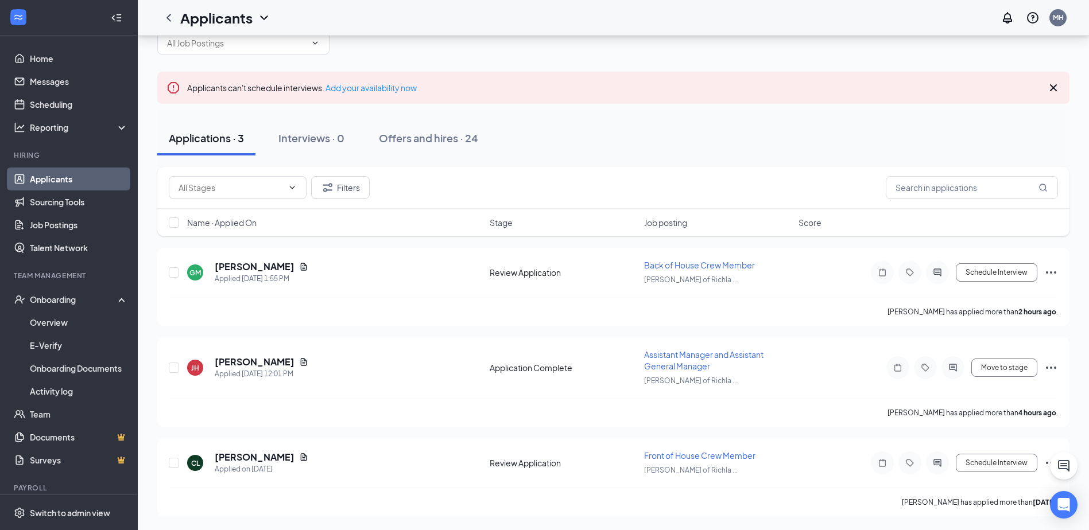
click at [83, 178] on link "Applicants" at bounding box center [79, 179] width 98 height 23
click at [53, 207] on link "Sourcing Tools" at bounding box center [79, 202] width 98 height 23
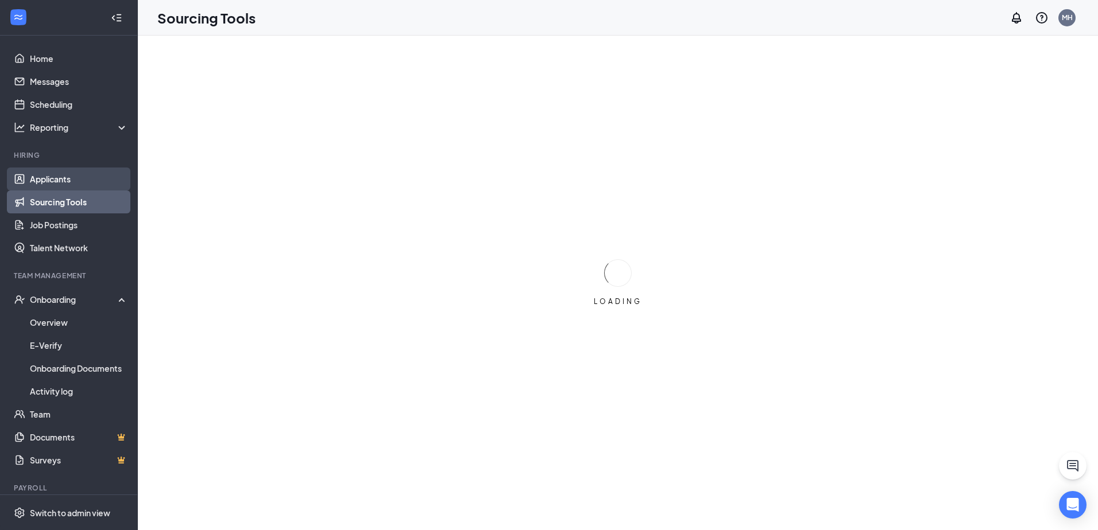
click at [64, 181] on link "Applicants" at bounding box center [79, 179] width 98 height 23
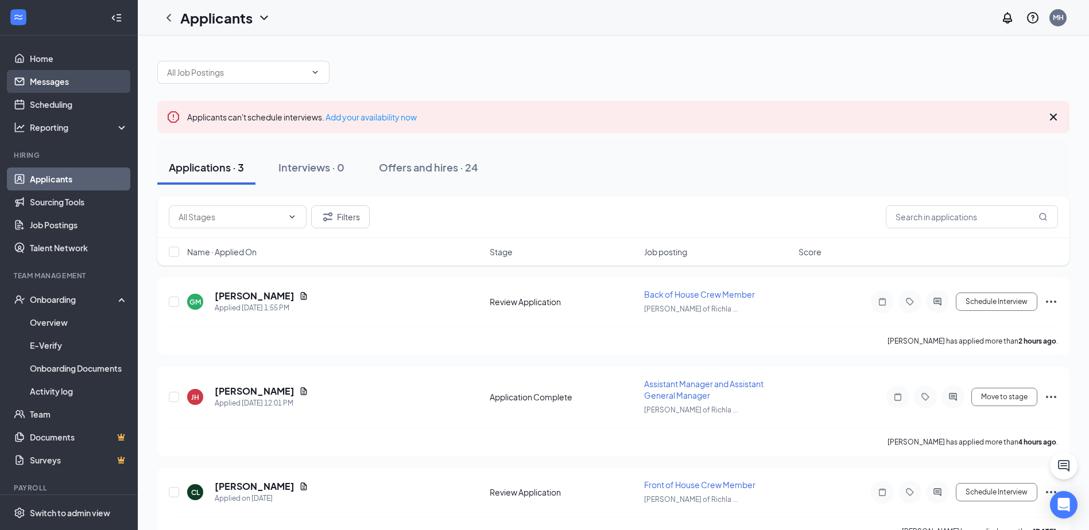
click at [35, 84] on link "Messages" at bounding box center [79, 81] width 98 height 23
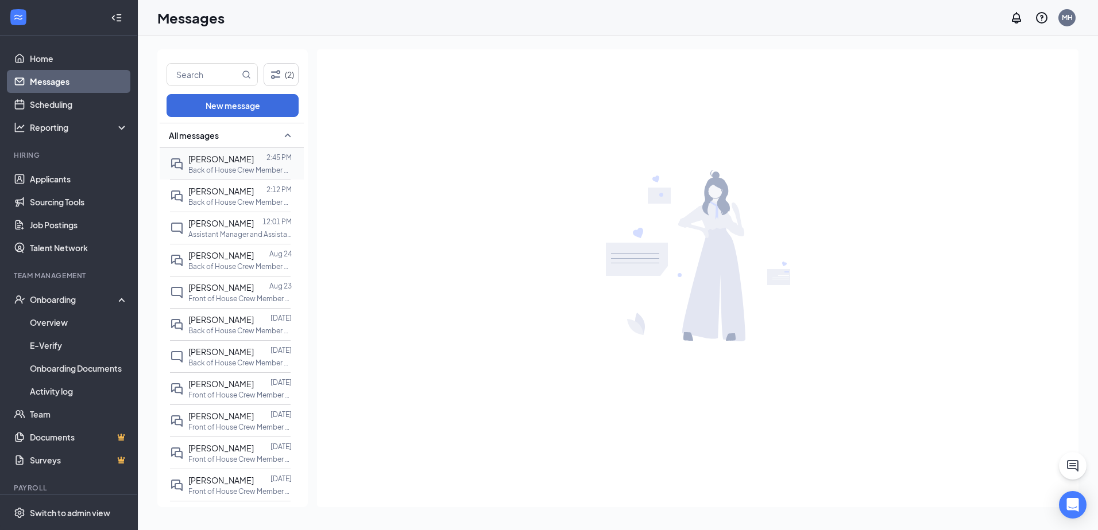
click at [266, 152] on div "[PERSON_NAME] 2:45 PM Back of House Crew Member at [GEOGRAPHIC_DATA][PERSON_NAM…" at bounding box center [230, 164] width 121 height 32
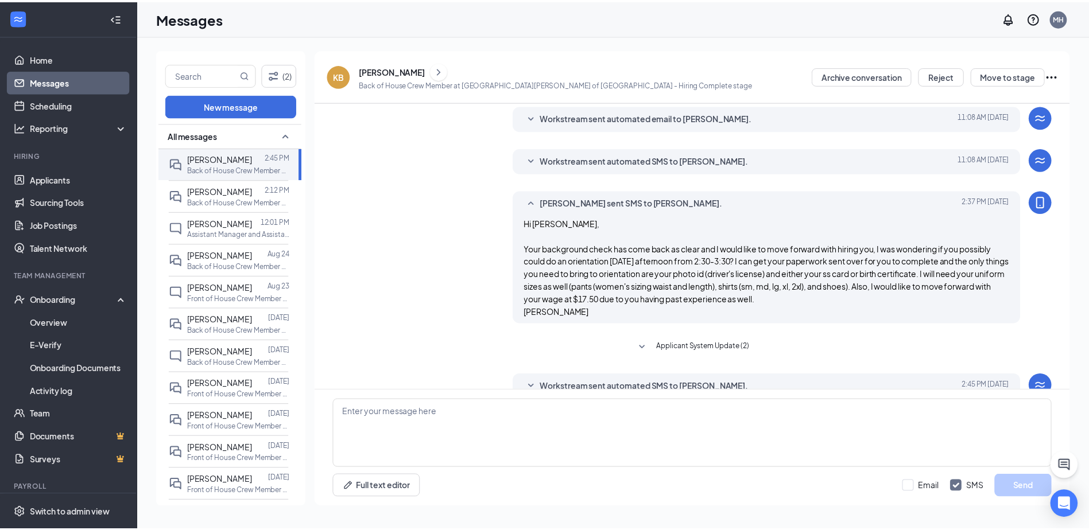
scroll to position [260, 0]
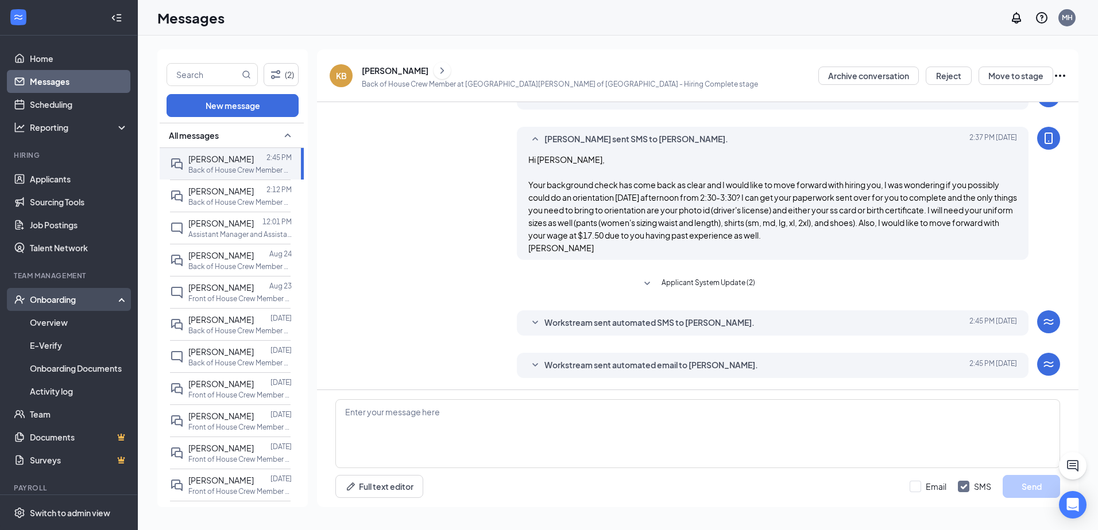
click at [53, 300] on div "Onboarding" at bounding box center [74, 299] width 88 height 11
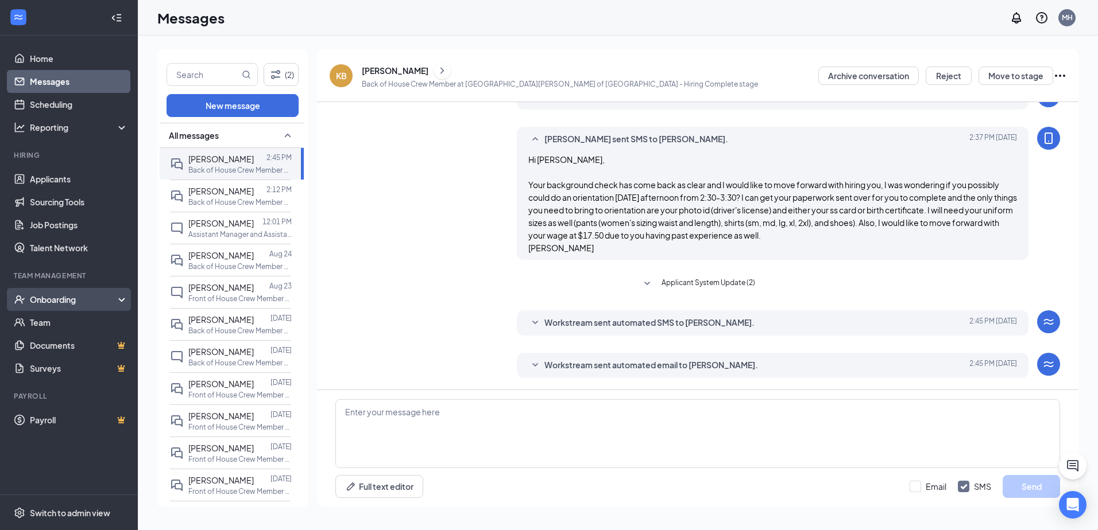
click at [54, 294] on div "Onboarding" at bounding box center [74, 299] width 88 height 11
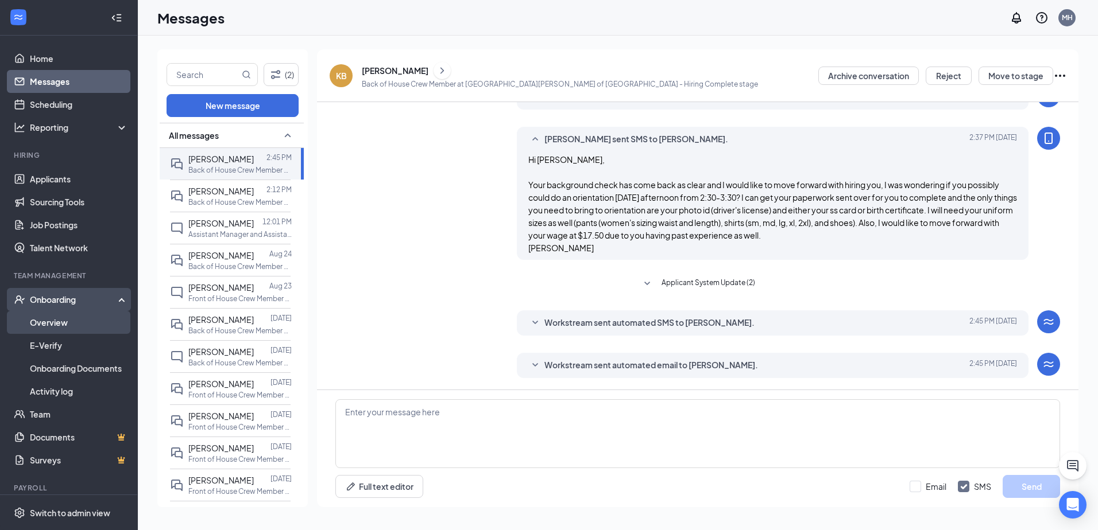
click at [51, 328] on link "Overview" at bounding box center [79, 322] width 98 height 23
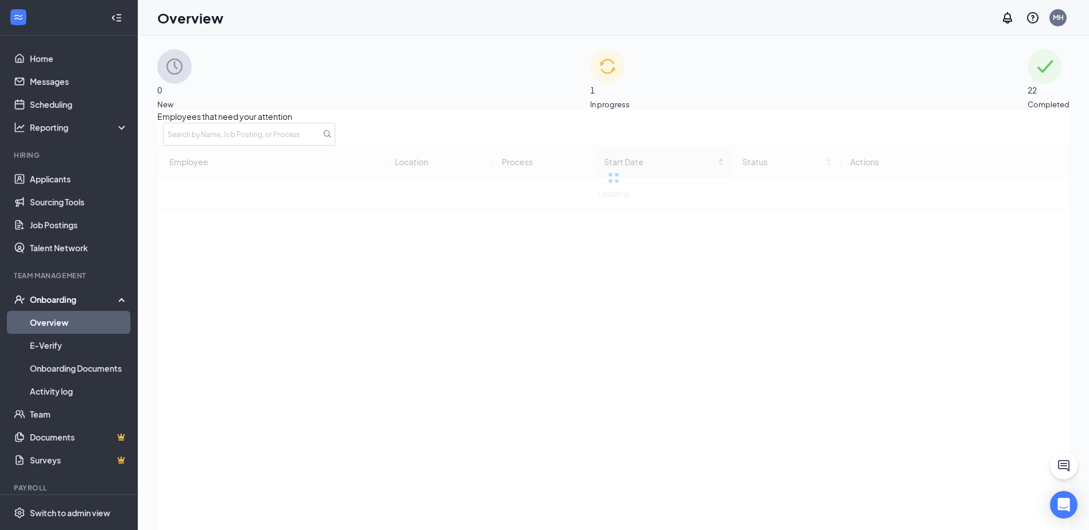
click at [590, 81] on img at bounding box center [607, 66] width 34 height 34
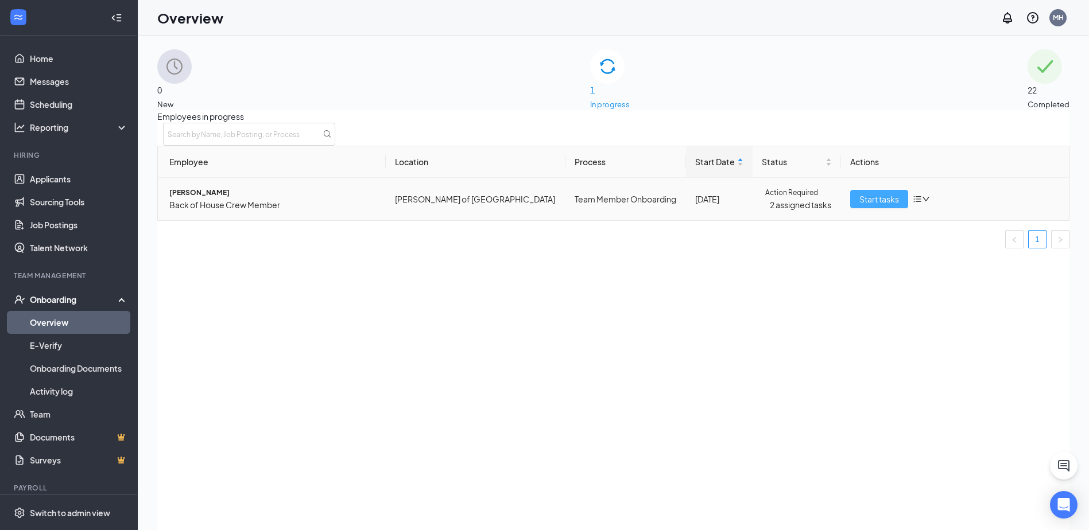
click at [877, 206] on span "Start tasks" at bounding box center [879, 199] width 40 height 13
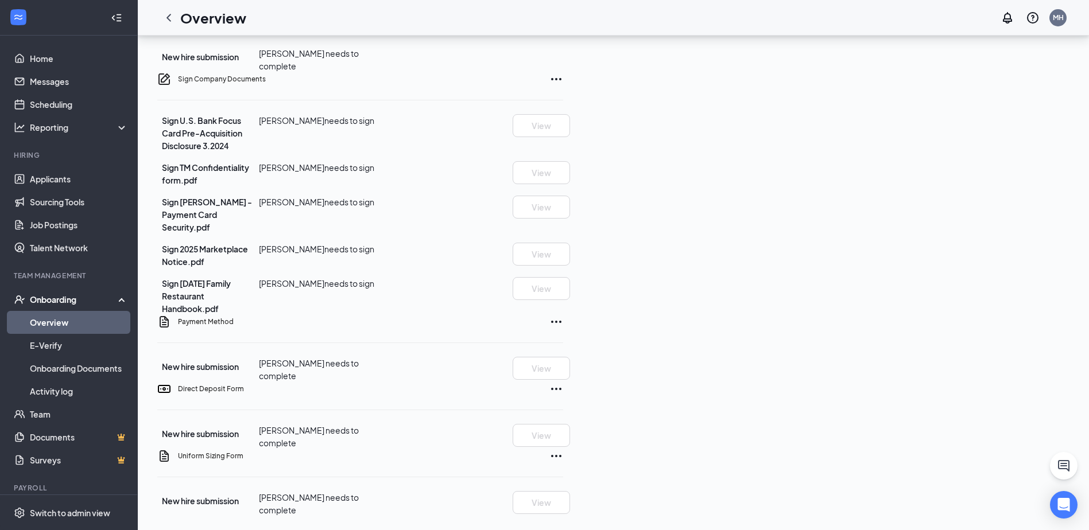
scroll to position [463, 0]
